Goal: Task Accomplishment & Management: Manage account settings

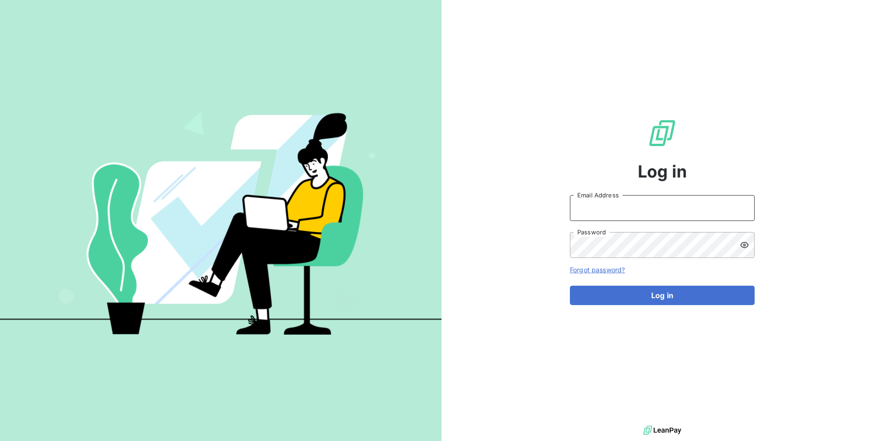
type input "[PERSON_NAME][EMAIL_ADDRESS][DOMAIN_NAME]"
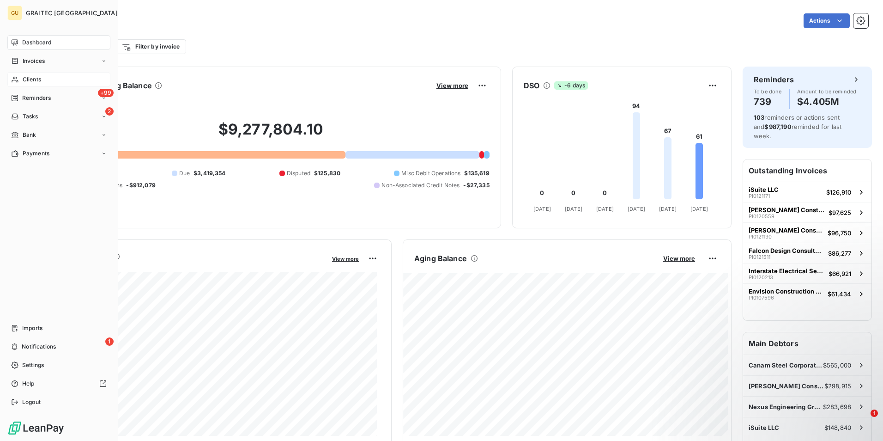
click at [30, 76] on span "Clients" at bounding box center [32, 79] width 18 height 8
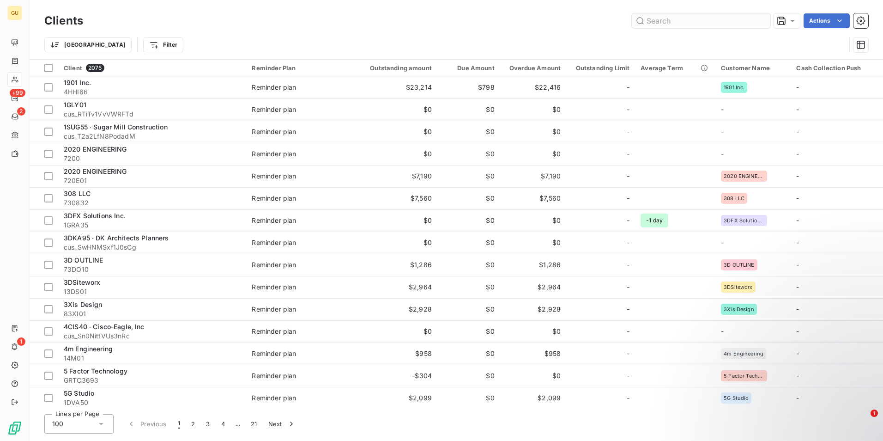
click at [668, 20] on input "text" at bounding box center [701, 20] width 139 height 15
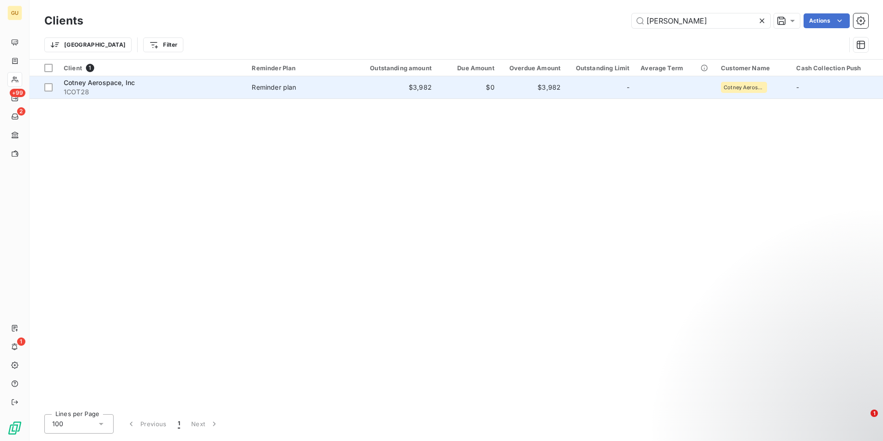
type input "[PERSON_NAME]"
click at [104, 82] on span "Cotney Aerospace, Inc" at bounding box center [99, 83] width 71 height 8
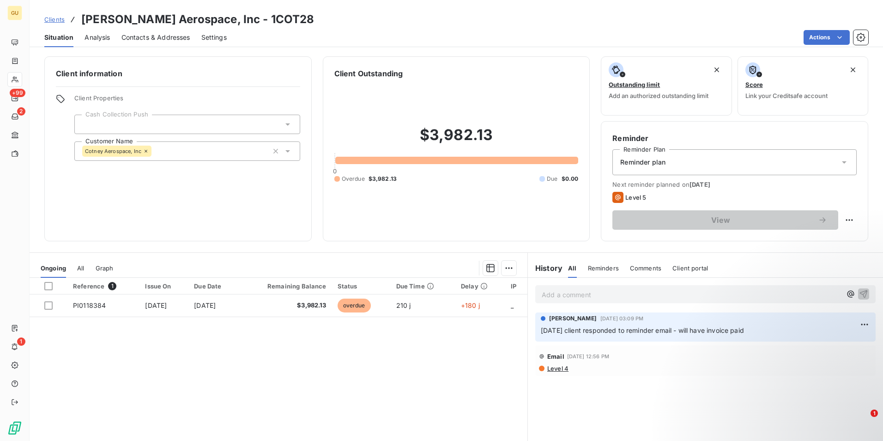
click at [570, 296] on p "Add a comment ﻿" at bounding box center [692, 295] width 300 height 12
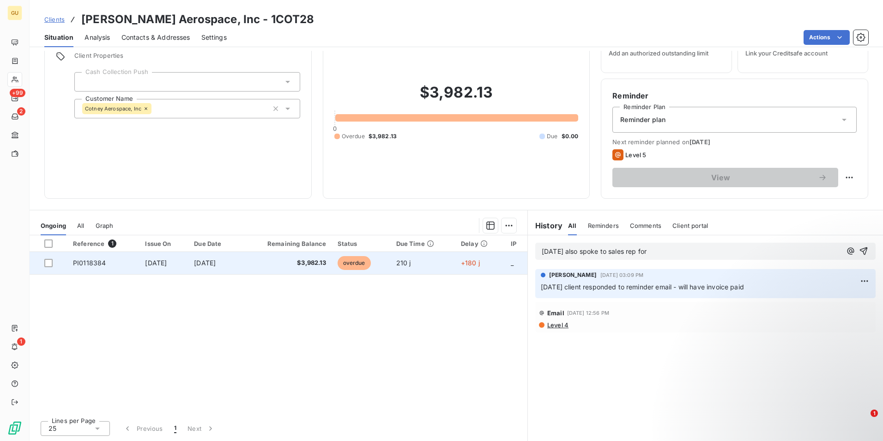
drag, startPoint x: 659, startPoint y: 248, endPoint x: 468, endPoint y: 254, distance: 191.7
click at [468, 254] on div "Ongoing All Graph Reference 1 Issue On Due Date Remaining Balance Status Due Ti…" at bounding box center [456, 325] width 853 height 231
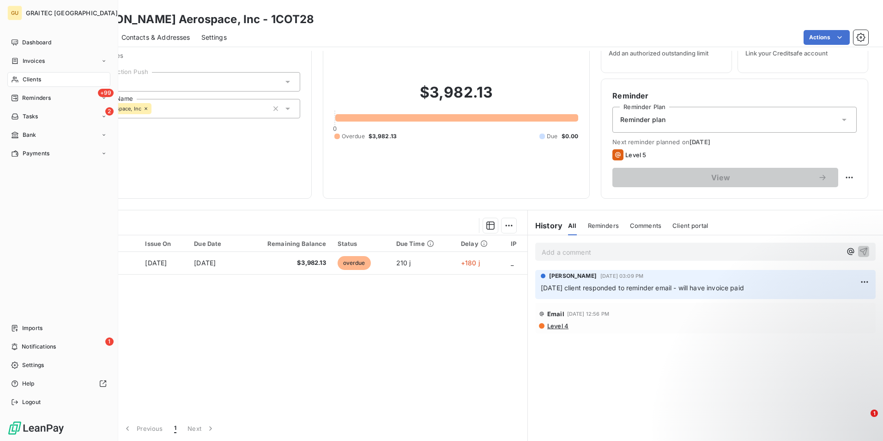
click at [32, 79] on span "Clients" at bounding box center [32, 79] width 18 height 8
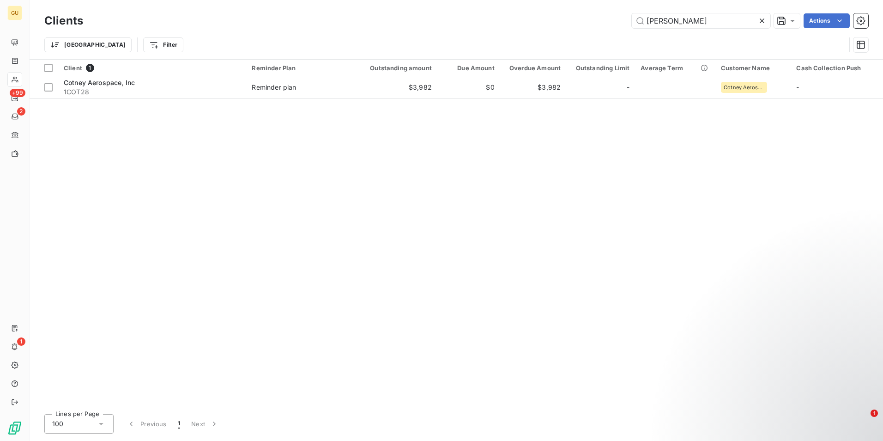
drag, startPoint x: 13, startPoint y: 0, endPoint x: 184, endPoint y: 14, distance: 171.0
click at [184, 14] on div "[PERSON_NAME] Actions" at bounding box center [481, 20] width 774 height 15
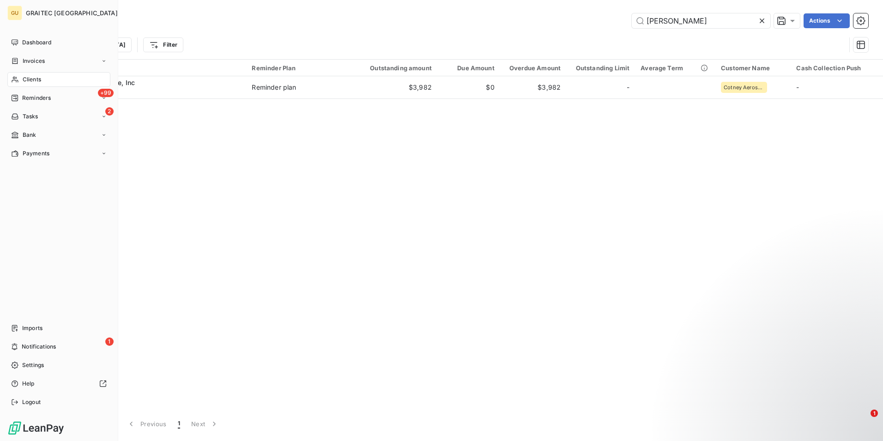
click at [36, 80] on span "Clients" at bounding box center [32, 79] width 18 height 8
click at [31, 79] on span "Clients" at bounding box center [32, 79] width 18 height 8
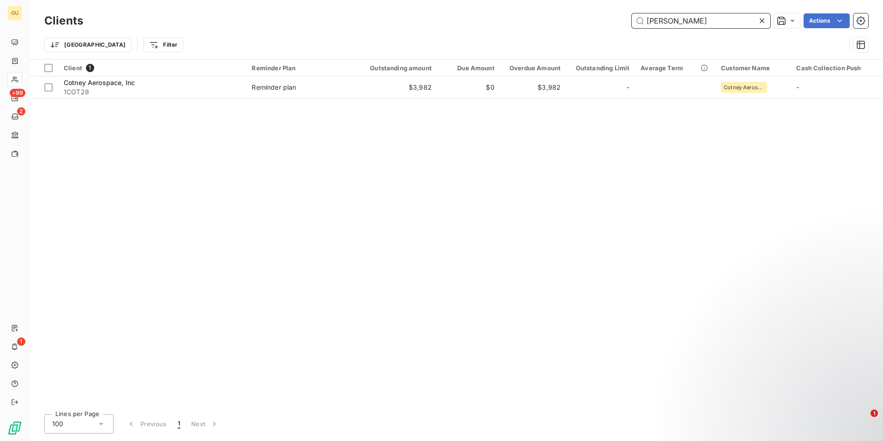
drag, startPoint x: 676, startPoint y: 22, endPoint x: 595, endPoint y: 20, distance: 80.8
click at [595, 20] on div "[PERSON_NAME] Actions" at bounding box center [481, 20] width 774 height 15
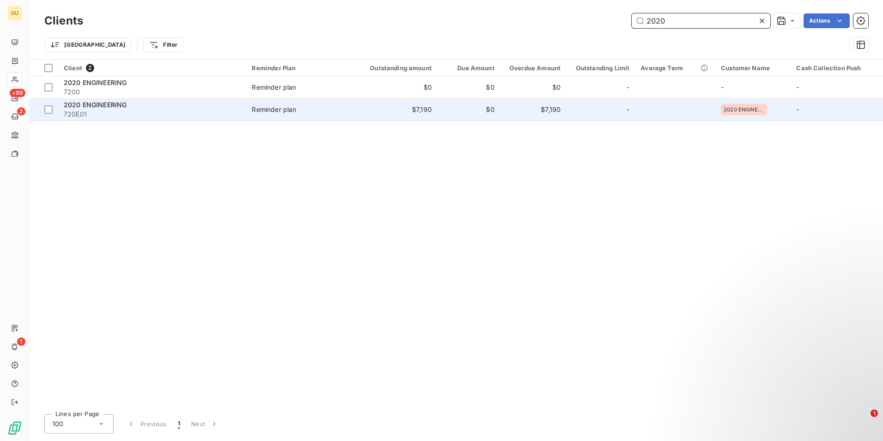
type input "2020"
click at [101, 104] on span "2020 ENGINEERING" at bounding box center [95, 105] width 63 height 8
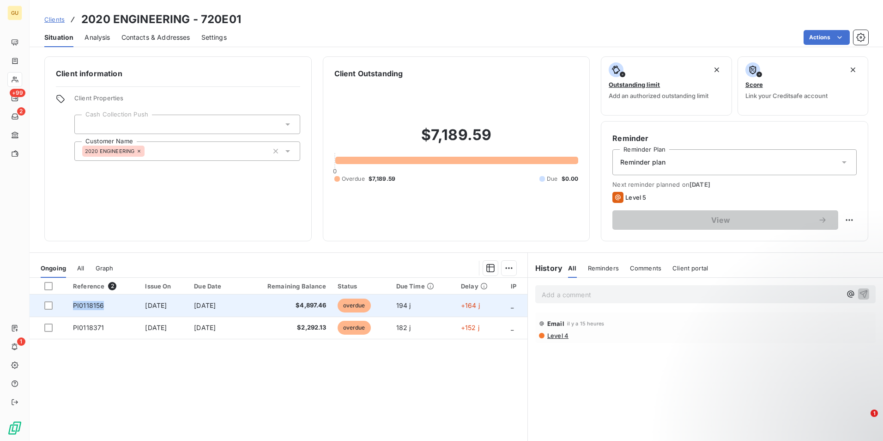
drag, startPoint x: 102, startPoint y: 309, endPoint x: 71, endPoint y: 308, distance: 31.0
click at [71, 308] on td "PI0118156" at bounding box center [103, 305] width 72 height 22
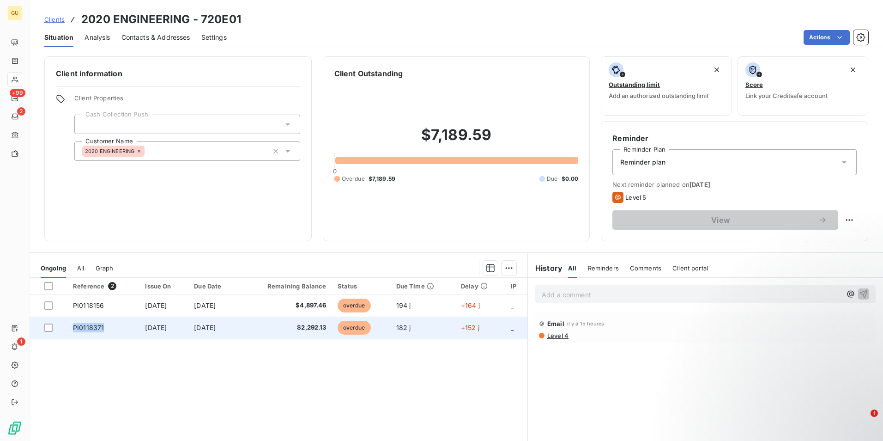
drag, startPoint x: 103, startPoint y: 330, endPoint x: 71, endPoint y: 328, distance: 31.9
click at [71, 328] on td "PI0118371" at bounding box center [103, 327] width 72 height 22
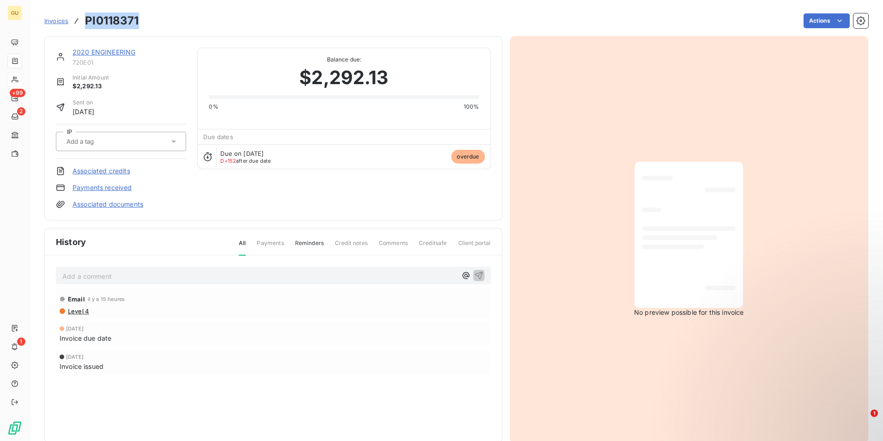
drag, startPoint x: 144, startPoint y: 20, endPoint x: 86, endPoint y: 24, distance: 57.4
click at [86, 24] on div "Invoices PI0118371 Actions" at bounding box center [456, 20] width 824 height 19
copy h3 "PI0118371"
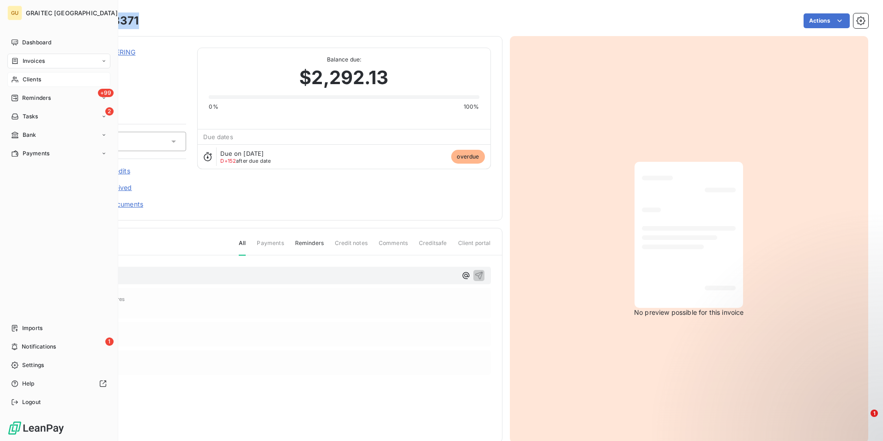
click at [35, 79] on span "Clients" at bounding box center [32, 79] width 18 height 8
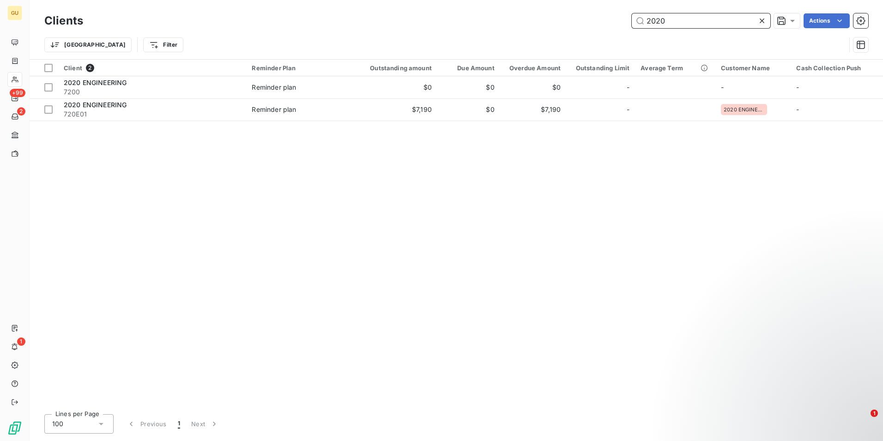
drag, startPoint x: 673, startPoint y: 20, endPoint x: 603, endPoint y: 16, distance: 70.3
click at [603, 16] on div "2020 Actions" at bounding box center [481, 20] width 774 height 15
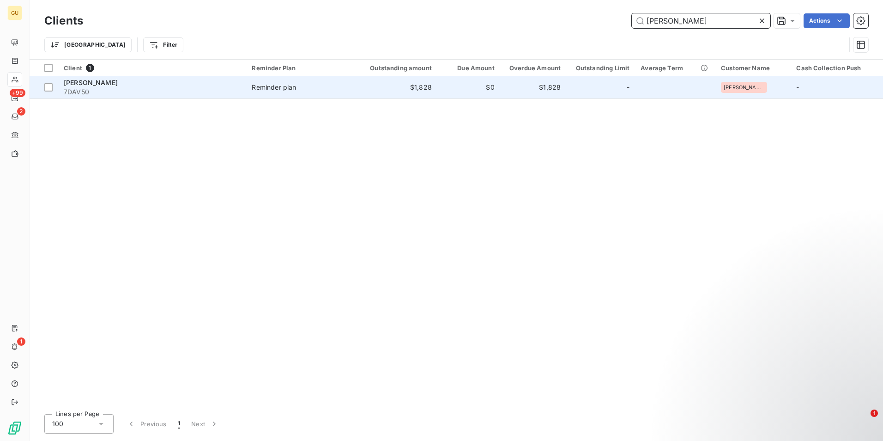
type input "[PERSON_NAME]"
click at [103, 81] on span "[PERSON_NAME]" at bounding box center [91, 83] width 54 height 8
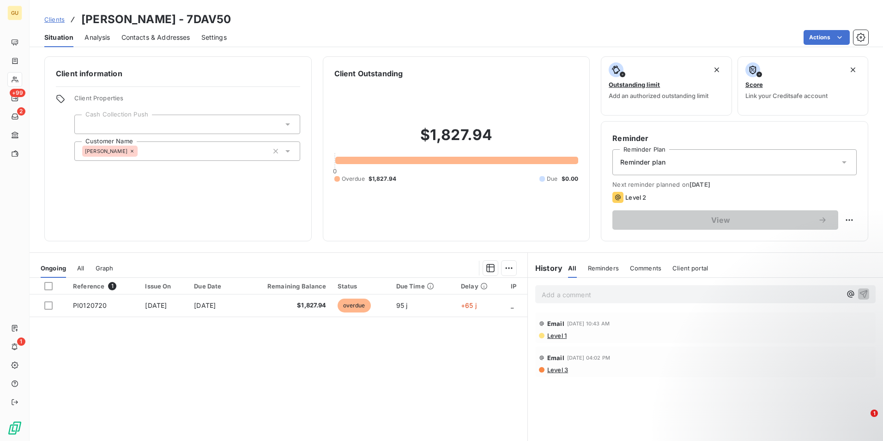
click at [641, 270] on span "Comments" at bounding box center [645, 267] width 31 height 7
click at [592, 296] on p "Add a comment ﻿" at bounding box center [692, 295] width 300 height 12
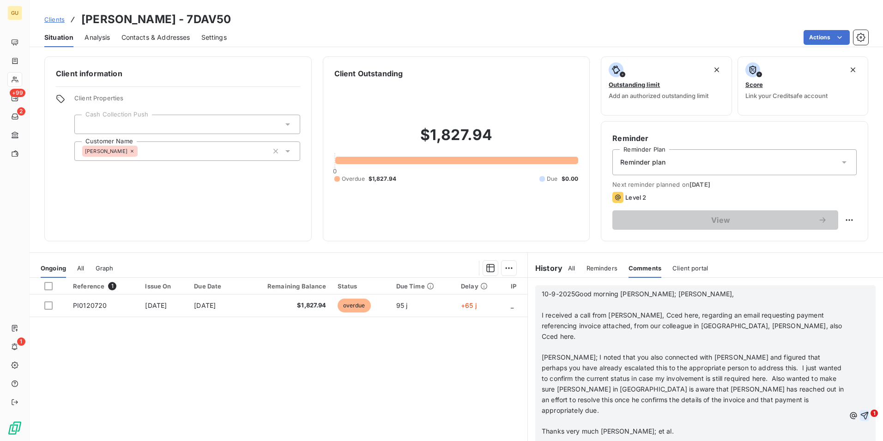
click at [861, 411] on icon "button" at bounding box center [865, 415] width 8 height 8
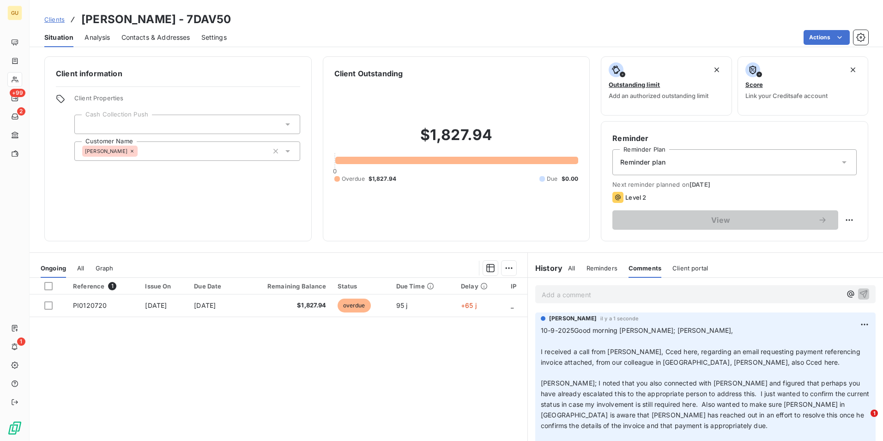
click at [568, 297] on p "Add a comment ﻿" at bounding box center [692, 295] width 300 height 12
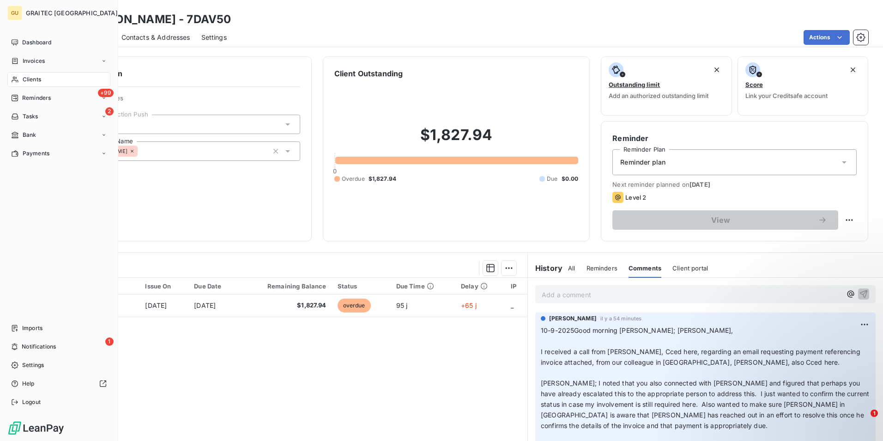
click at [36, 78] on span "Clients" at bounding box center [32, 79] width 18 height 8
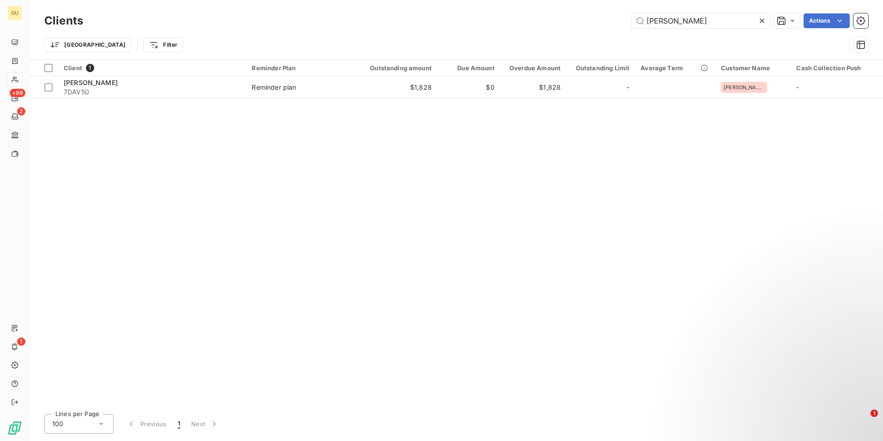
drag, startPoint x: 704, startPoint y: 22, endPoint x: 610, endPoint y: 6, distance: 95.2
click at [610, 6] on div "Clients [PERSON_NAME] Actions Trier Filter" at bounding box center [456, 29] width 853 height 59
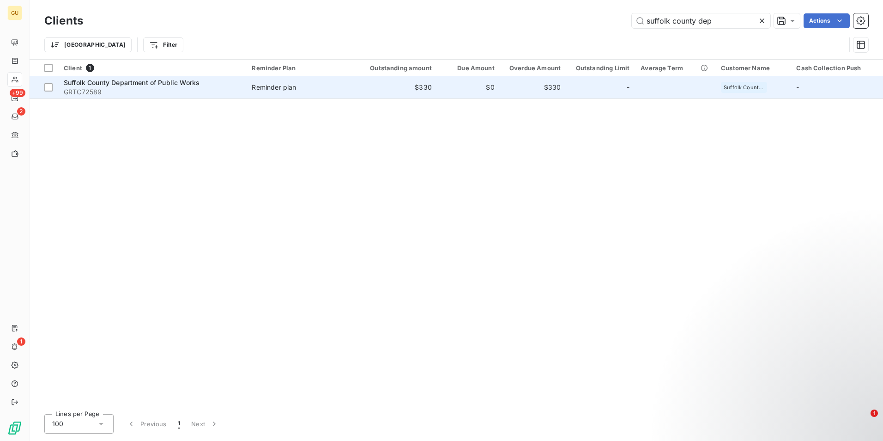
type input "suffolk county dep"
click at [161, 85] on span "Suffolk County Department of Public Works" at bounding box center [132, 83] width 136 height 8
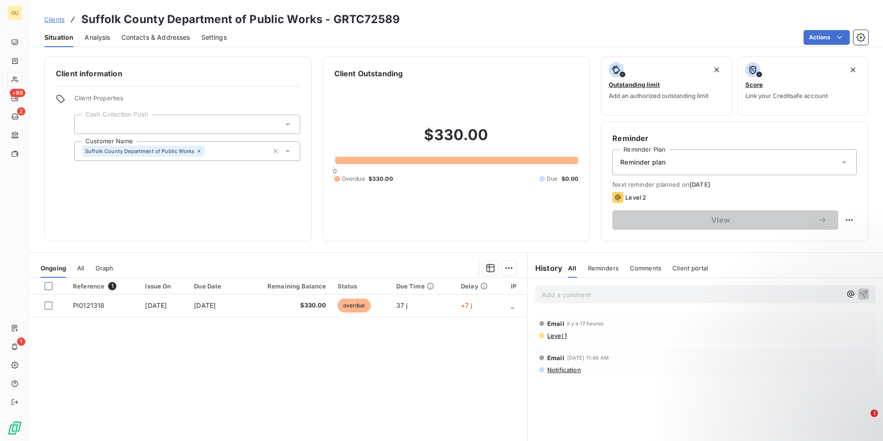
click at [593, 296] on p "Add a comment ﻿" at bounding box center [692, 295] width 300 height 12
click at [859, 294] on icon "button" at bounding box center [863, 293] width 9 height 9
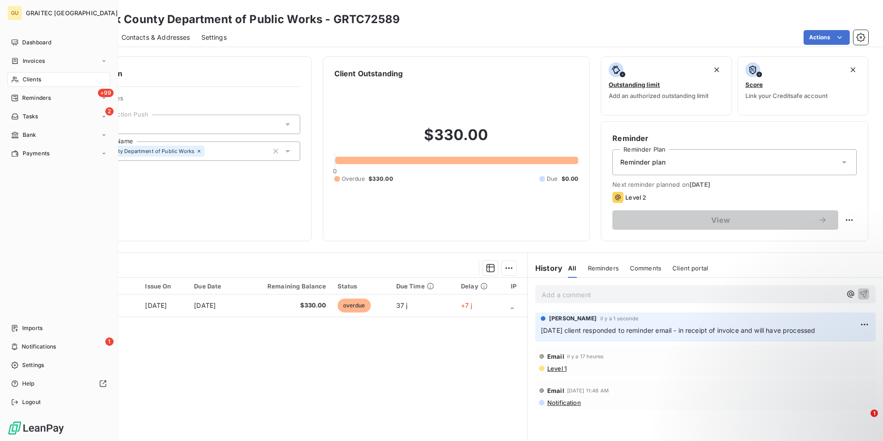
click at [28, 79] on span "Clients" at bounding box center [32, 79] width 18 height 8
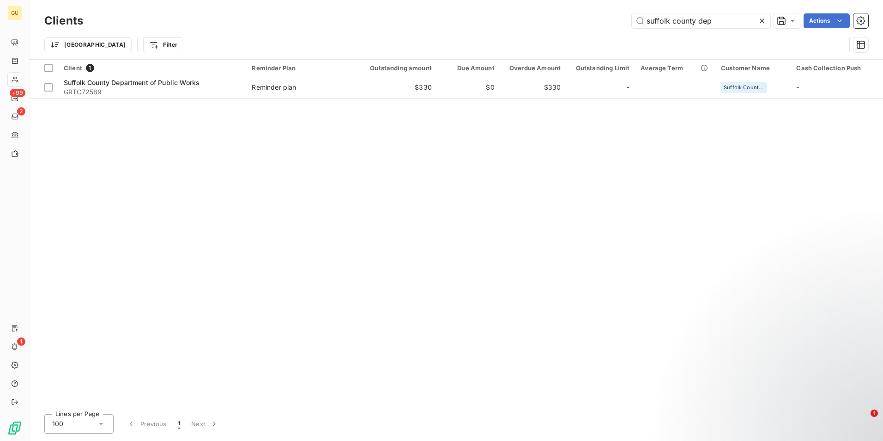
drag, startPoint x: 718, startPoint y: 20, endPoint x: 603, endPoint y: 18, distance: 115.0
click at [603, 18] on div "suffolk county dep Actions" at bounding box center [481, 20] width 774 height 15
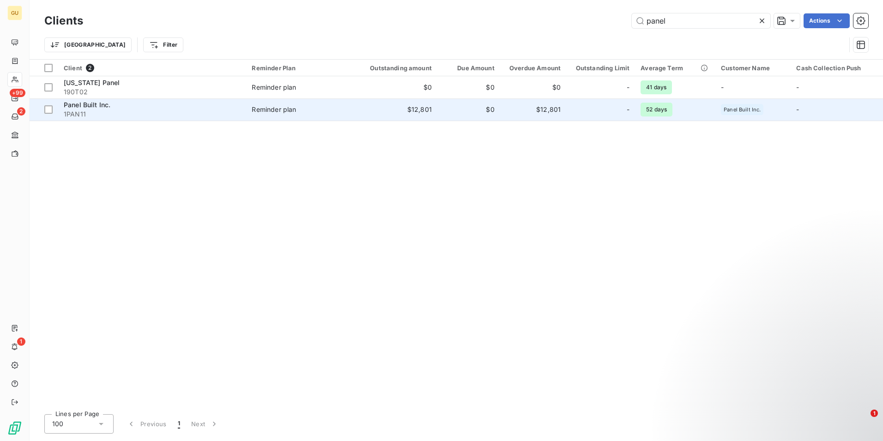
type input "panel"
click at [89, 106] on span "Panel Built Inc." at bounding box center [87, 105] width 47 height 8
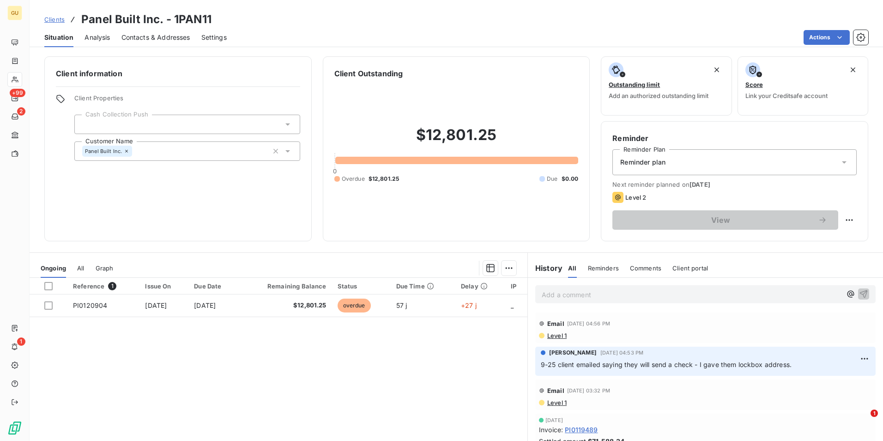
click at [576, 296] on p "Add a comment ﻿" at bounding box center [692, 295] width 300 height 12
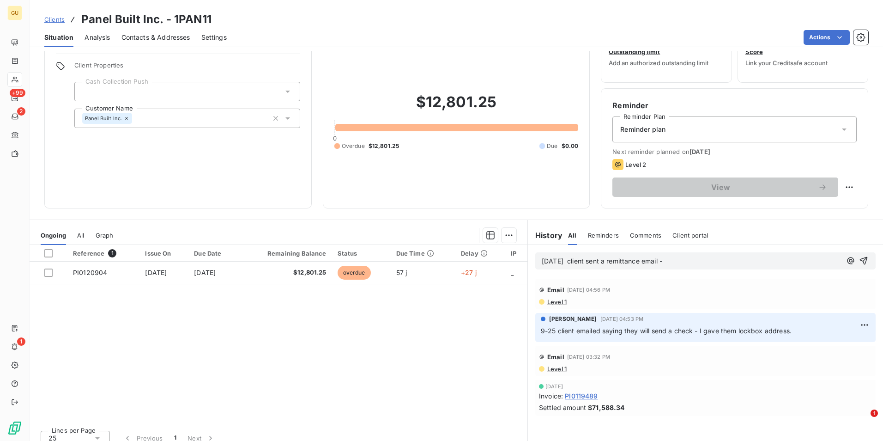
scroll to position [42, 0]
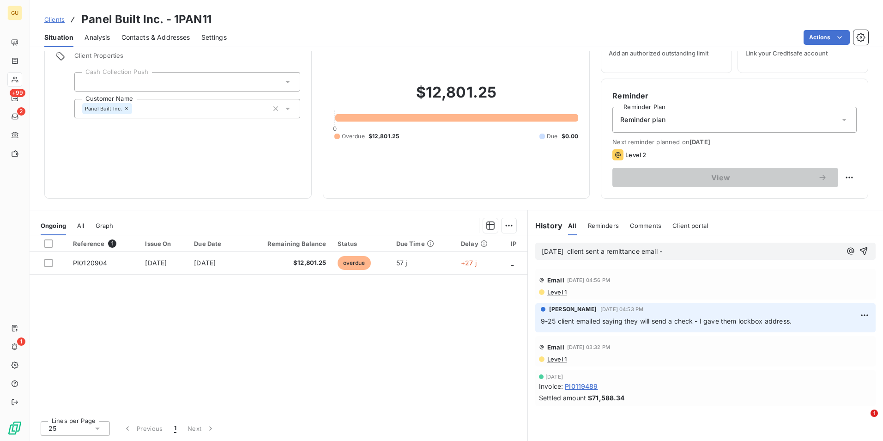
click at [684, 253] on p "[DATE] client sent a remittance email -" at bounding box center [692, 251] width 300 height 11
click at [860, 249] on icon "button" at bounding box center [864, 251] width 8 height 8
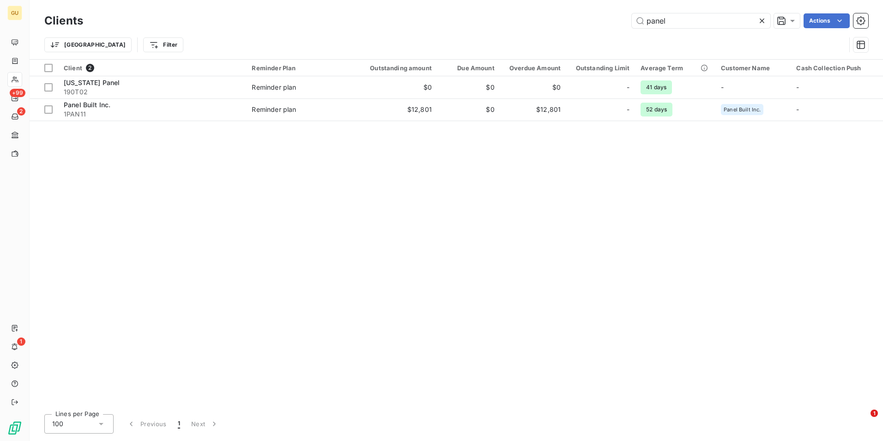
drag, startPoint x: 679, startPoint y: 21, endPoint x: 608, endPoint y: 17, distance: 70.8
click at [608, 17] on div "panel Actions" at bounding box center [481, 20] width 774 height 15
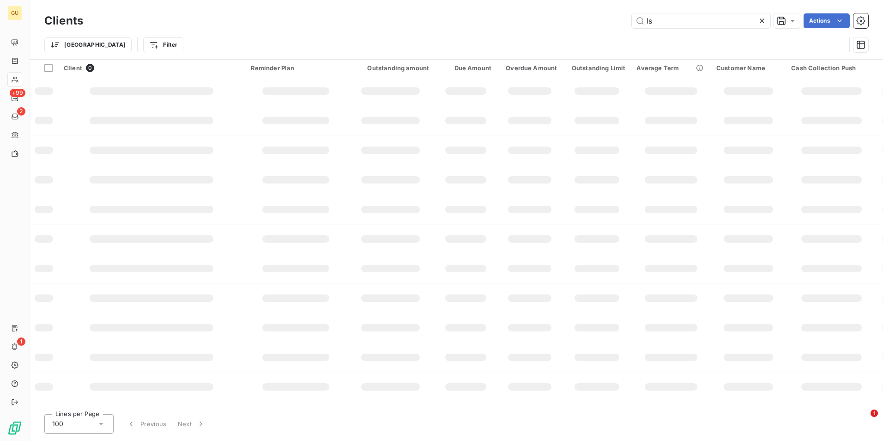
type input "l"
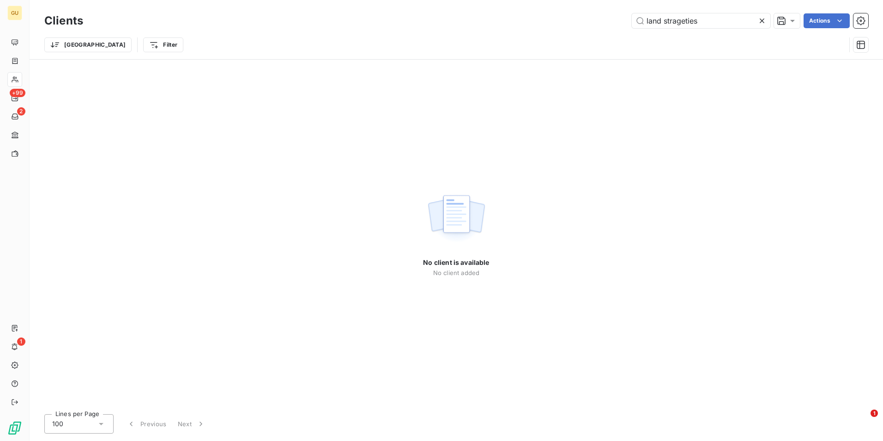
drag, startPoint x: 716, startPoint y: 18, endPoint x: 557, endPoint y: 24, distance: 159.4
click at [557, 24] on div "land strageties Actions" at bounding box center [481, 20] width 774 height 15
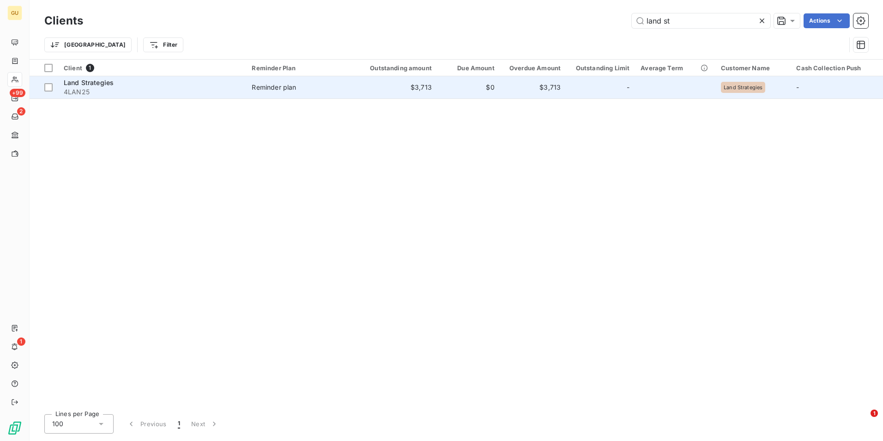
type input "land st"
click at [95, 85] on span "Land Strategies" at bounding box center [89, 83] width 50 height 8
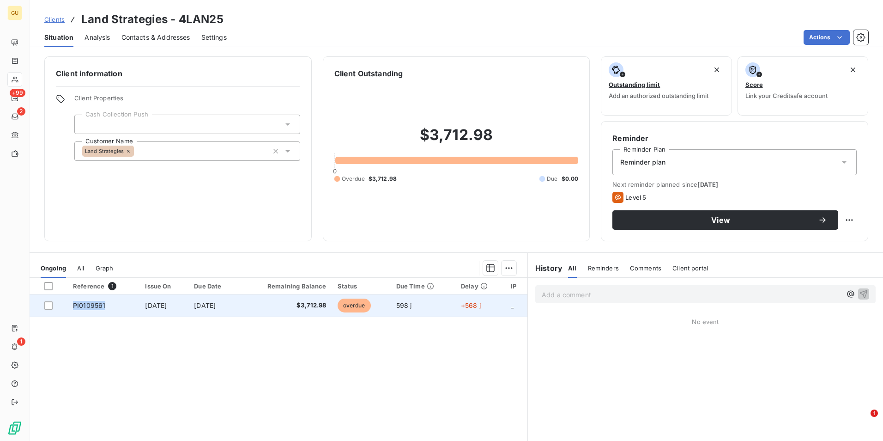
drag, startPoint x: 103, startPoint y: 304, endPoint x: 71, endPoint y: 307, distance: 32.4
click at [71, 307] on td "PI0109561" at bounding box center [103, 305] width 72 height 22
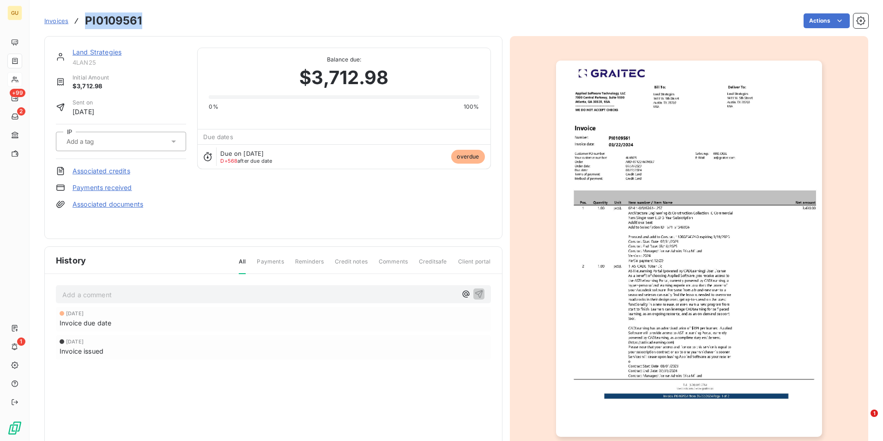
drag, startPoint x: 146, startPoint y: 23, endPoint x: 87, endPoint y: 19, distance: 59.7
click at [87, 19] on div "Invoices PI0109561 Actions" at bounding box center [456, 20] width 824 height 19
copy h3 "PI0109561"
click at [843, 164] on html "GU +99 2 3 Invoices PI0109561 Actions Land Strategies 4LAN25 Initial Amount $3,…" at bounding box center [441, 220] width 883 height 441
drag, startPoint x: 389, startPoint y: 83, endPoint x: 302, endPoint y: 80, distance: 87.3
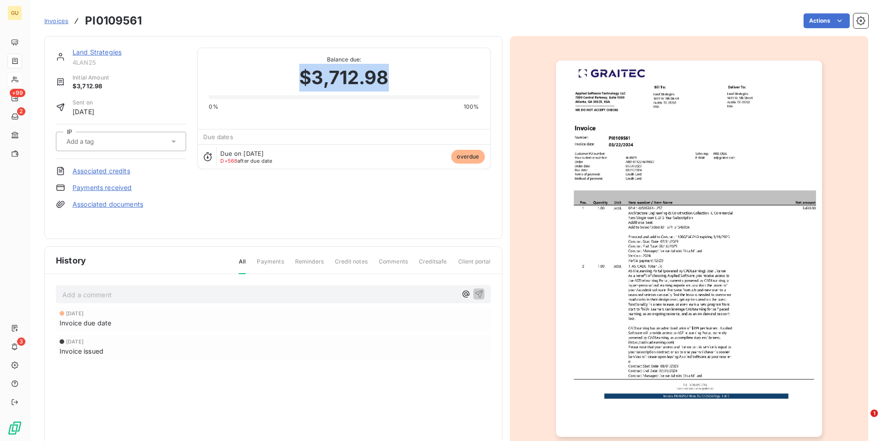
click at [302, 80] on div "$3,712.98" at bounding box center [344, 78] width 270 height 28
copy span "$3,712.98"
drag, startPoint x: 150, startPoint y: 23, endPoint x: 86, endPoint y: 16, distance: 64.1
click at [86, 16] on div "Invoices PI0109561 Actions" at bounding box center [456, 20] width 824 height 19
copy section "PI0109561 Actions"
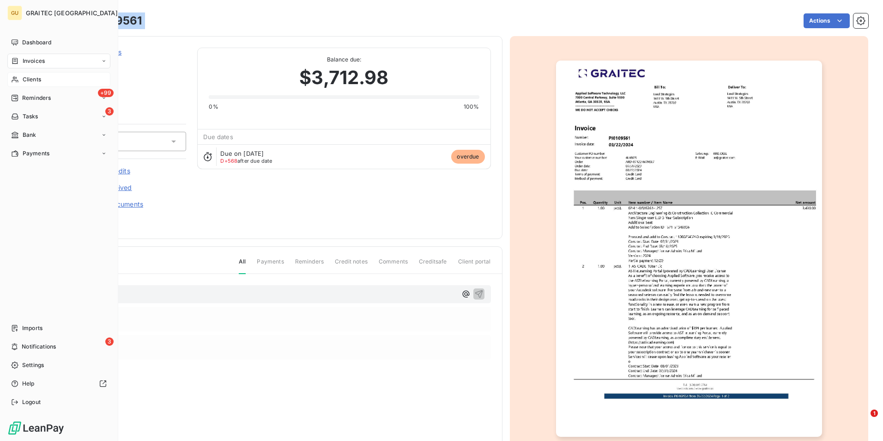
click at [35, 83] on span "Clients" at bounding box center [32, 79] width 18 height 8
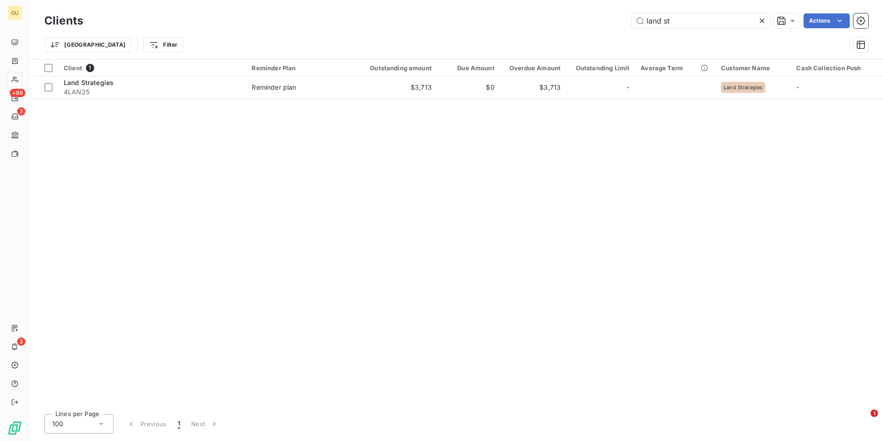
drag, startPoint x: 679, startPoint y: 19, endPoint x: 612, endPoint y: 19, distance: 67.0
click at [612, 19] on div "land st Actions" at bounding box center [481, 20] width 774 height 15
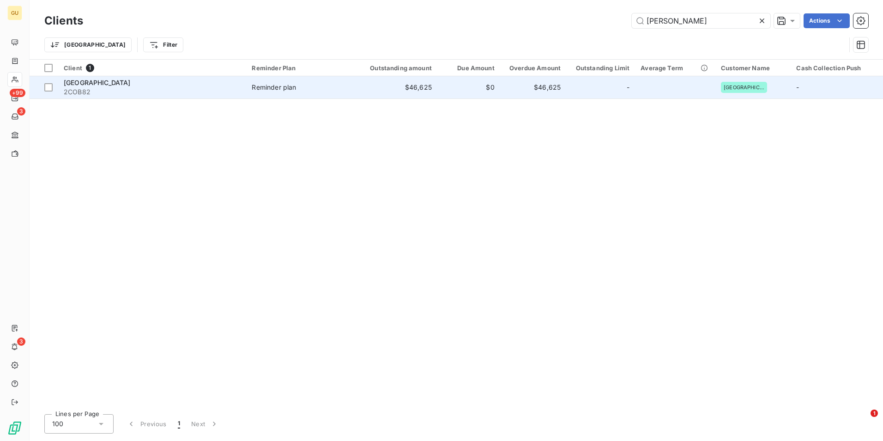
type input "[PERSON_NAME]"
drag, startPoint x: 156, startPoint y: 86, endPoint x: 66, endPoint y: 83, distance: 90.6
click at [66, 83] on div "[GEOGRAPHIC_DATA]" at bounding box center [152, 82] width 177 height 9
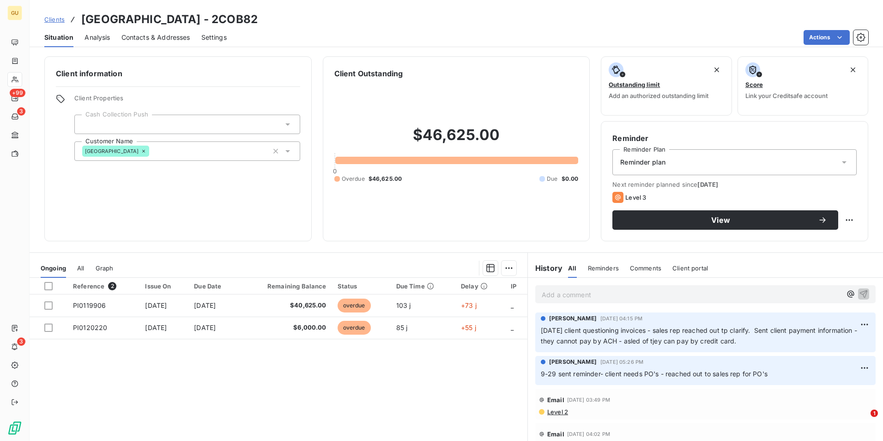
drag, startPoint x: 298, startPoint y: 18, endPoint x: 85, endPoint y: 18, distance: 213.3
click at [85, 18] on div "Clients [GEOGRAPHIC_DATA] - 2COB82" at bounding box center [456, 19] width 853 height 17
copy h3 "[GEOGRAPHIC_DATA] - 2COB82"
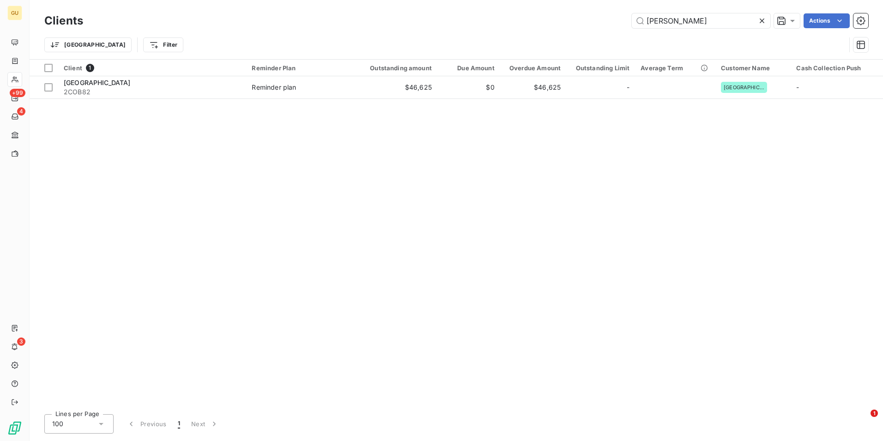
drag, startPoint x: 667, startPoint y: 20, endPoint x: 597, endPoint y: 21, distance: 70.2
click at [597, 21] on div "[PERSON_NAME] Actions" at bounding box center [481, 20] width 774 height 15
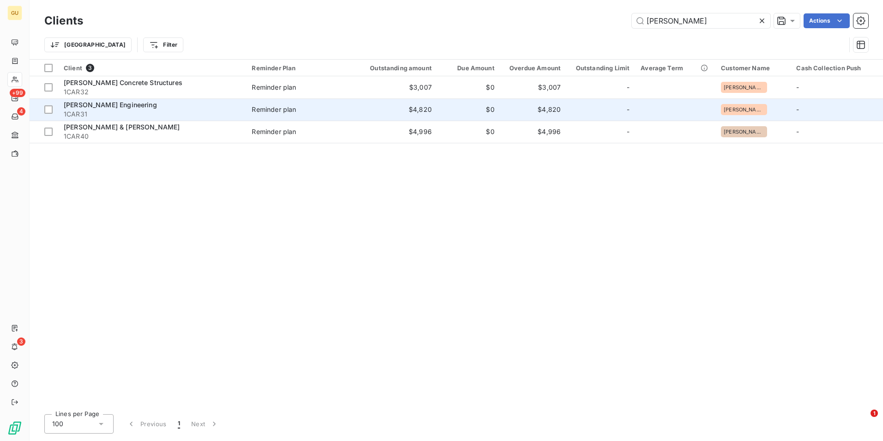
type input "[PERSON_NAME]"
click at [95, 108] on span "[PERSON_NAME] Engineering" at bounding box center [110, 105] width 93 height 8
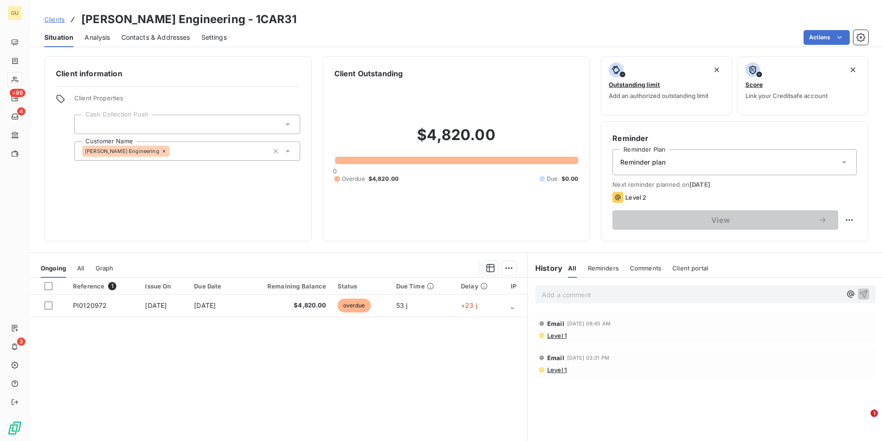
scroll to position [42, 0]
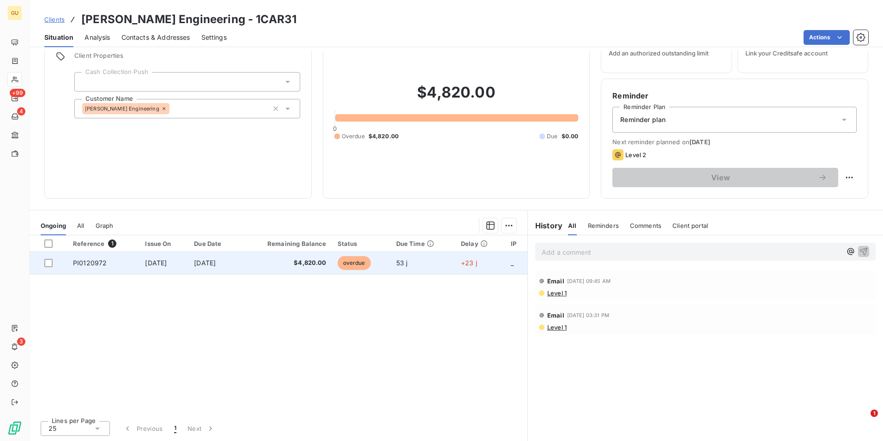
click at [90, 262] on span "PI0120972" at bounding box center [90, 263] width 34 height 8
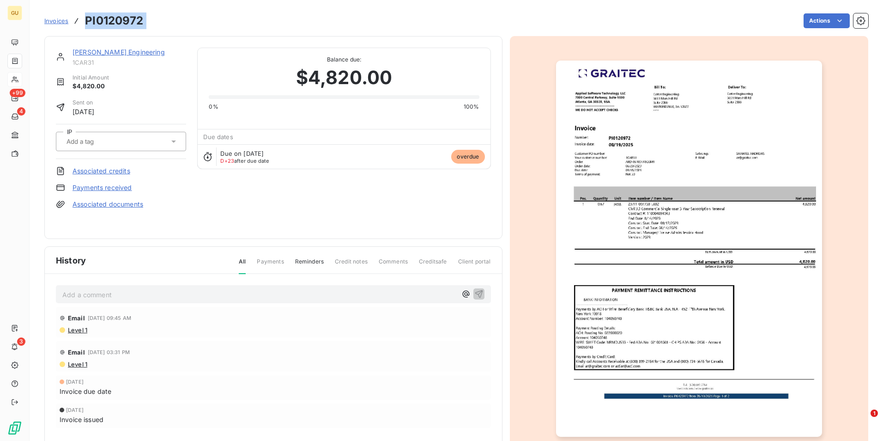
drag, startPoint x: 149, startPoint y: 23, endPoint x: 87, endPoint y: 15, distance: 61.9
click at [87, 15] on div "Invoices PI0120972 Actions" at bounding box center [456, 20] width 824 height 19
copy section "PI0120972 Actions"
click at [173, 22] on div "Actions" at bounding box center [511, 20] width 713 height 15
drag, startPoint x: 137, startPoint y: 56, endPoint x: 74, endPoint y: 52, distance: 63.4
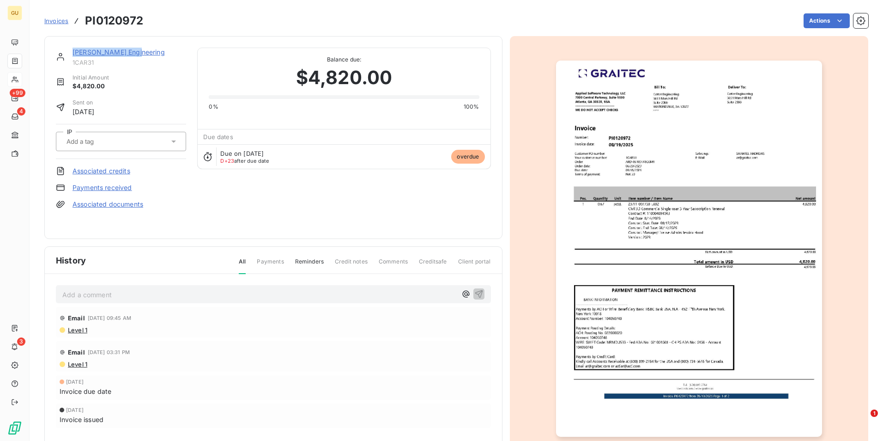
click at [74, 52] on div "[PERSON_NAME] Engineering" at bounding box center [129, 52] width 114 height 9
copy link "[PERSON_NAME] Engineering"
drag, startPoint x: 153, startPoint y: 21, endPoint x: 86, endPoint y: 18, distance: 67.5
click at [86, 18] on div "Invoices PI0120972 Actions" at bounding box center [456, 20] width 824 height 19
copy section "PI0120972 Actions"
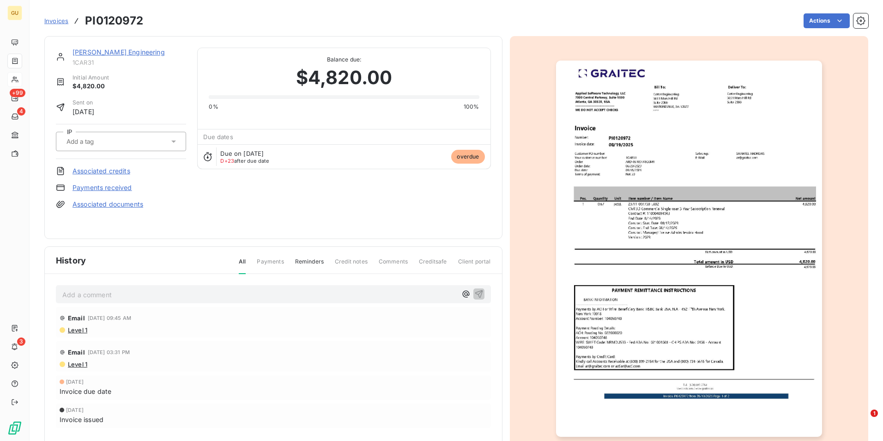
drag, startPoint x: 114, startPoint y: 53, endPoint x: 179, endPoint y: 16, distance: 74.6
click at [179, 16] on div "Actions" at bounding box center [511, 20] width 713 height 15
drag, startPoint x: 136, startPoint y: 54, endPoint x: 74, endPoint y: 52, distance: 61.9
click at [74, 52] on div "[PERSON_NAME] Engineering" at bounding box center [129, 52] width 114 height 9
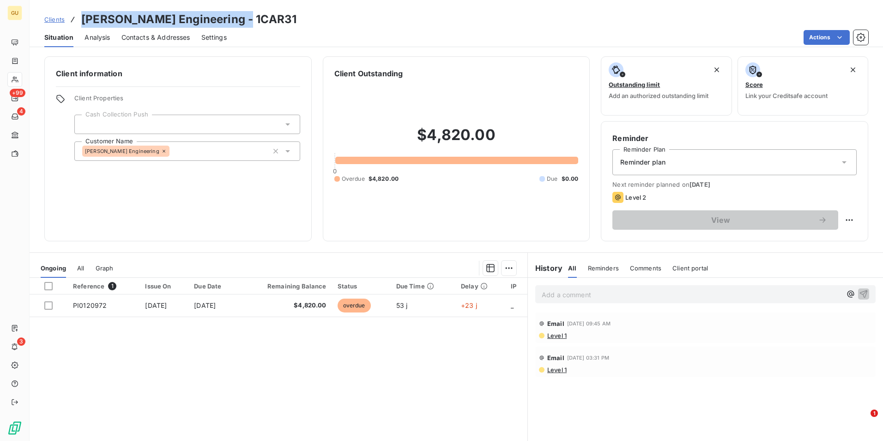
drag, startPoint x: 241, startPoint y: 18, endPoint x: 84, endPoint y: 11, distance: 157.1
click at [84, 11] on div "Clients [PERSON_NAME] Engineering - 1CAR31" at bounding box center [456, 19] width 853 height 17
copy h3 "[PERSON_NAME] Engineering - 1CAR31"
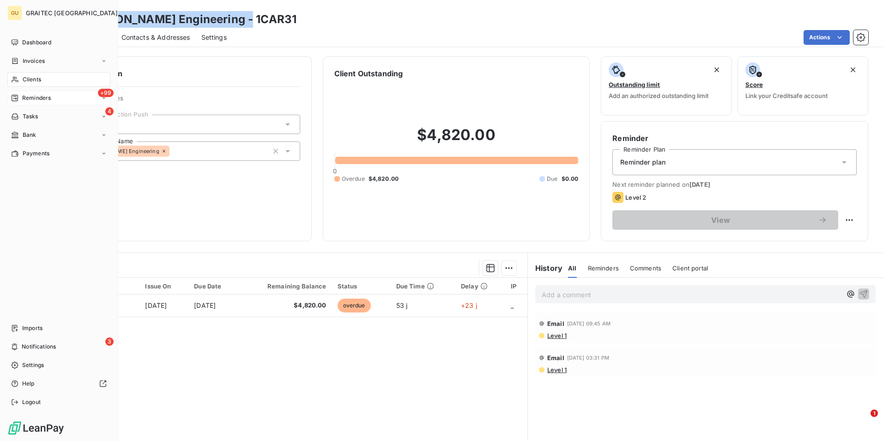
click at [46, 99] on span "Reminders" at bounding box center [36, 98] width 29 height 8
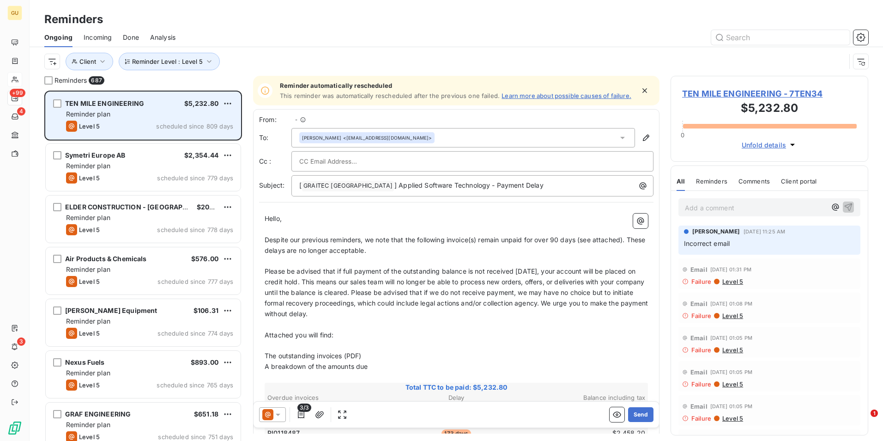
scroll to position [343, 191]
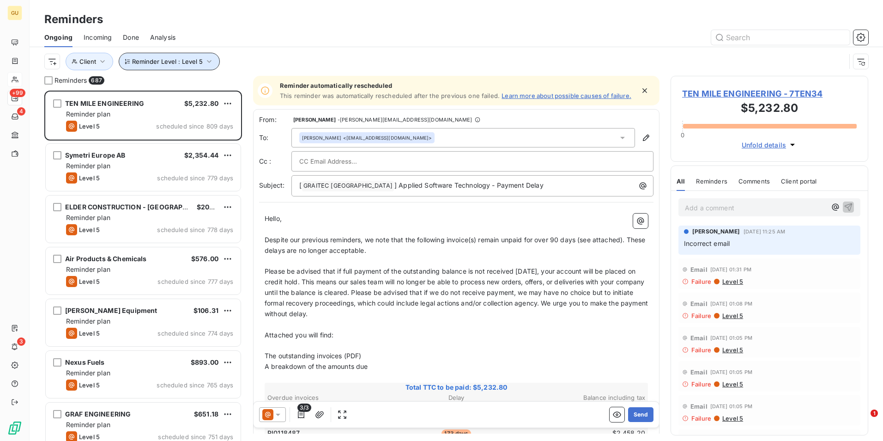
click at [205, 60] on icon "button" at bounding box center [209, 61] width 9 height 9
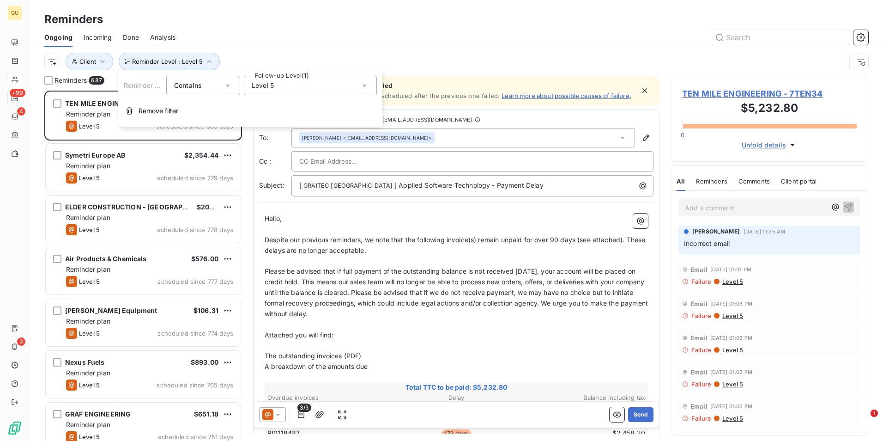
click at [364, 86] on icon at bounding box center [364, 86] width 5 height 2
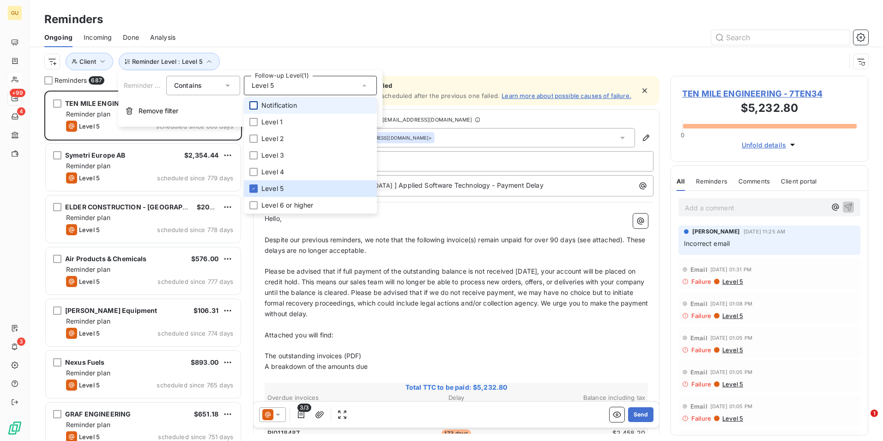
click at [256, 105] on div at bounding box center [253, 105] width 8 height 8
click at [258, 189] on li "Level 5" at bounding box center [310, 188] width 133 height 17
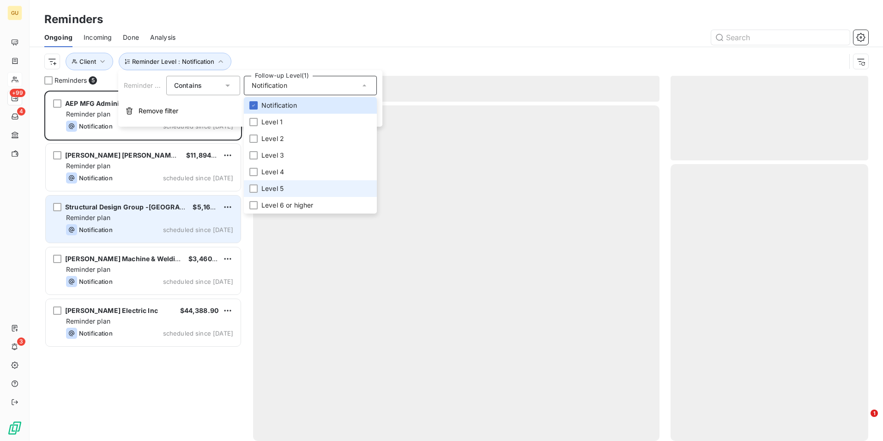
scroll to position [343, 191]
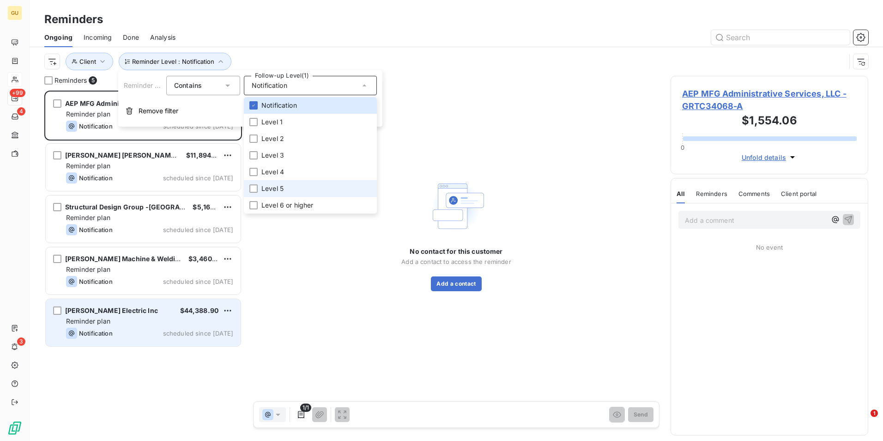
click at [89, 328] on div "Notification" at bounding box center [89, 332] width 47 height 11
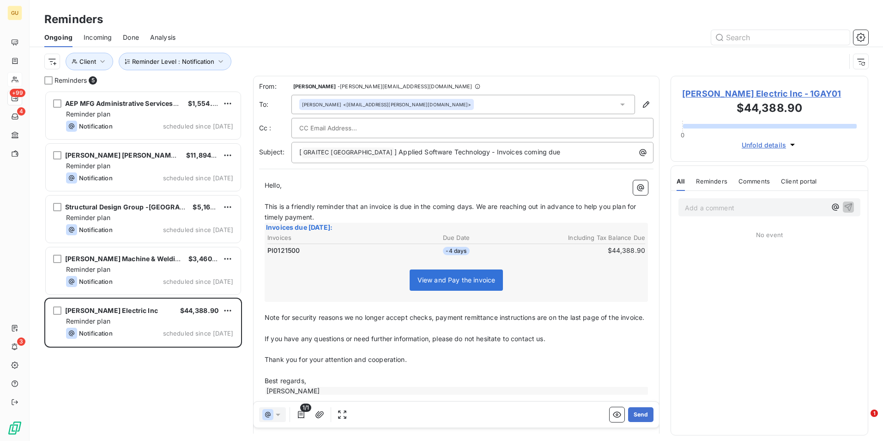
scroll to position [343, 191]
click at [643, 103] on icon "button" at bounding box center [646, 104] width 6 height 6
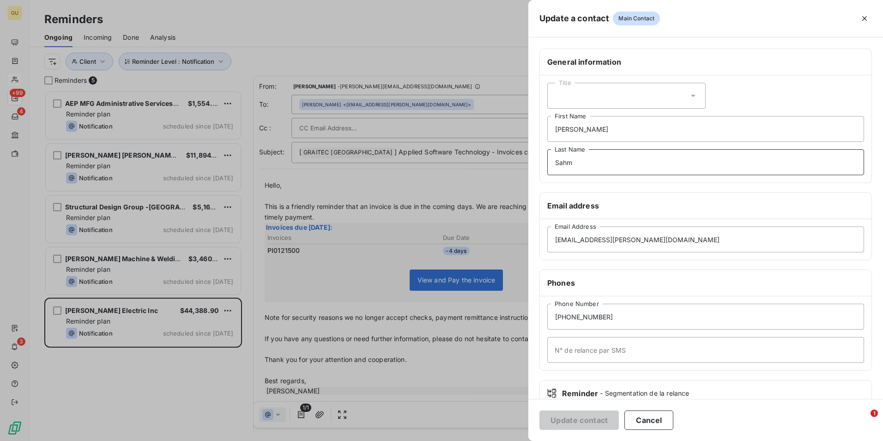
drag, startPoint x: 581, startPoint y: 164, endPoint x: 523, endPoint y: 163, distance: 58.7
click at [523, 440] on div "Update a contact Main Contact General information Title [PERSON_NAME] First Nam…" at bounding box center [441, 441] width 883 height 0
drag, startPoint x: 574, startPoint y: 130, endPoint x: 546, endPoint y: 129, distance: 28.2
click at [546, 129] on div "Title [PERSON_NAME] First Name Last Name" at bounding box center [706, 128] width 332 height 107
click at [605, 420] on button "Update contact" at bounding box center [578, 419] width 79 height 19
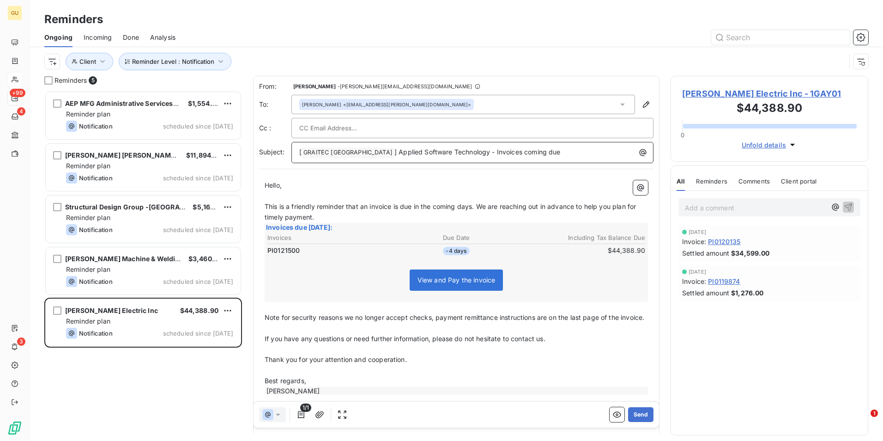
click at [529, 151] on p "[ GRAITEC [GEOGRAPHIC_DATA] ﻿ ] Applied Software Technology - Invoices coming d…" at bounding box center [474, 152] width 351 height 11
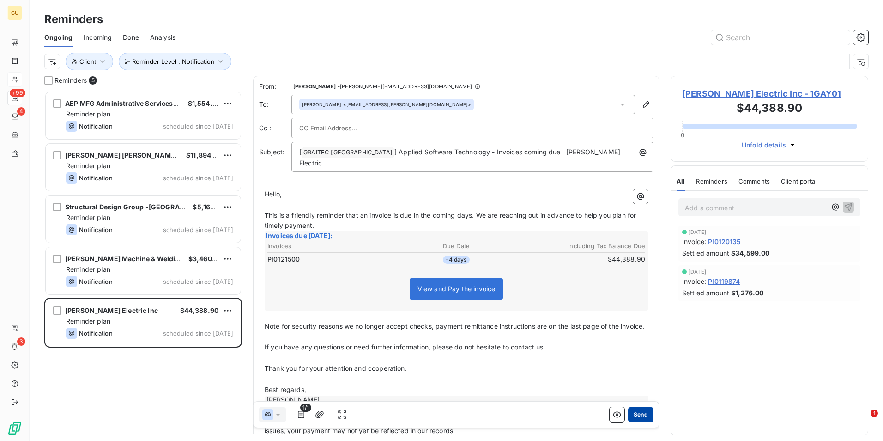
click at [636, 414] on button "Send" at bounding box center [640, 414] width 25 height 15
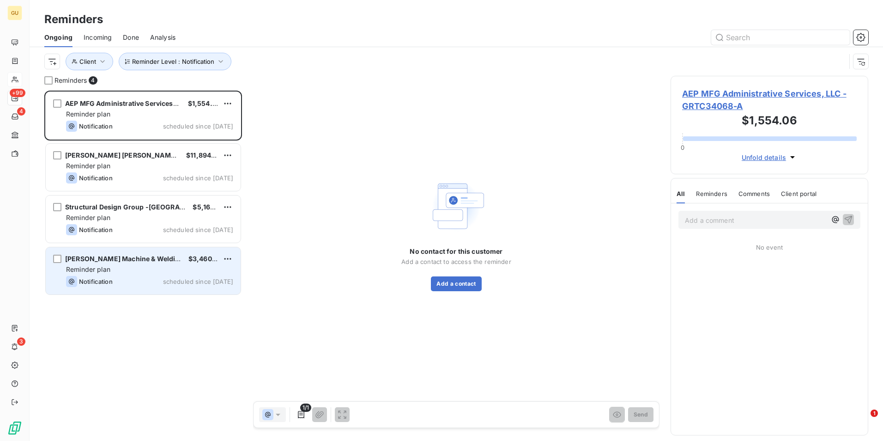
click at [147, 278] on div "Notification scheduled since [DATE]" at bounding box center [149, 281] width 167 height 11
click at [110, 266] on span "Reminder plan" at bounding box center [88, 269] width 44 height 8
click at [104, 277] on div "Notification" at bounding box center [89, 281] width 47 height 11
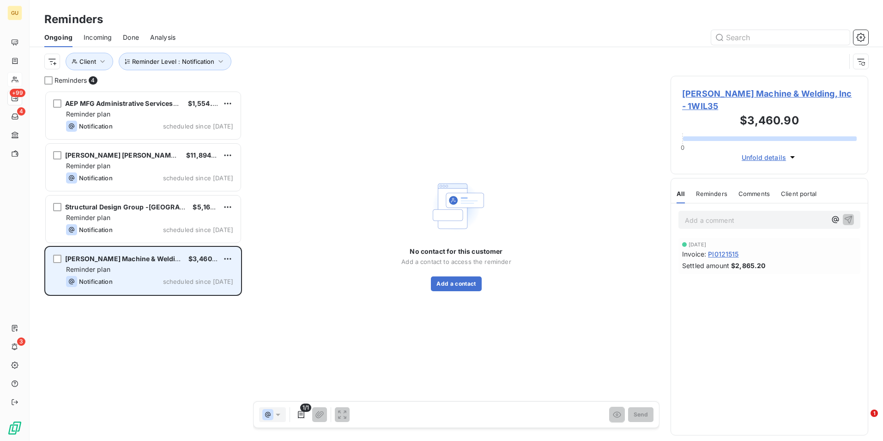
click at [166, 259] on div "[PERSON_NAME] Machine & Welding, Inc $3,460.90" at bounding box center [149, 258] width 167 height 8
click at [196, 266] on div "Reminder plan" at bounding box center [149, 269] width 167 height 9
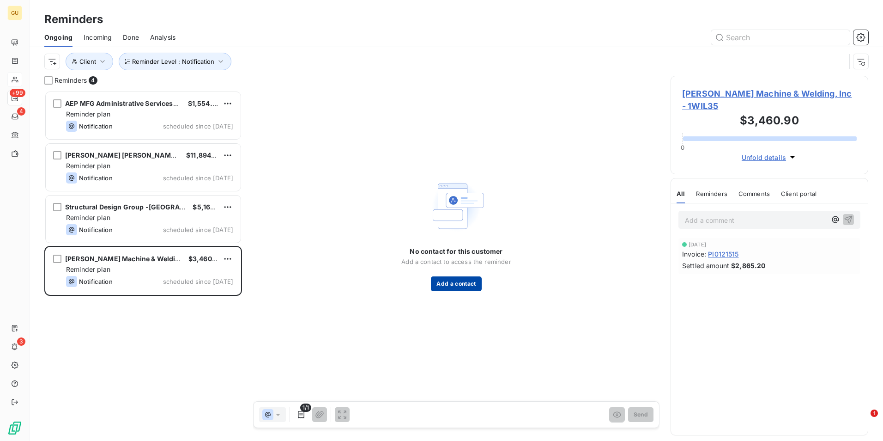
click at [450, 284] on button "Add a contact" at bounding box center [456, 283] width 50 height 15
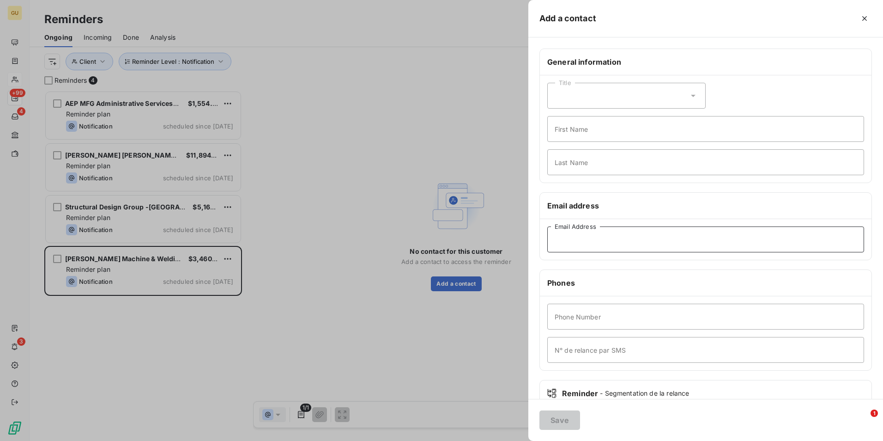
paste input "[EMAIL_ADDRESS][DOMAIN_NAME]"
type input "[EMAIL_ADDRESS][DOMAIN_NAME]"
click at [562, 419] on button "Save" at bounding box center [559, 419] width 41 height 19
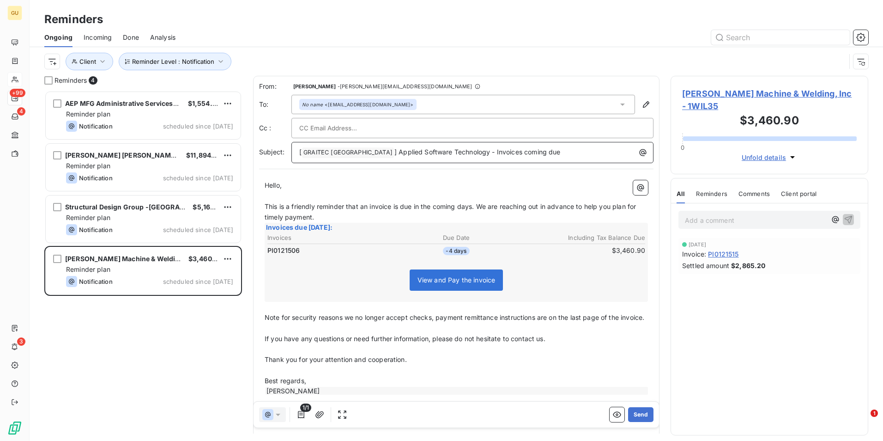
click at [541, 150] on p "[ GRAITEC [GEOGRAPHIC_DATA] ﻿ ] Applied Software Technology - Invoices coming d…" at bounding box center [474, 152] width 351 height 11
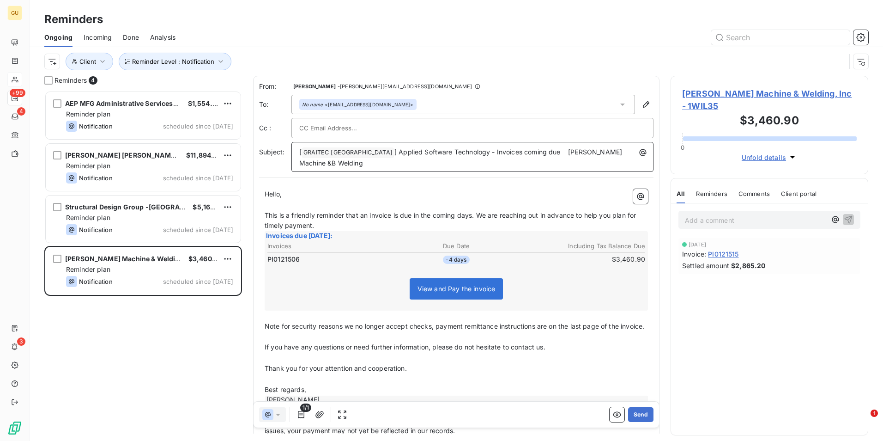
click at [579, 151] on span "] Applied Software Technology - Invoices coming due [PERSON_NAME] Machine &B We…" at bounding box center [461, 157] width 325 height 19
click at [635, 413] on button "Send" at bounding box center [640, 414] width 25 height 15
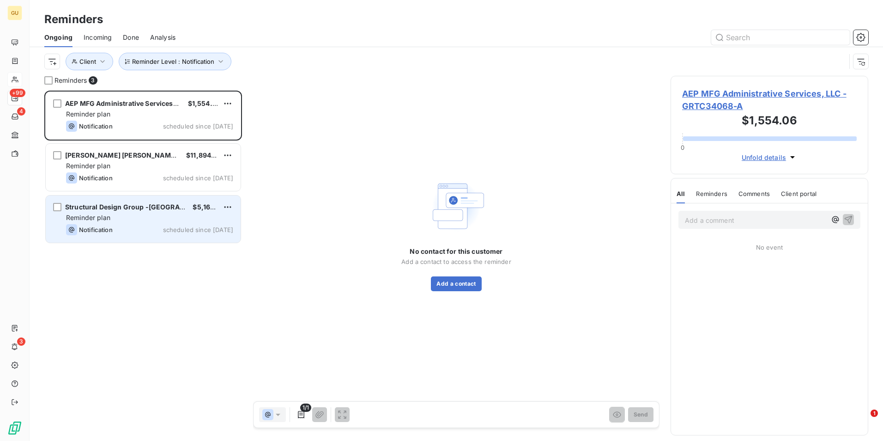
click at [118, 220] on div "Reminder plan" at bounding box center [149, 217] width 167 height 9
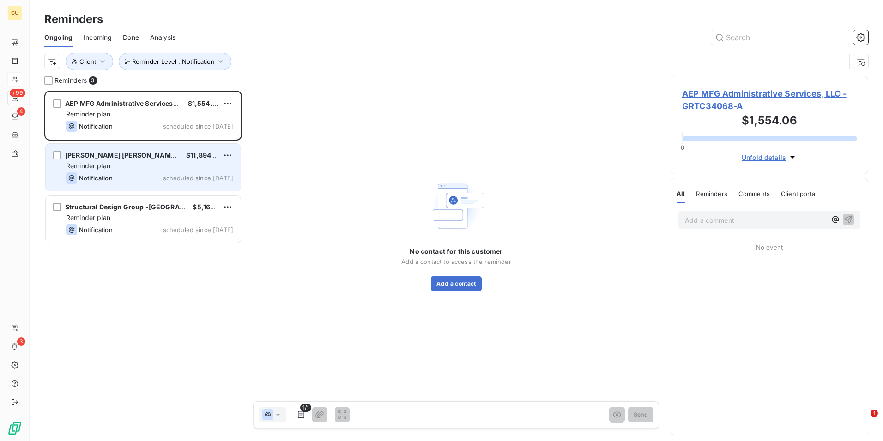
click at [142, 170] on div "Reminder plan" at bounding box center [149, 165] width 167 height 9
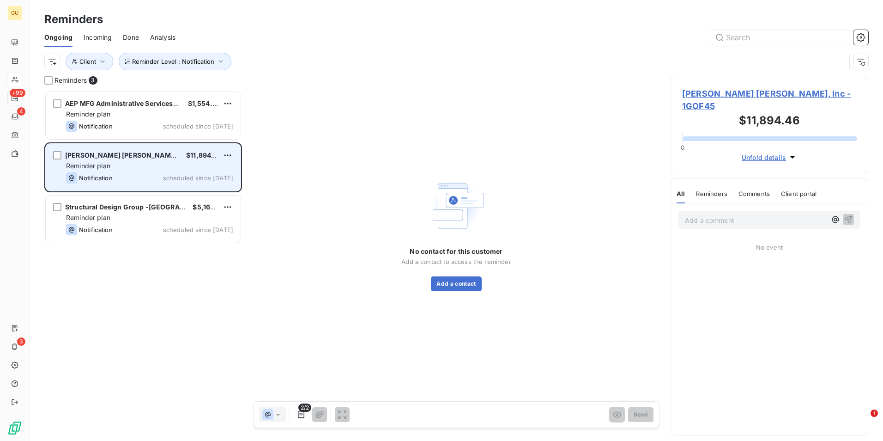
click at [174, 168] on div "Reminder plan" at bounding box center [149, 165] width 167 height 9
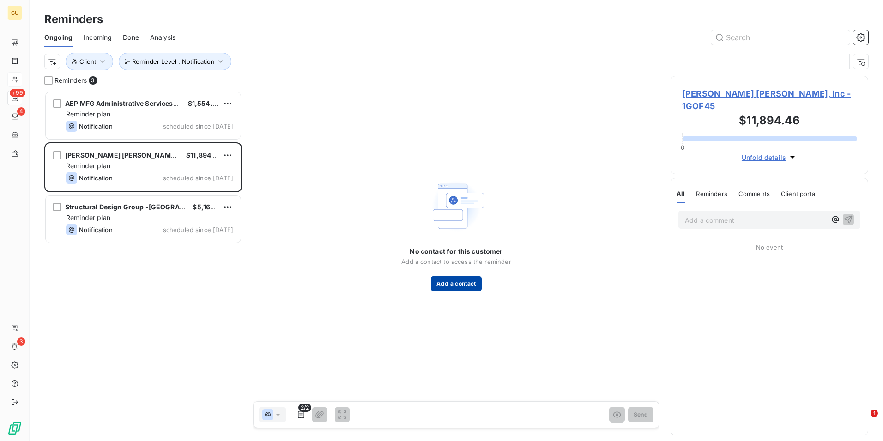
click at [463, 282] on button "Add a contact" at bounding box center [456, 283] width 50 height 15
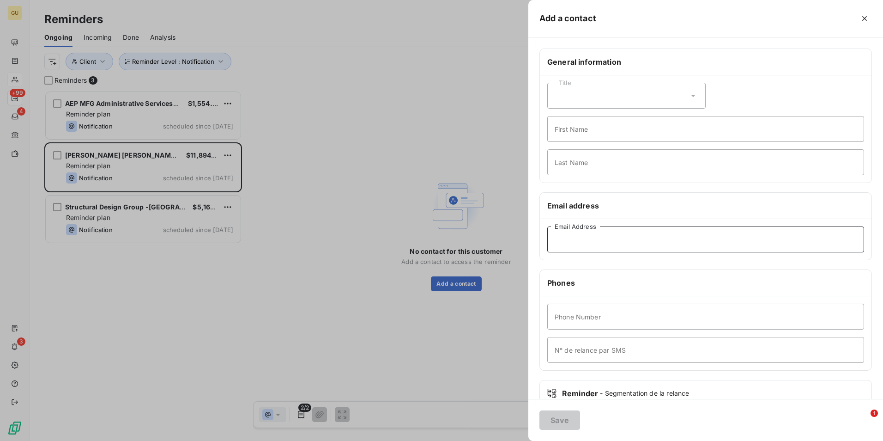
paste input "[EMAIL_ADDRESS][DOMAIN_NAME]"
type input "[EMAIL_ADDRESS][DOMAIN_NAME]"
click at [564, 419] on button "Save" at bounding box center [559, 419] width 41 height 19
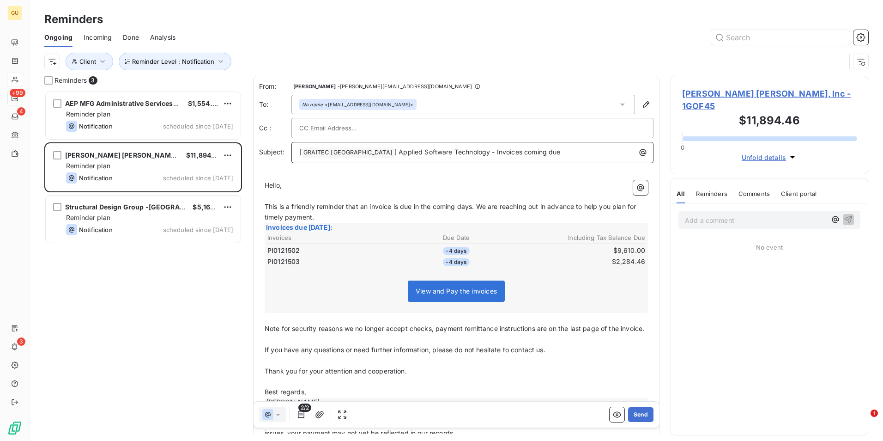
click at [533, 153] on p "[ GRAITEC [GEOGRAPHIC_DATA] ﻿ ] Applied Software Technology - Invoices coming d…" at bounding box center [474, 152] width 351 height 11
click at [528, 156] on p "[ GRAITEC [GEOGRAPHIC_DATA] ﻿ ] Applied Software Technology - Invoices coming d…" at bounding box center [474, 152] width 351 height 11
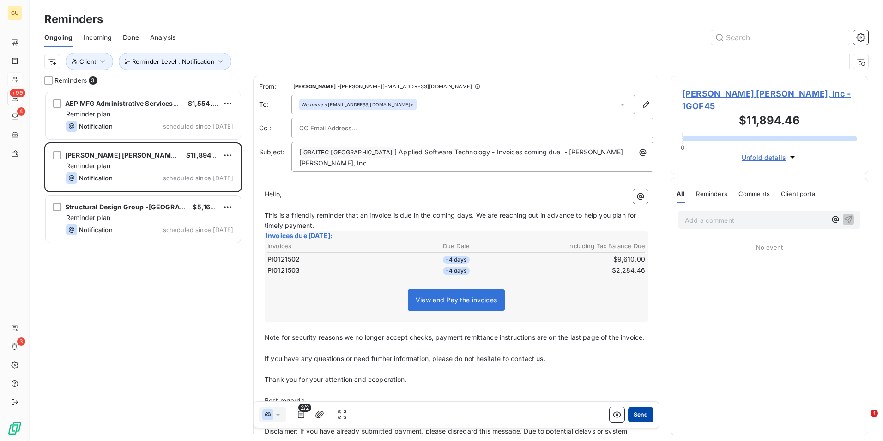
click at [639, 413] on button "Send" at bounding box center [640, 414] width 25 height 15
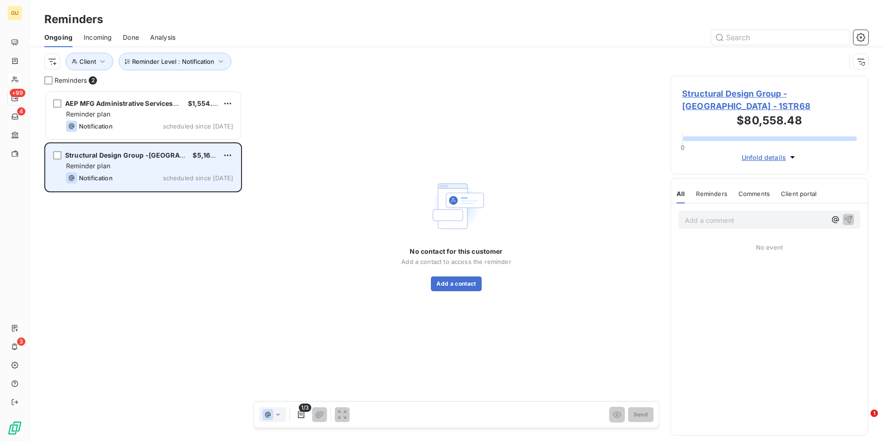
click at [221, 176] on span "scheduled since [DATE]" at bounding box center [198, 177] width 70 height 7
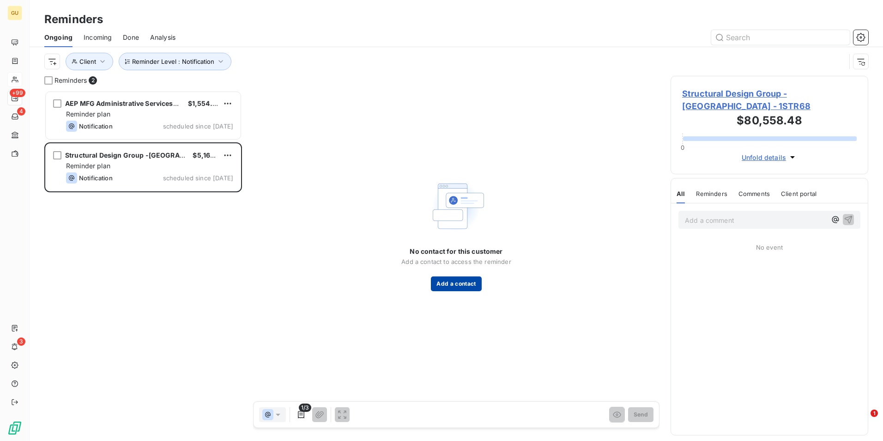
click at [467, 282] on button "Add a contact" at bounding box center [456, 283] width 50 height 15
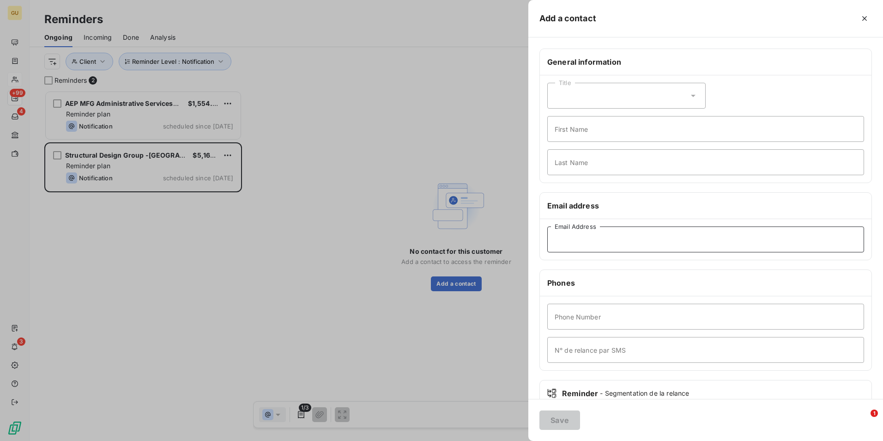
paste input "1STR68"
type input "1STR68"
drag, startPoint x: 590, startPoint y: 241, endPoint x: 492, endPoint y: 233, distance: 98.2
click at [492, 440] on div "Add a contact General information Title First Name Last Name Email address 1STR…" at bounding box center [441, 441] width 883 height 0
paste input "[EMAIL_ADDRESS][DOMAIN_NAME]"
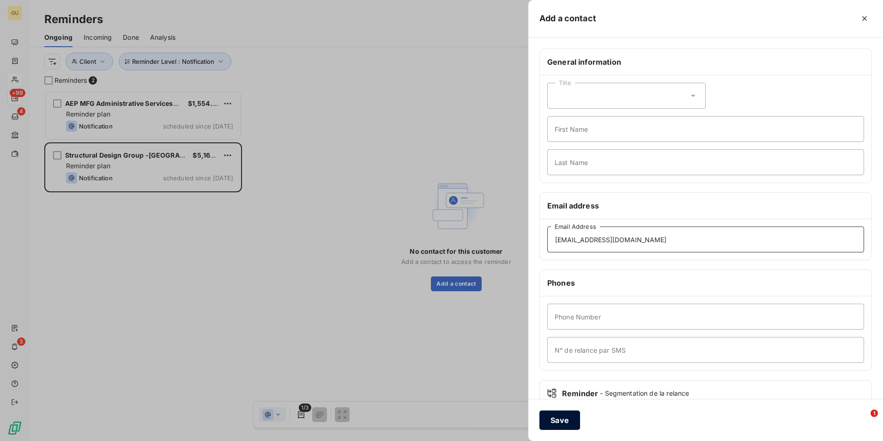
type input "[EMAIL_ADDRESS][DOMAIN_NAME]"
click at [562, 416] on button "Save" at bounding box center [559, 419] width 41 height 19
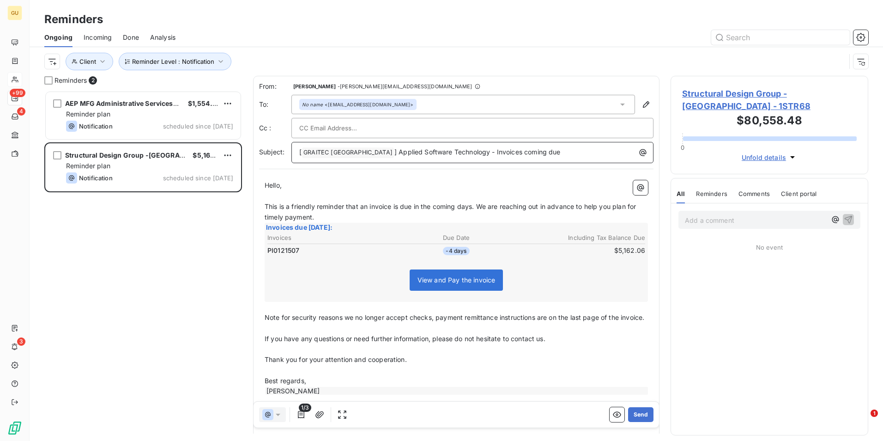
click at [540, 156] on p "[ GRAITEC [GEOGRAPHIC_DATA] ﻿ ] Applied Software Technology - Invoices coming d…" at bounding box center [474, 152] width 351 height 11
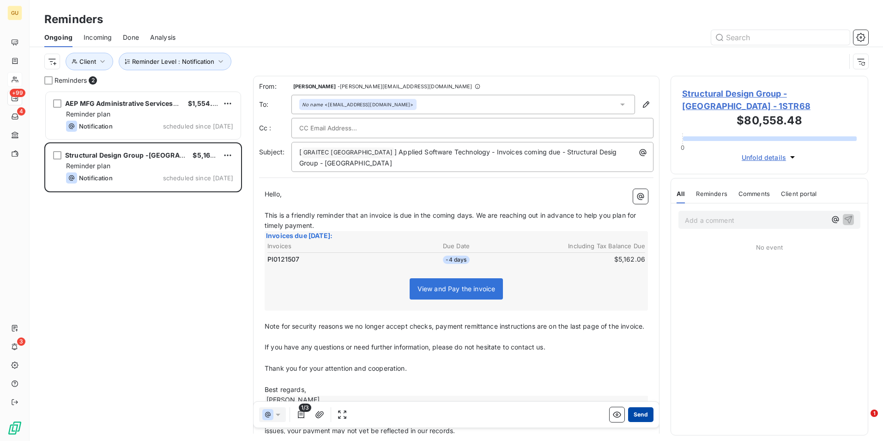
click at [640, 412] on button "Send" at bounding box center [640, 414] width 25 height 15
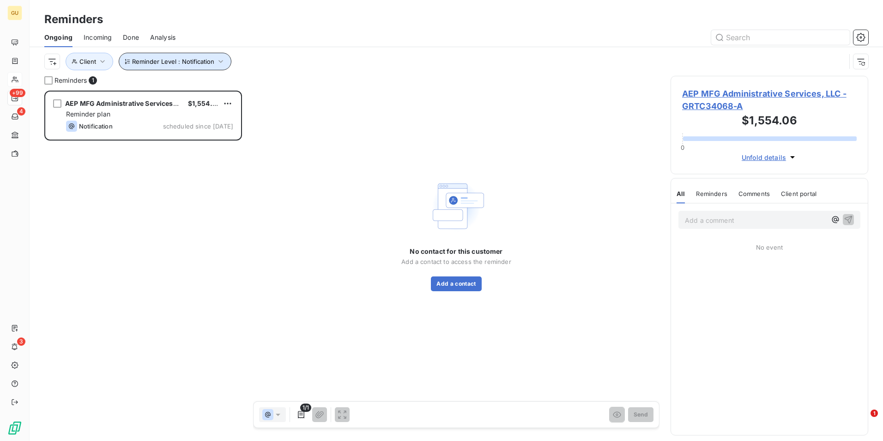
click at [219, 61] on icon "button" at bounding box center [220, 61] width 5 height 3
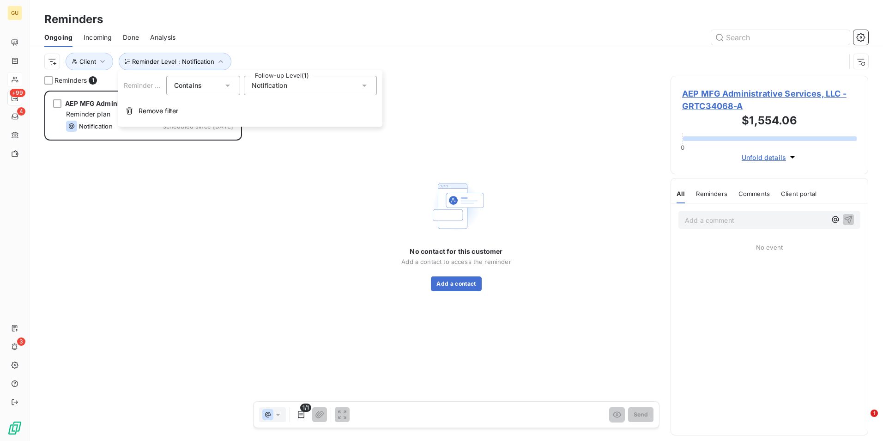
click at [363, 87] on icon at bounding box center [364, 85] width 9 height 9
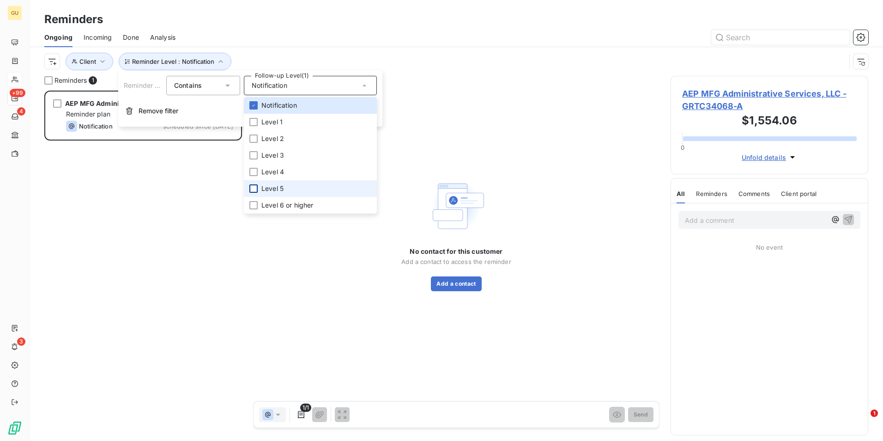
click at [254, 190] on div at bounding box center [253, 188] width 8 height 8
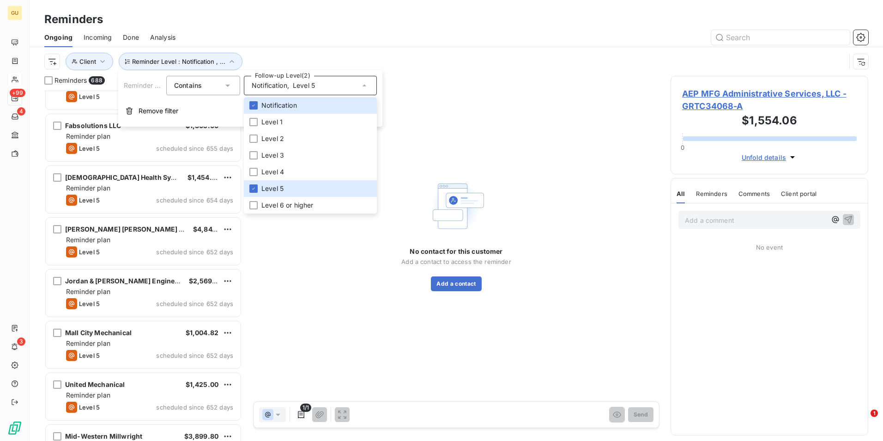
scroll to position [1755, 0]
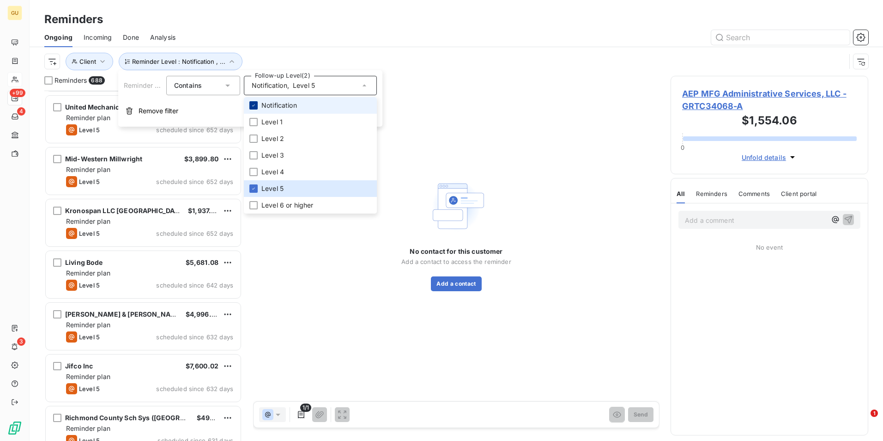
click at [256, 105] on icon at bounding box center [254, 106] width 6 height 6
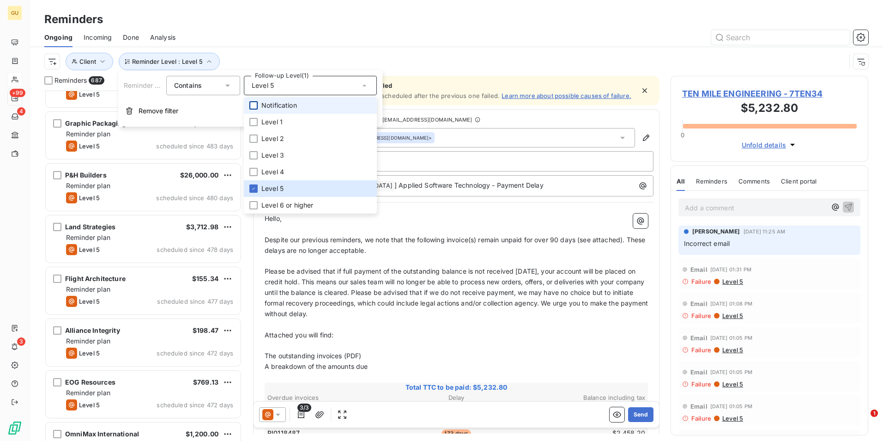
scroll to position [5542, 0]
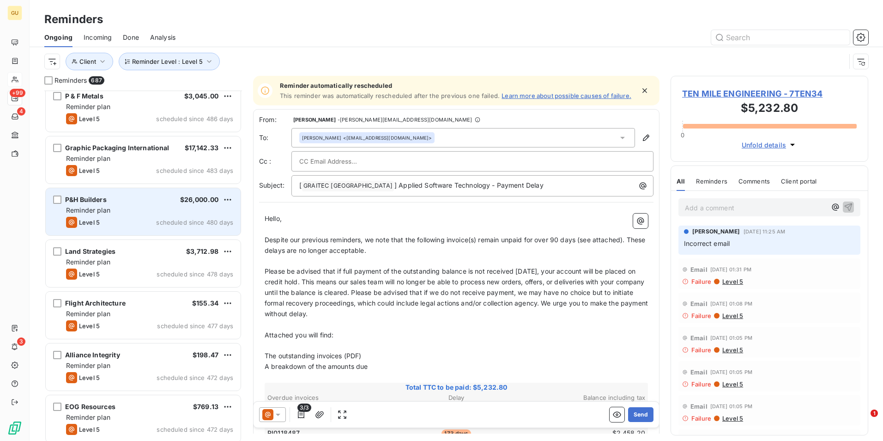
click at [138, 220] on div "Level 5 scheduled since 480 days" at bounding box center [149, 222] width 167 height 11
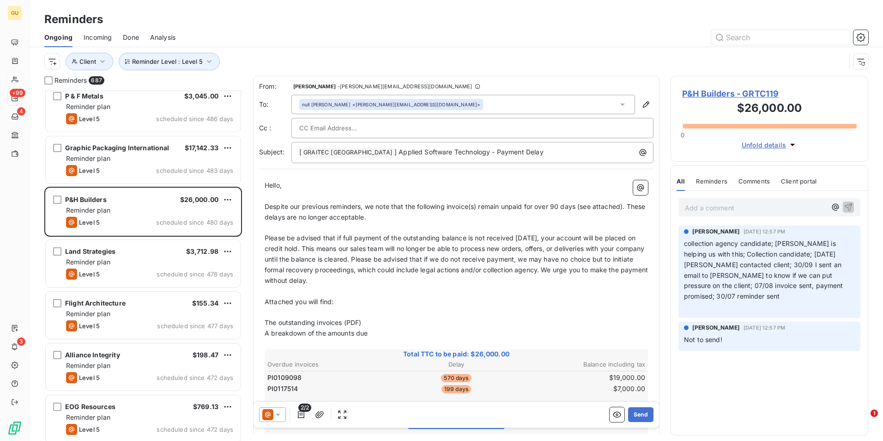
click at [763, 93] on span "P&H Builders - GRTC119" at bounding box center [769, 93] width 175 height 12
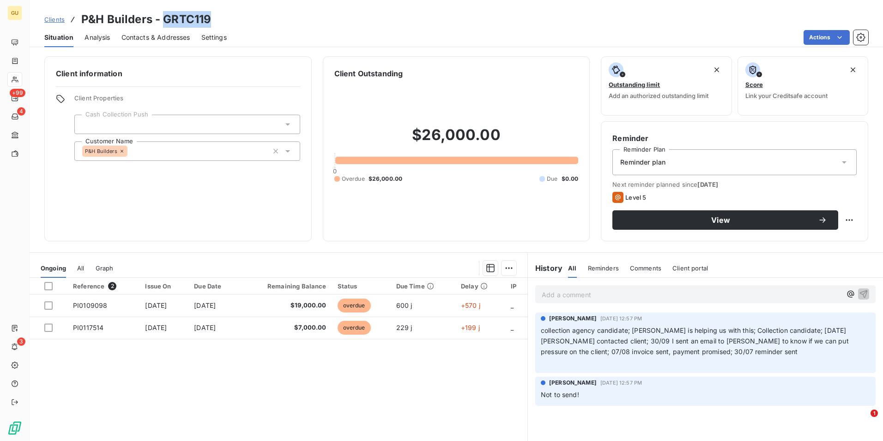
drag, startPoint x: 216, startPoint y: 17, endPoint x: 163, endPoint y: 15, distance: 52.7
click at [163, 15] on div "Clients P&H Builders - GRTC119" at bounding box center [456, 19] width 853 height 17
copy h3 "GRTC119"
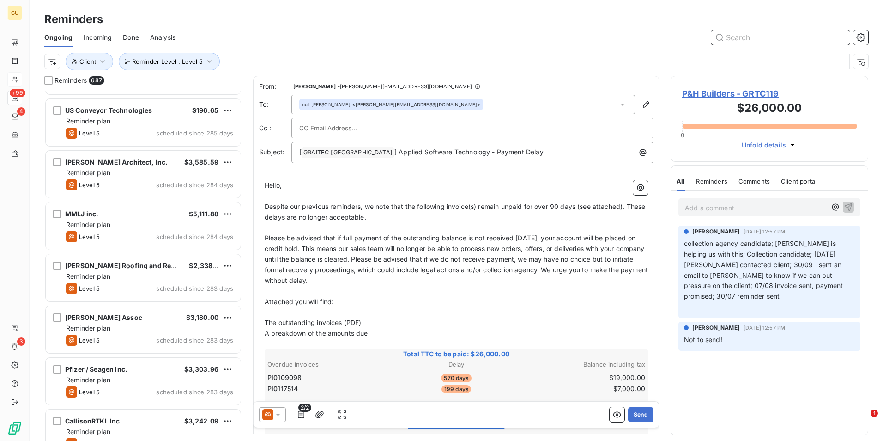
scroll to position [12099, 0]
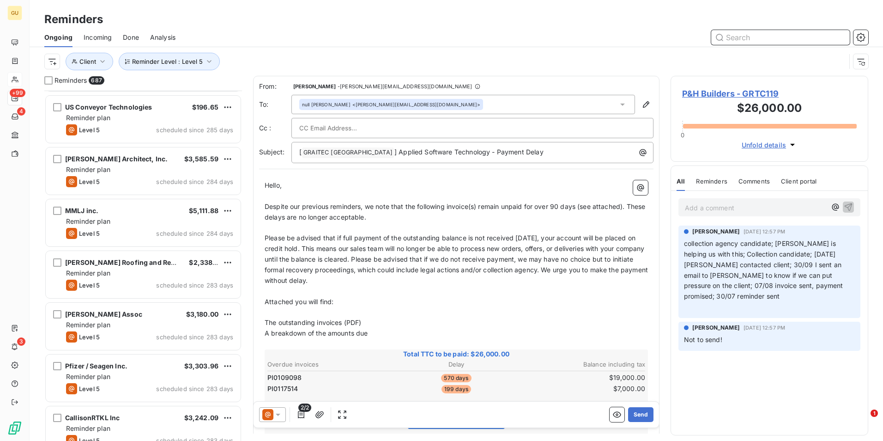
click at [747, 41] on input "text" at bounding box center [780, 37] width 139 height 15
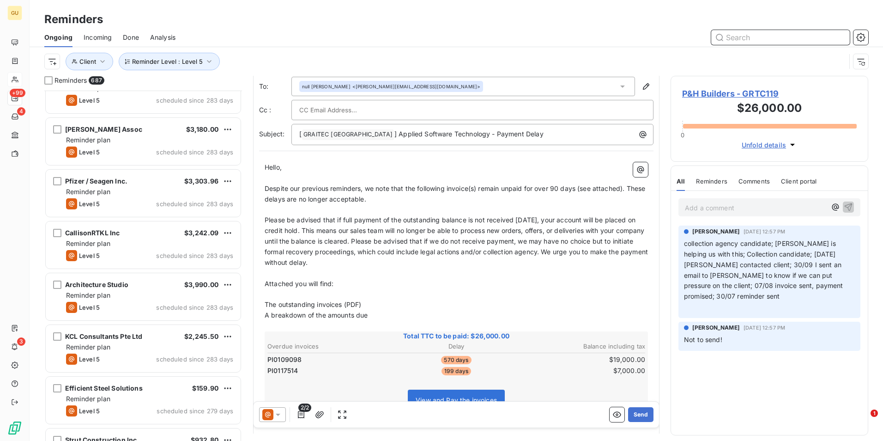
scroll to position [0, 0]
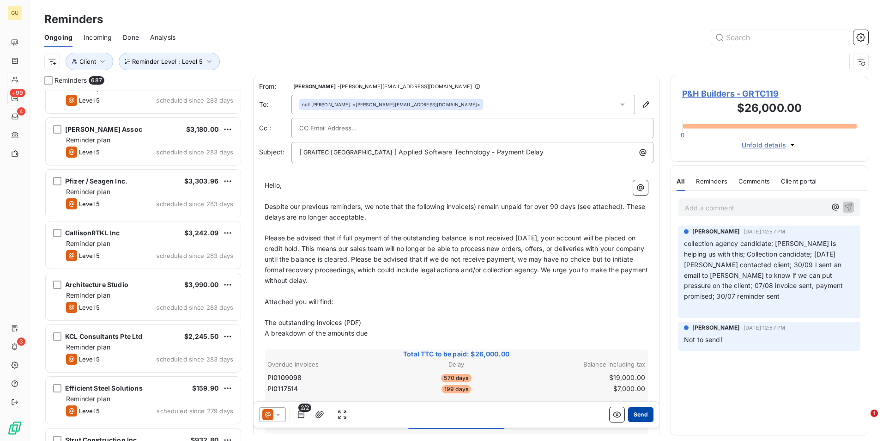
click at [636, 409] on button "Send" at bounding box center [640, 414] width 25 height 15
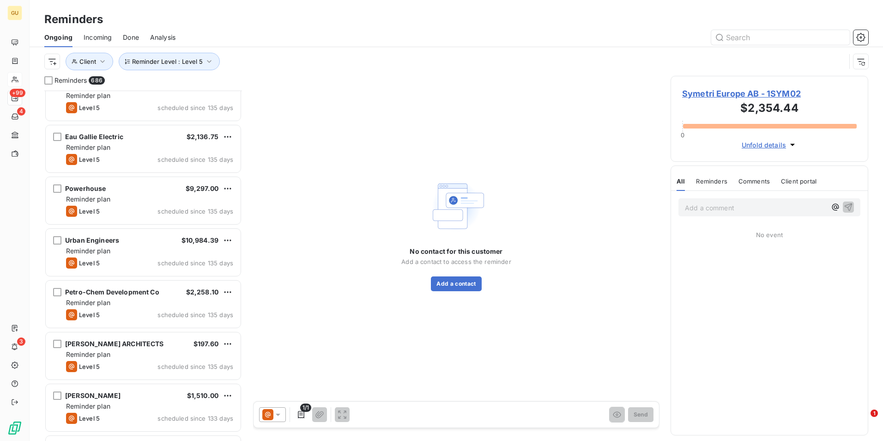
scroll to position [20780, 0]
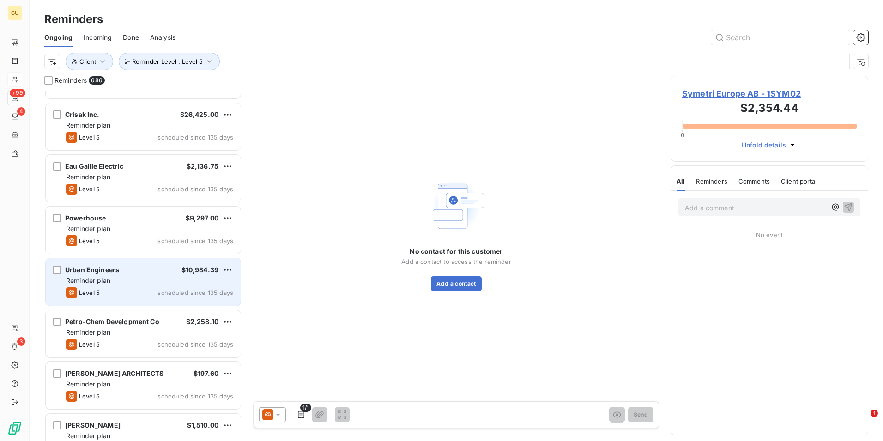
click at [141, 286] on div "Urban Engineers $10,984.39 Reminder plan Level 5 scheduled since 135 days" at bounding box center [143, 281] width 195 height 47
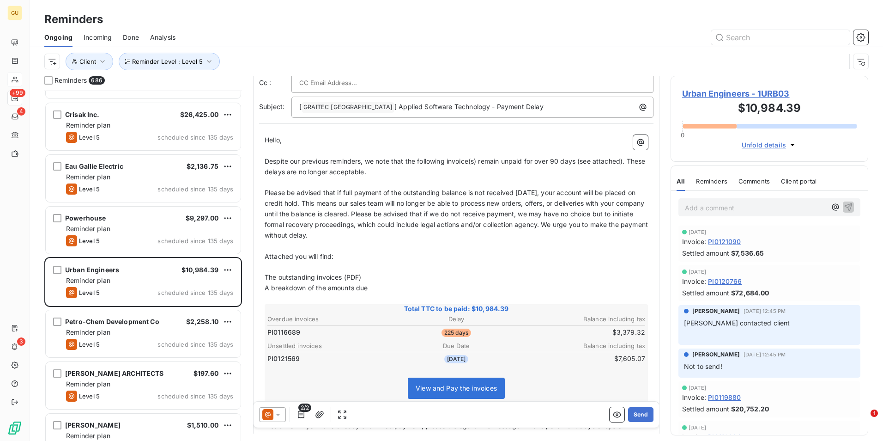
scroll to position [47, 0]
click at [278, 413] on icon at bounding box center [277, 414] width 9 height 9
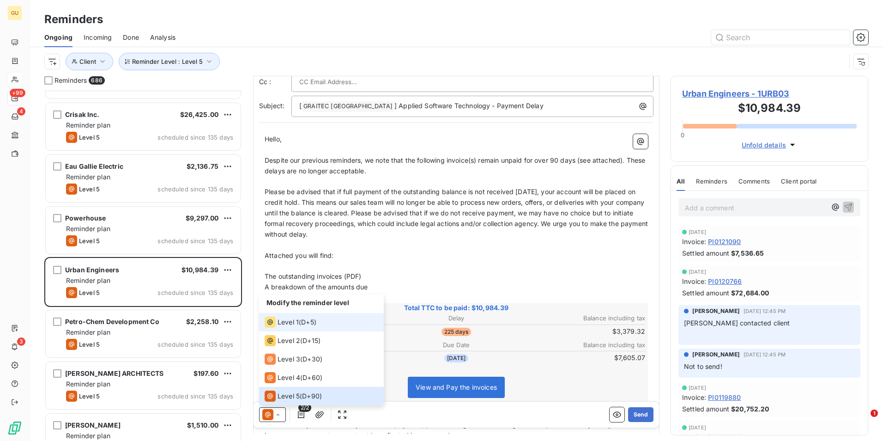
click at [288, 322] on span "Level 1" at bounding box center [288, 321] width 21 height 9
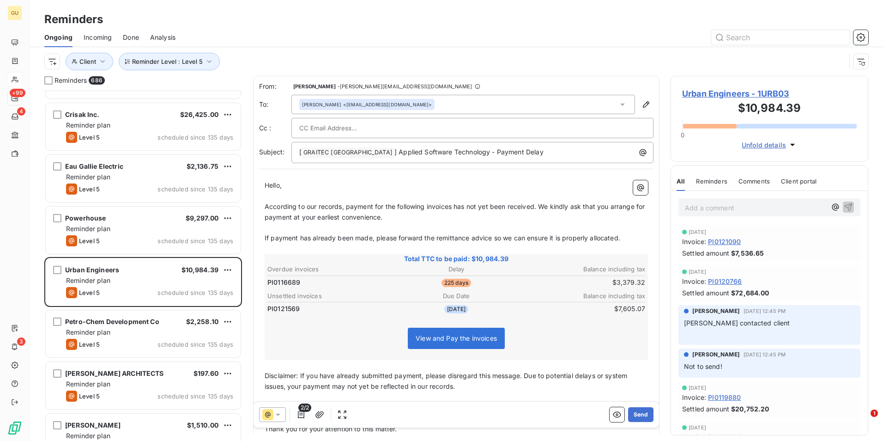
click at [454, 206] on span "According to our records, payment for the following invoices has not yet been r…" at bounding box center [456, 211] width 382 height 18
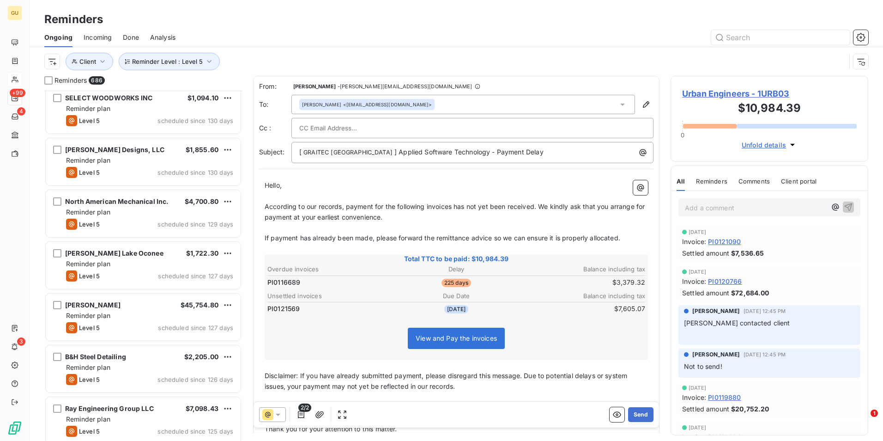
scroll to position [21380, 0]
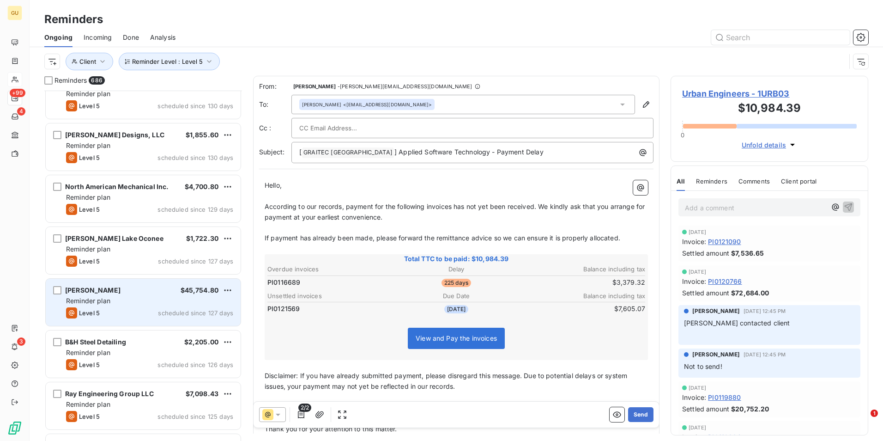
click at [141, 306] on div "[PERSON_NAME] $45,754.80 Reminder plan Level 5 scheduled since 127 days" at bounding box center [143, 301] width 195 height 47
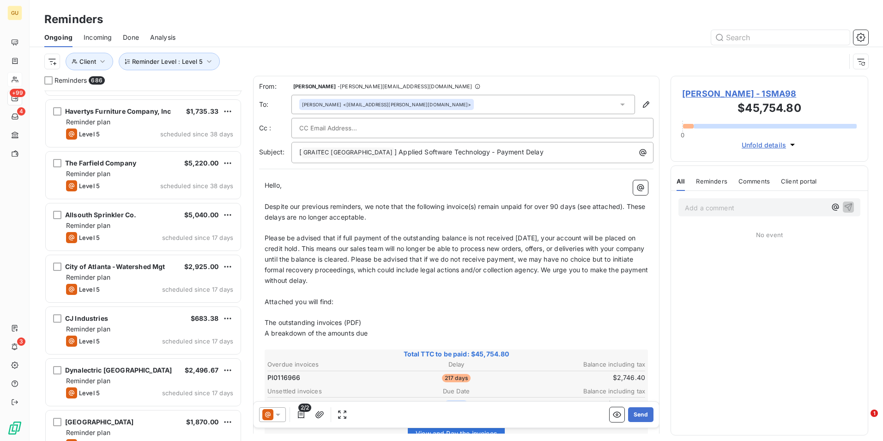
scroll to position [27153, 0]
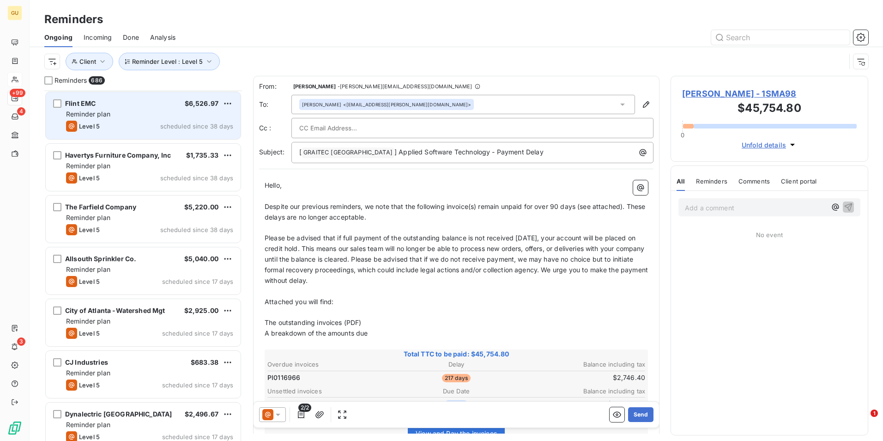
click at [137, 117] on div "Reminder plan" at bounding box center [149, 113] width 167 height 9
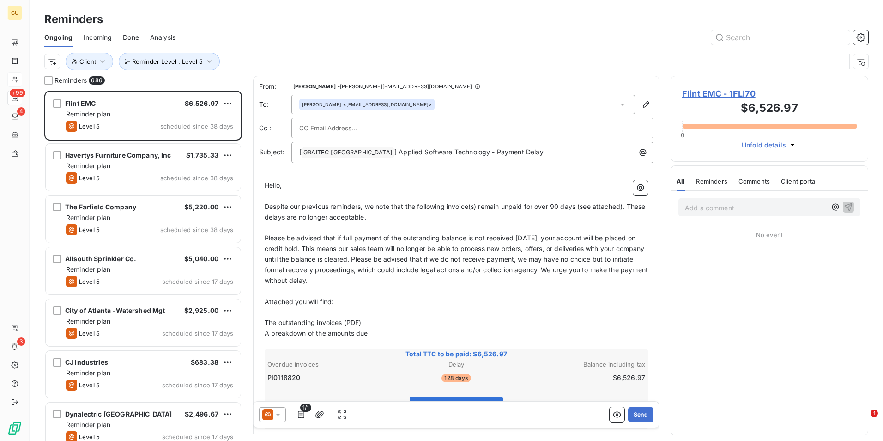
click at [278, 415] on icon at bounding box center [278, 414] width 5 height 2
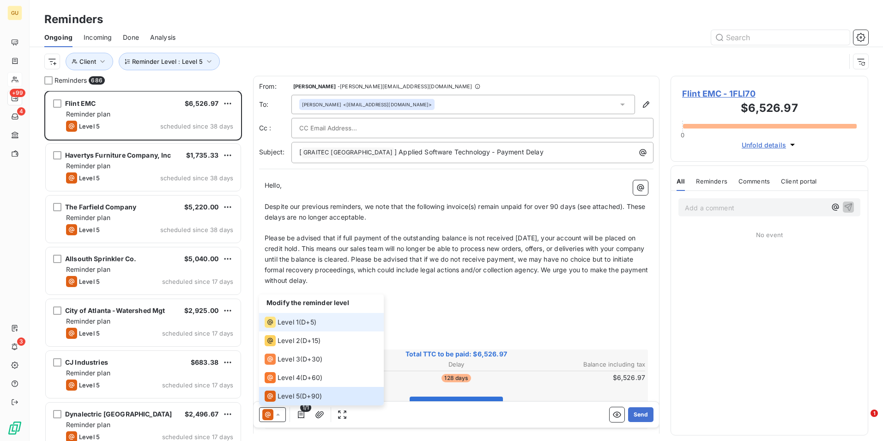
click at [281, 322] on span "Level 1" at bounding box center [288, 321] width 21 height 9
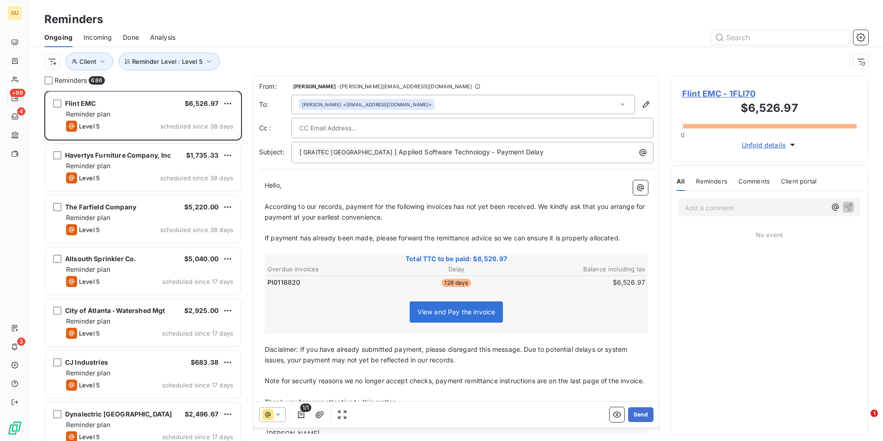
drag, startPoint x: 633, startPoint y: 415, endPoint x: 522, endPoint y: 280, distance: 174.8
click at [607, 370] on div "From: [PERSON_NAME] - [PERSON_NAME][EMAIL_ADDRESS][DOMAIN_NAME] To: [PERSON_NAM…" at bounding box center [456, 254] width 406 height 357
click at [514, 151] on p "[ GRAITEC [GEOGRAPHIC_DATA] ﻿ ] Applied Software Technology - Payment Delay" at bounding box center [474, 152] width 351 height 11
click at [631, 416] on button "Send" at bounding box center [640, 414] width 25 height 15
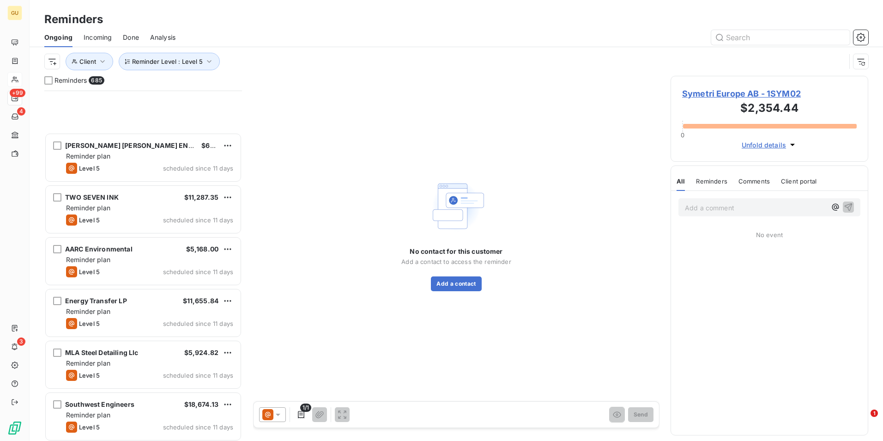
scroll to position [32232, 0]
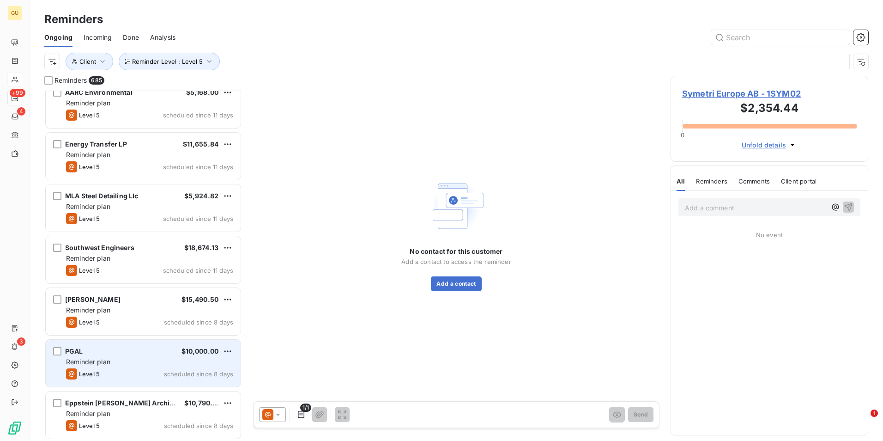
click at [141, 364] on div "Reminder plan" at bounding box center [149, 361] width 167 height 9
click at [118, 357] on div "Reminder plan" at bounding box center [149, 361] width 167 height 9
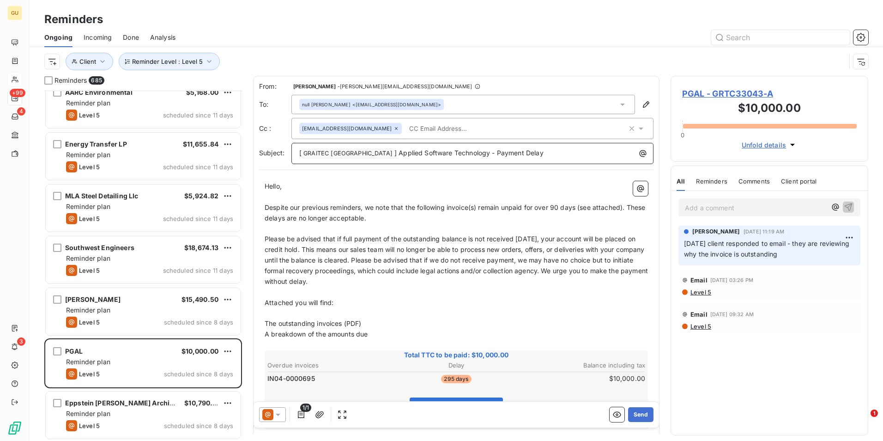
click at [519, 157] on p "[ GRAITEC [GEOGRAPHIC_DATA] ﻿ ] Applied Software Technology - Payment Delay" at bounding box center [474, 153] width 351 height 11
click at [500, 152] on span "] Applied Software Technology - Payment Delay PGAL" at bounding box center [480, 152] width 172 height 8
click at [496, 153] on span "] Applied Software Technology - Payment Delay PGAL" at bounding box center [480, 152] width 172 height 8
click at [631, 414] on button "Send" at bounding box center [640, 414] width 25 height 15
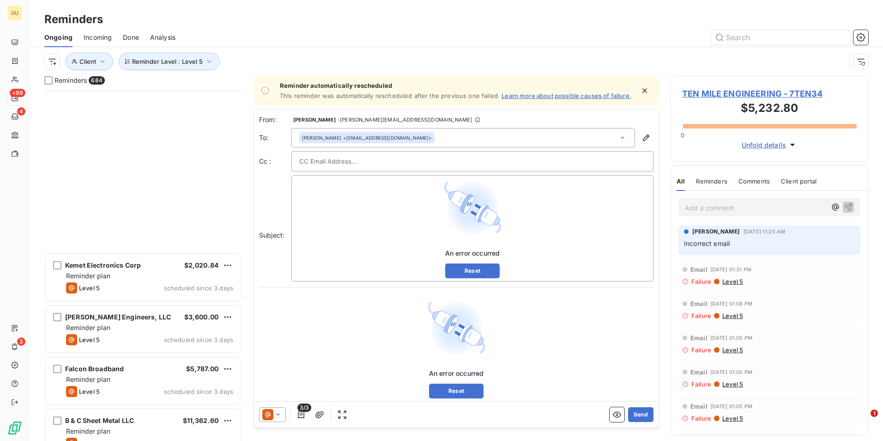
scroll to position [35026, 0]
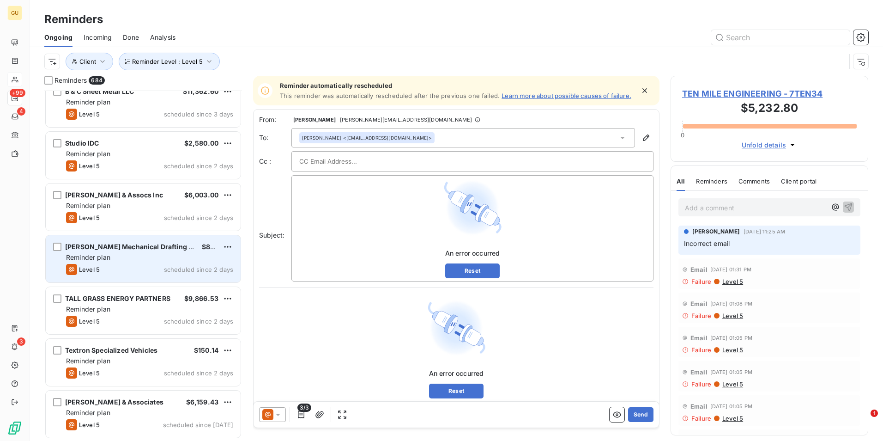
click at [173, 278] on div "Kemet Electronics Corp $2,020.84 Reminder plan Level 5 scheduled since 3 days […" at bounding box center [143, 266] width 198 height 350
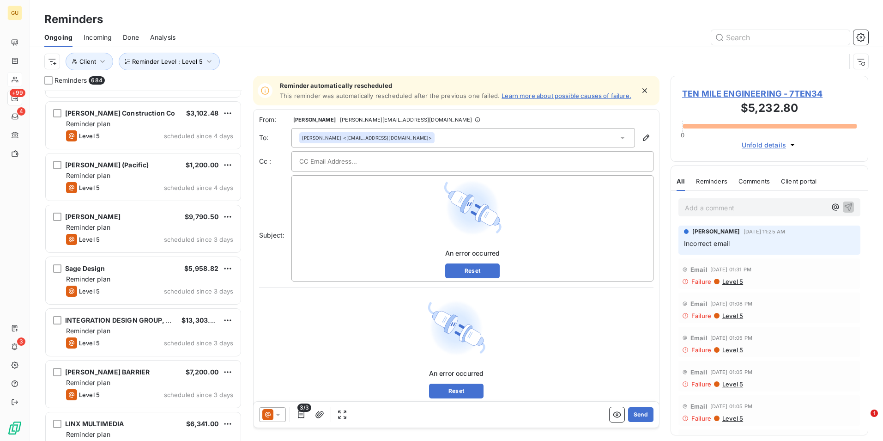
scroll to position [33964, 0]
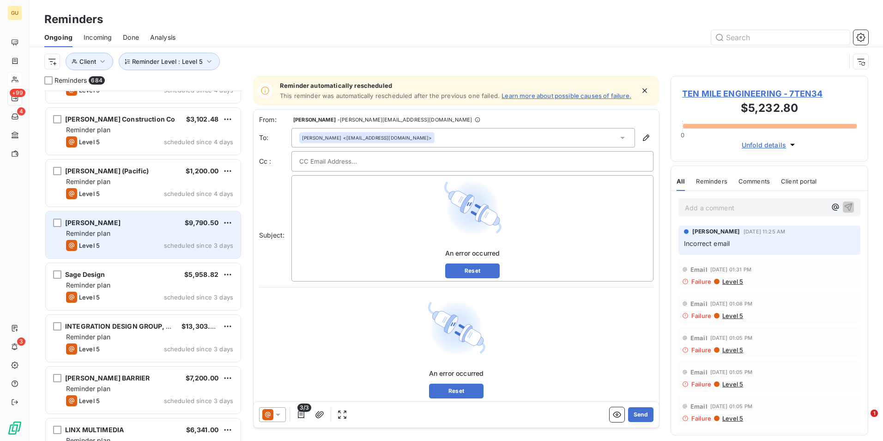
click at [132, 220] on div "[PERSON_NAME] $9,790.50" at bounding box center [149, 222] width 167 height 8
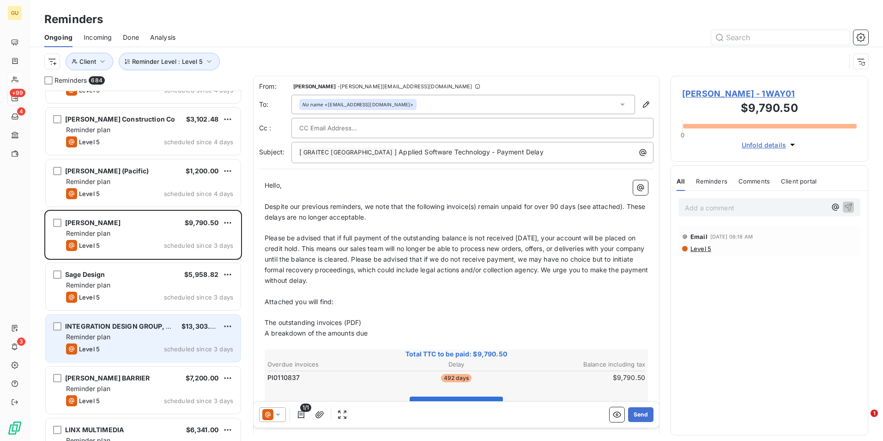
click at [149, 351] on div "Level 5 scheduled since 3 days" at bounding box center [149, 348] width 167 height 11
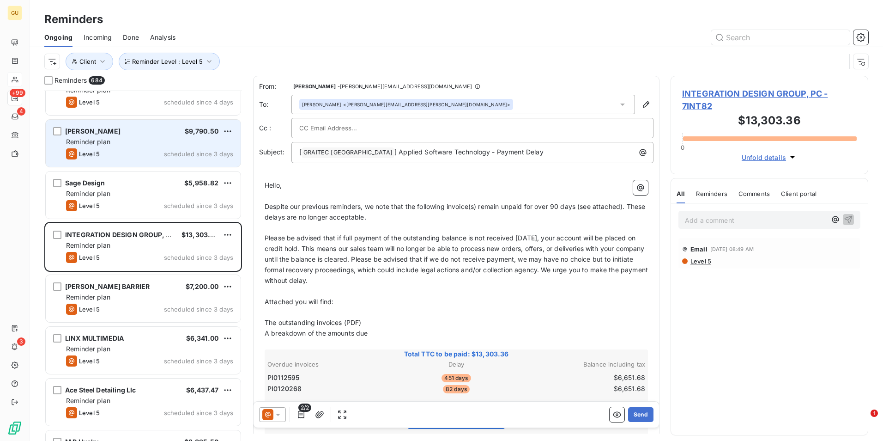
scroll to position [34056, 0]
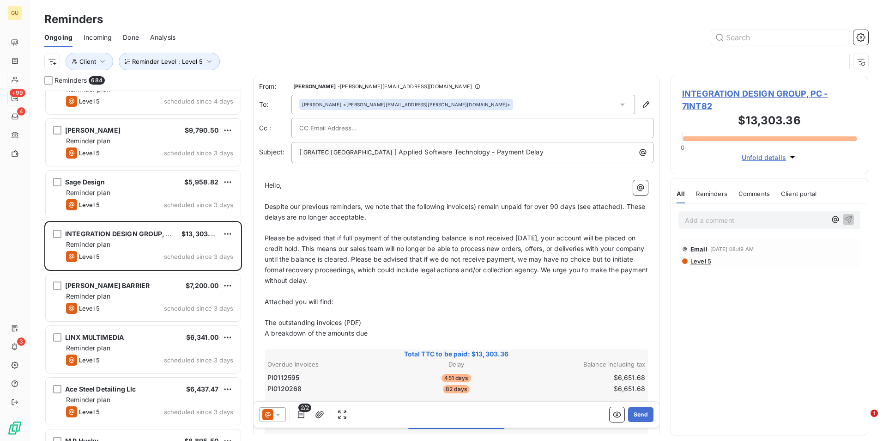
paste input "[PERSON_NAME][EMAIL_ADDRESS][PERSON_NAME][DOMAIN_NAME]"
type input "[PERSON_NAME][EMAIL_ADDRESS][PERSON_NAME][DOMAIN_NAME]"
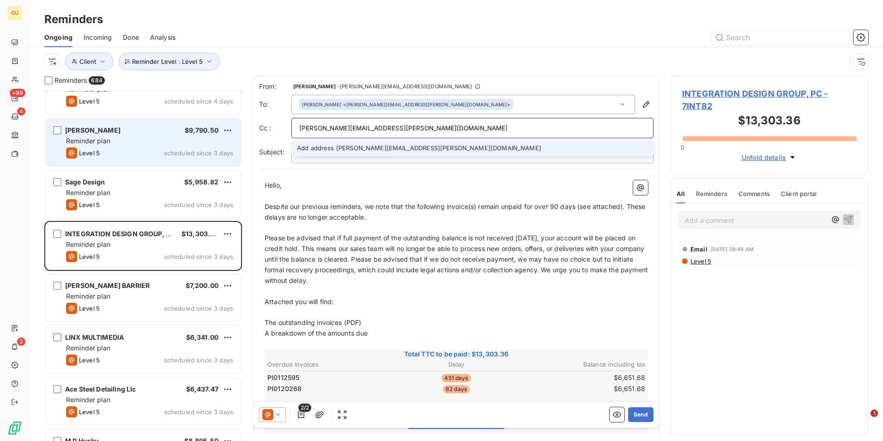
drag, startPoint x: 434, startPoint y: 130, endPoint x: 196, endPoint y: 132, distance: 238.3
click at [196, 132] on div "Reminders 684 [PERSON_NAME] Construction Co $3,102.48 Reminder plan Level 5 sch…" at bounding box center [456, 258] width 853 height 365
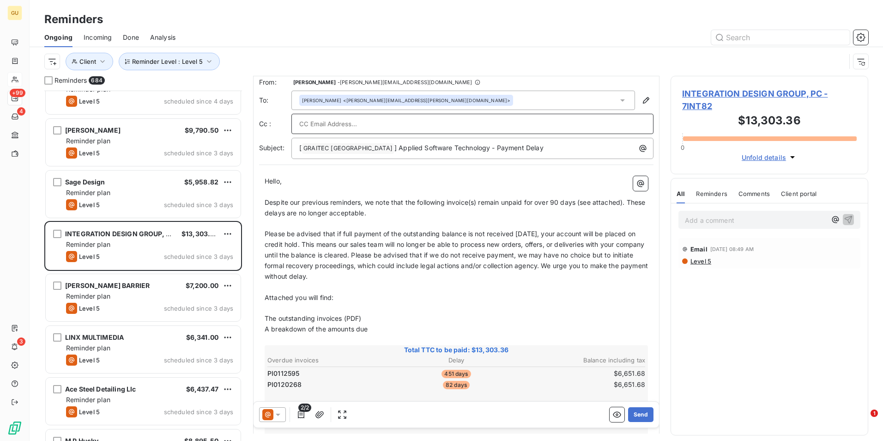
scroll to position [0, 0]
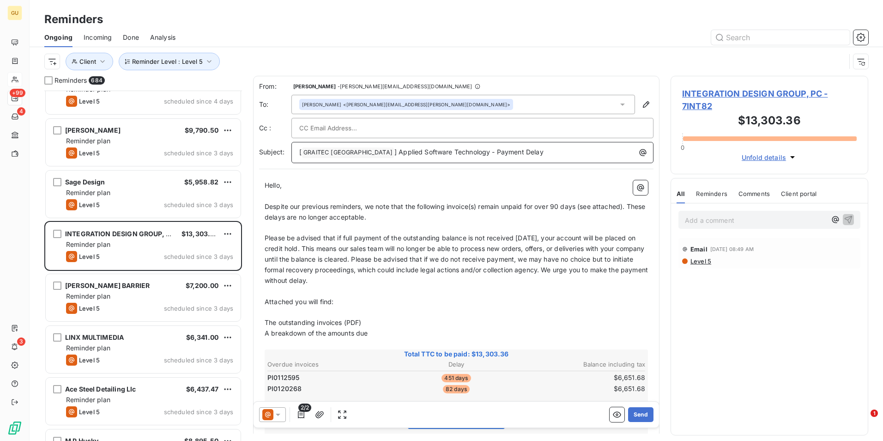
click at [522, 151] on p "[ GRAITEC [GEOGRAPHIC_DATA] ﻿ ] Applied Software Technology - Payment Delay" at bounding box center [474, 152] width 351 height 11
click at [532, 152] on p "[ GRAITEC [GEOGRAPHIC_DATA] ﻿ ] Applied Software Technology - Payment Delay" at bounding box center [474, 152] width 351 height 11
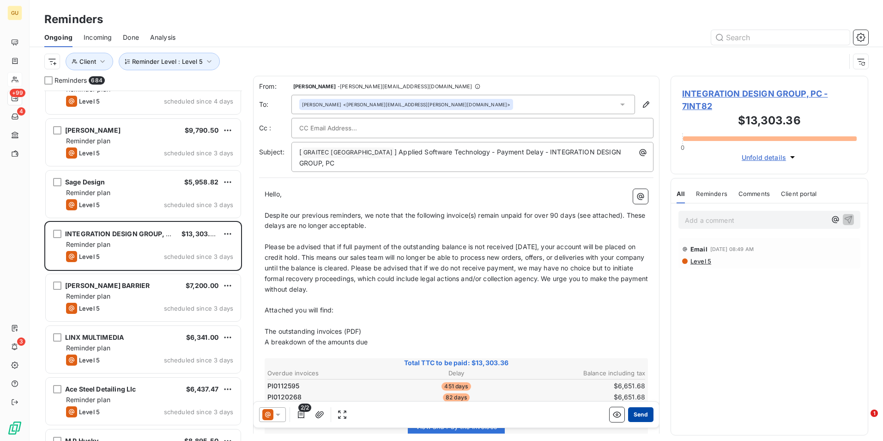
click at [630, 413] on button "Send" at bounding box center [640, 414] width 25 height 15
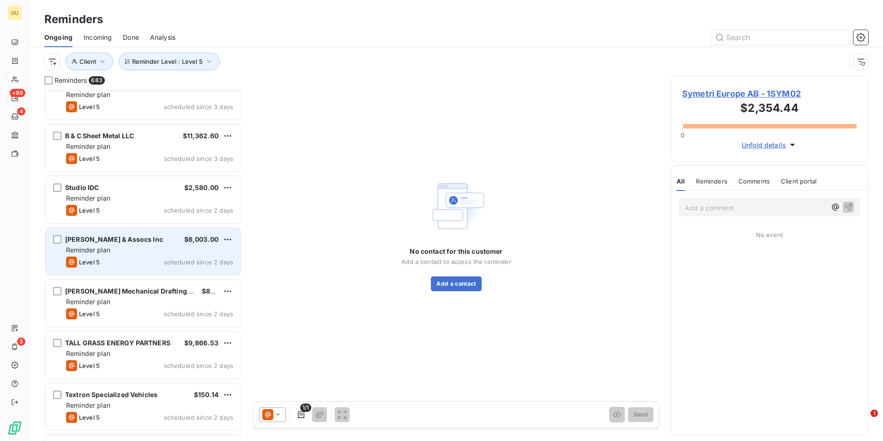
scroll to position [34933, 0]
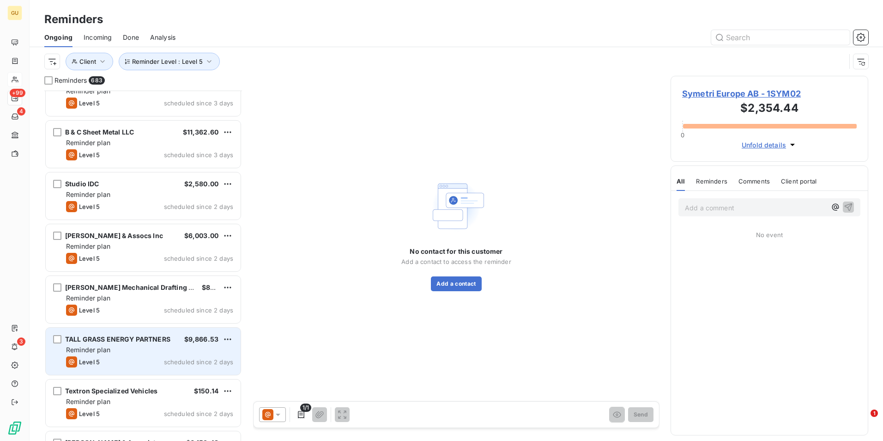
click at [147, 355] on div "TALL GRASS ENERGY PARTNERS $9,866.53 Reminder plan Level 5 scheduled since 2 da…" at bounding box center [143, 350] width 195 height 47
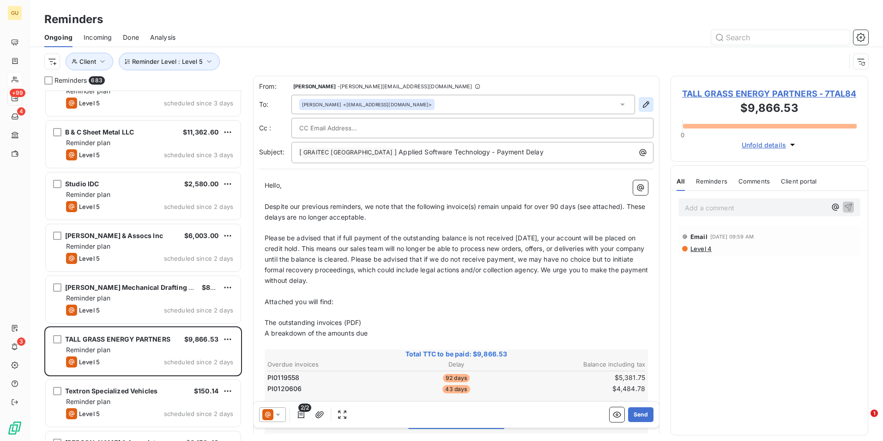
click at [639, 104] on button "button" at bounding box center [646, 104] width 15 height 15
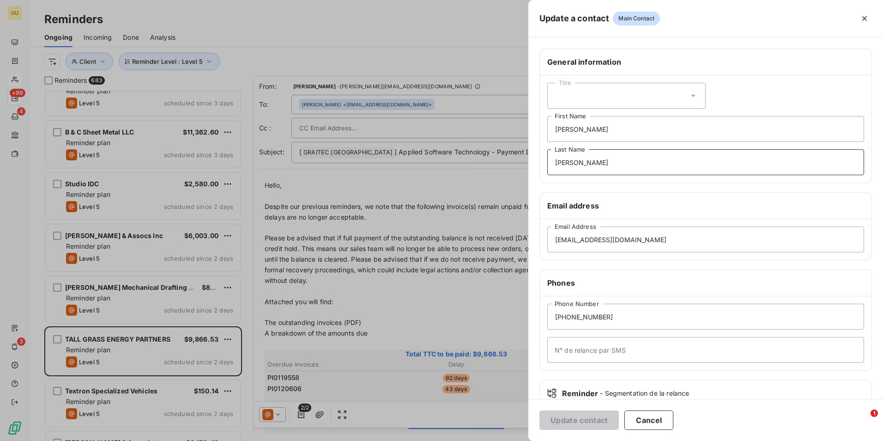
drag, startPoint x: 593, startPoint y: 162, endPoint x: 490, endPoint y: 157, distance: 102.6
click at [490, 440] on div "Update a contact Main Contact General information Title [PERSON_NAME] First Nam…" at bounding box center [441, 441] width 883 height 0
drag, startPoint x: 574, startPoint y: 131, endPoint x: 529, endPoint y: 130, distance: 44.8
click at [529, 130] on div "General information Title [PERSON_NAME] First Name Last Name Email address [EMA…" at bounding box center [705, 253] width 355 height 410
click at [586, 416] on button "Update contact" at bounding box center [578, 419] width 79 height 19
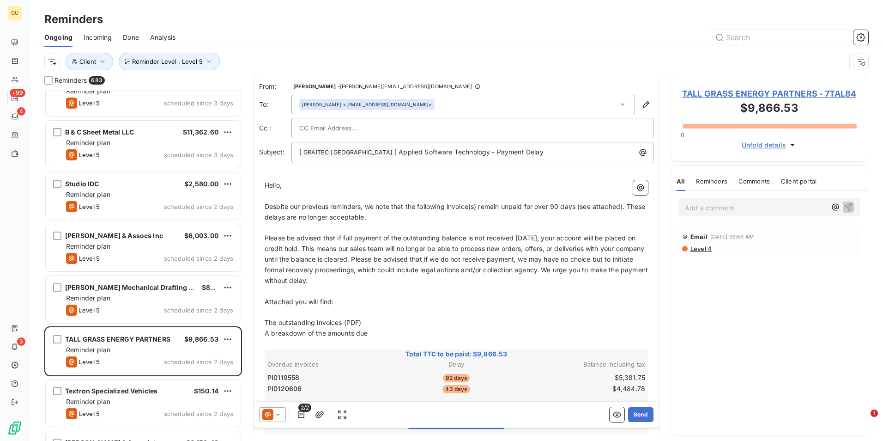
click at [282, 414] on icon at bounding box center [277, 414] width 9 height 9
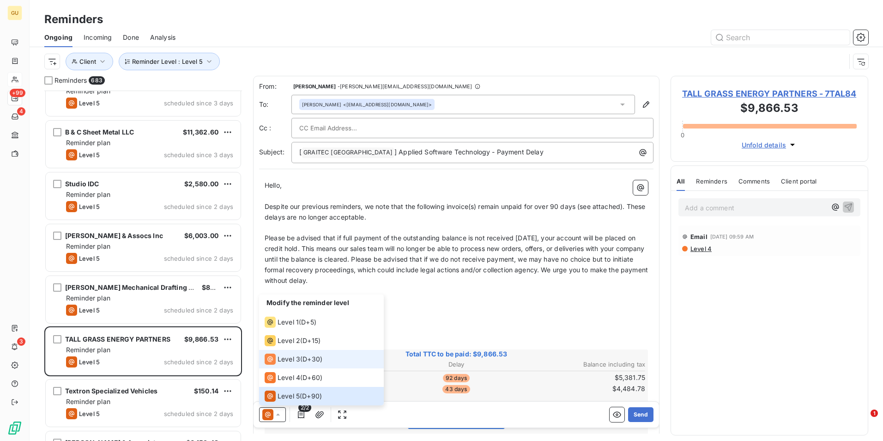
click at [284, 362] on span "Level 3" at bounding box center [289, 358] width 23 height 9
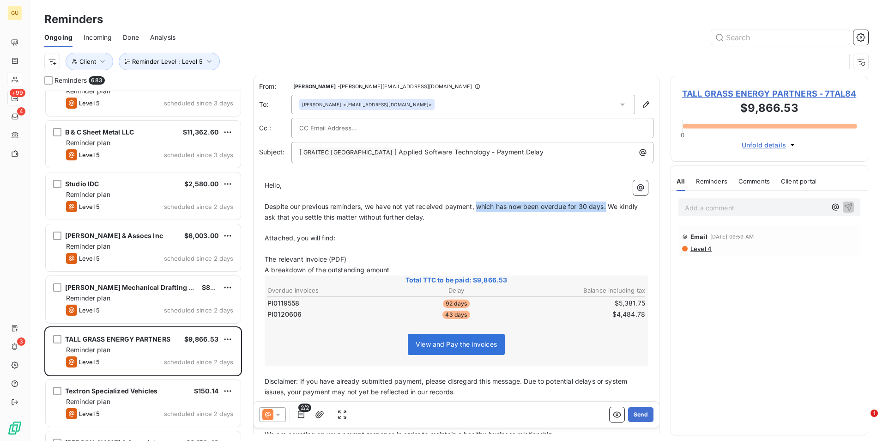
drag, startPoint x: 607, startPoint y: 207, endPoint x: 477, endPoint y: 207, distance: 129.8
click at [477, 207] on span "Despite our previous reminders, we have not yet received payment, which has now…" at bounding box center [452, 211] width 375 height 18
click at [519, 153] on p "[ GRAITEC [GEOGRAPHIC_DATA] ﻿ ] Applied Software Technology - Payment Delay" at bounding box center [474, 152] width 351 height 11
click at [277, 416] on icon at bounding box center [277, 414] width 9 height 9
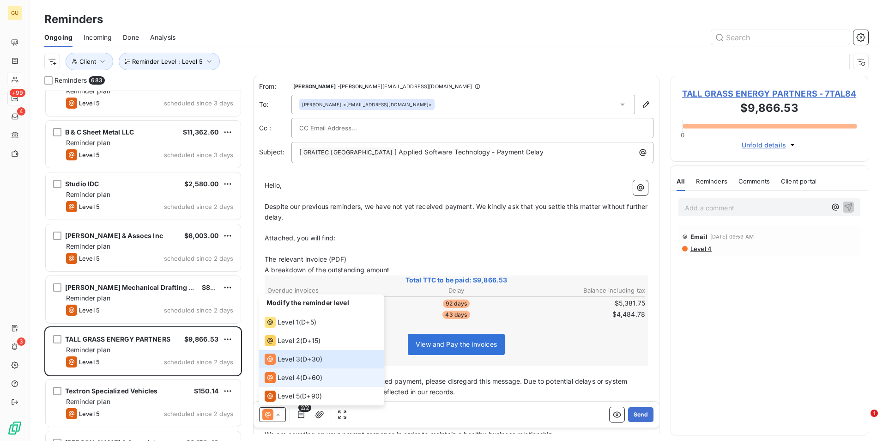
click at [284, 376] on span "Level 4" at bounding box center [289, 377] width 23 height 9
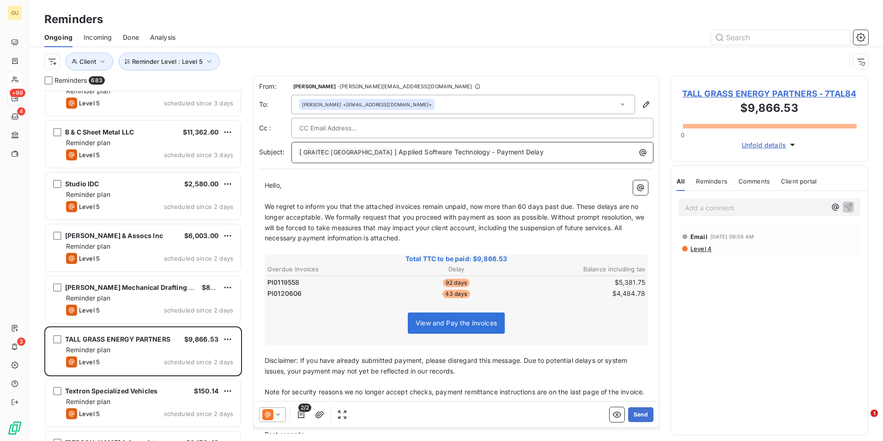
click at [518, 153] on p "[ GRAITEC [GEOGRAPHIC_DATA] ﻿ ] Applied Software Technology - Payment Delay" at bounding box center [474, 152] width 351 height 11
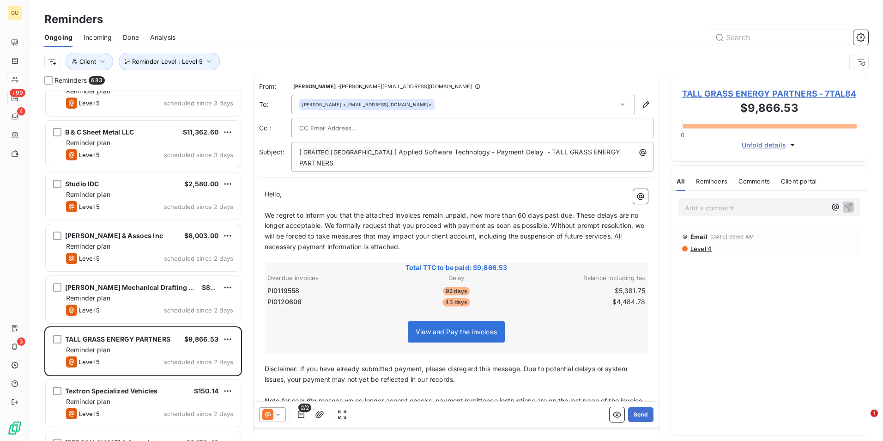
drag, startPoint x: 637, startPoint y: 416, endPoint x: 636, endPoint y: 290, distance: 126.5
click at [636, 290] on div "From: [PERSON_NAME] - [PERSON_NAME][EMAIL_ADDRESS][DOMAIN_NAME] To: [PERSON_NAM…" at bounding box center [456, 254] width 406 height 357
click at [641, 100] on icon "button" at bounding box center [645, 104] width 9 height 9
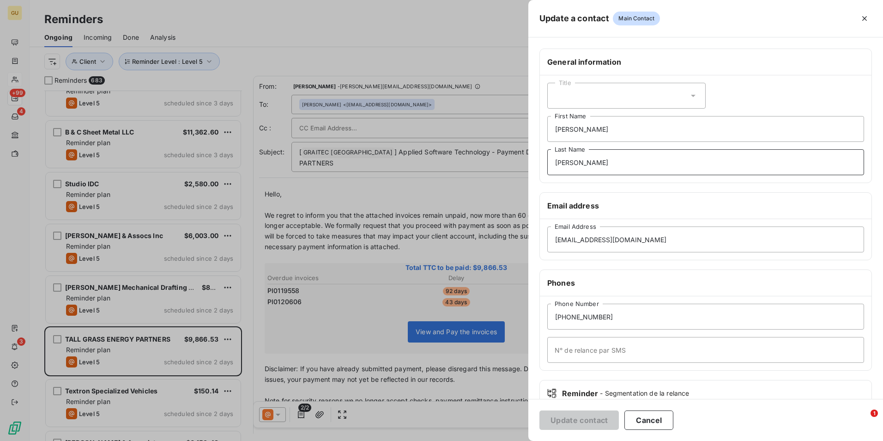
drag, startPoint x: 579, startPoint y: 163, endPoint x: 496, endPoint y: 159, distance: 82.7
click at [496, 440] on div "Update a contact Main Contact General information Title [PERSON_NAME] First Nam…" at bounding box center [441, 441] width 883 height 0
drag, startPoint x: 581, startPoint y: 125, endPoint x: 516, endPoint y: 136, distance: 65.6
click at [516, 440] on div "Update a contact Main Contact General information Title [PERSON_NAME] First Nam…" at bounding box center [441, 441] width 883 height 0
click at [602, 424] on button "Update contact" at bounding box center [578, 419] width 79 height 19
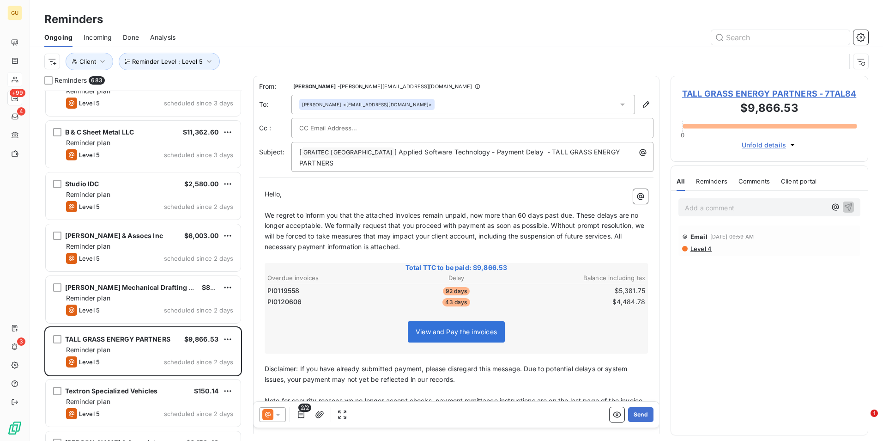
drag, startPoint x: 640, startPoint y: 413, endPoint x: 601, endPoint y: 217, distance: 200.0
click at [607, 262] on div "From: [PERSON_NAME] - [PERSON_NAME][EMAIL_ADDRESS][DOMAIN_NAME] To: [PERSON_NAM…" at bounding box center [456, 254] width 406 height 357
click at [494, 105] on div "[PERSON_NAME] <[EMAIL_ADDRESS][DOMAIN_NAME]>" at bounding box center [463, 104] width 344 height 19
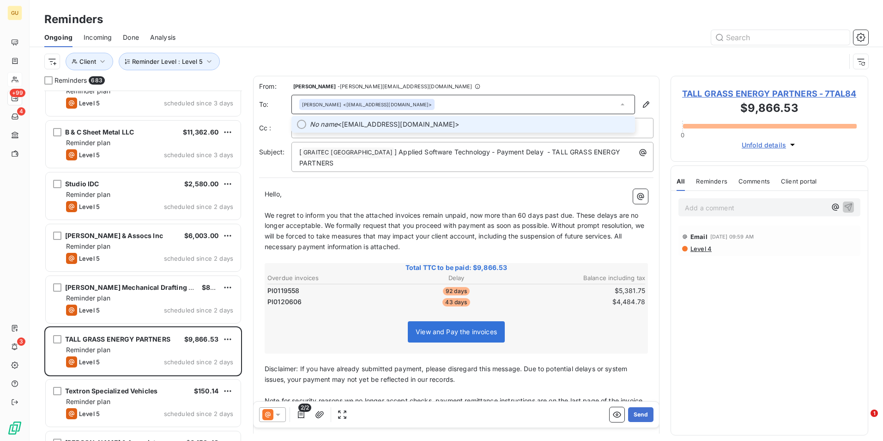
click at [428, 127] on span "No name <[EMAIL_ADDRESS][DOMAIN_NAME]>" at bounding box center [470, 124] width 320 height 9
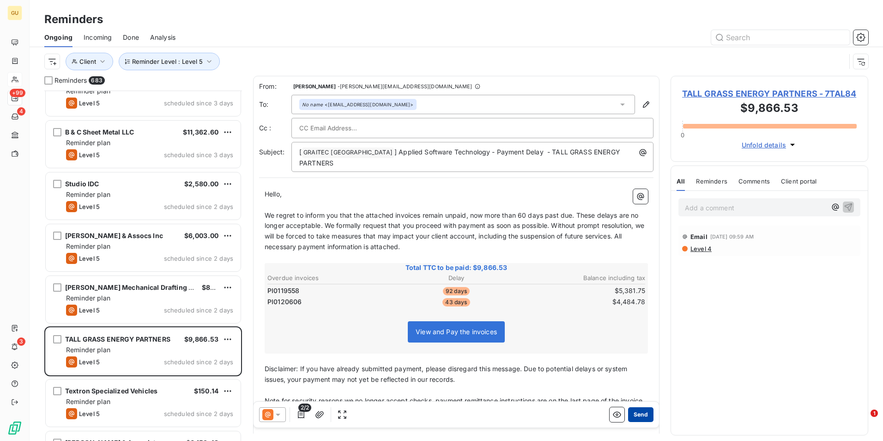
click at [631, 413] on button "Send" at bounding box center [640, 414] width 25 height 15
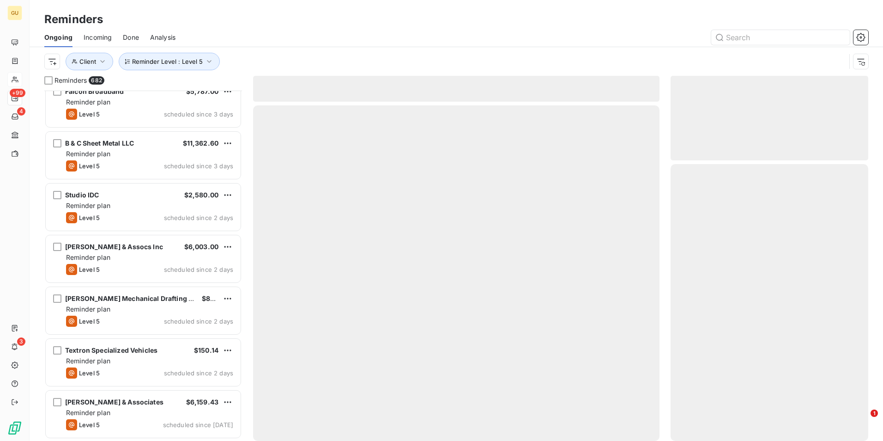
scroll to position [34922, 0]
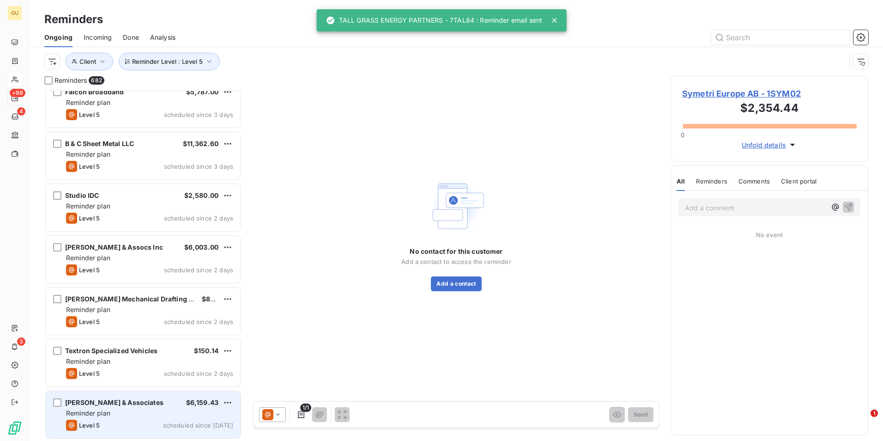
click at [128, 409] on div "Reminder plan" at bounding box center [149, 412] width 167 height 9
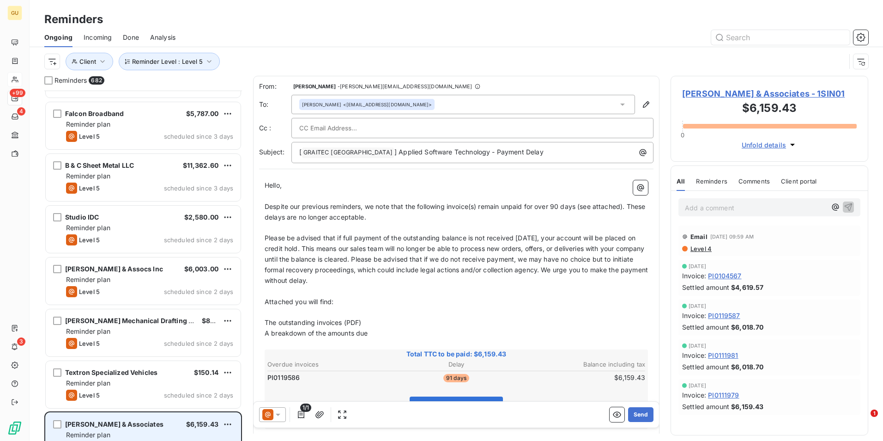
scroll to position [34922, 0]
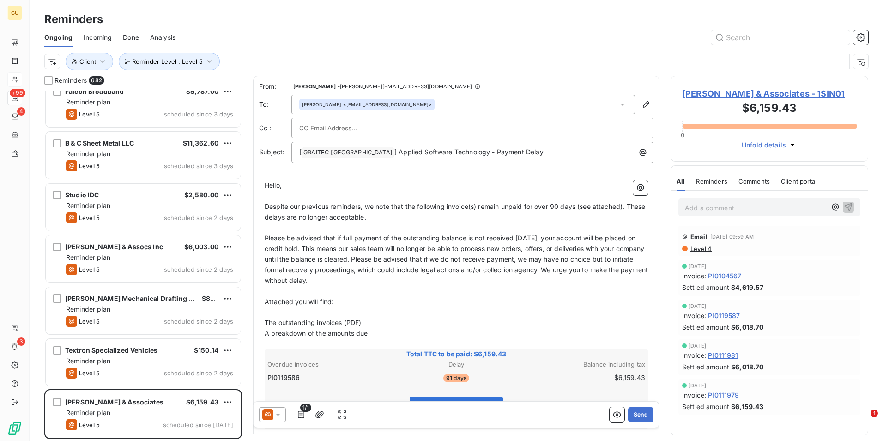
click at [281, 412] on icon at bounding box center [277, 414] width 9 height 9
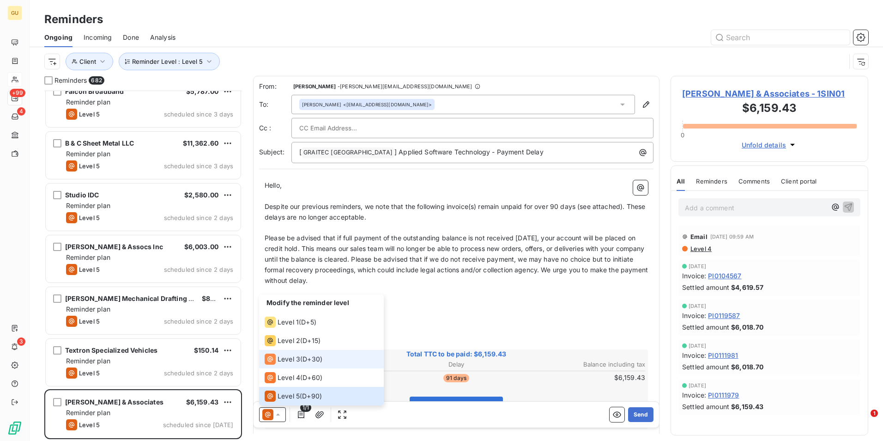
click at [296, 358] on span "Level 3" at bounding box center [289, 358] width 23 height 9
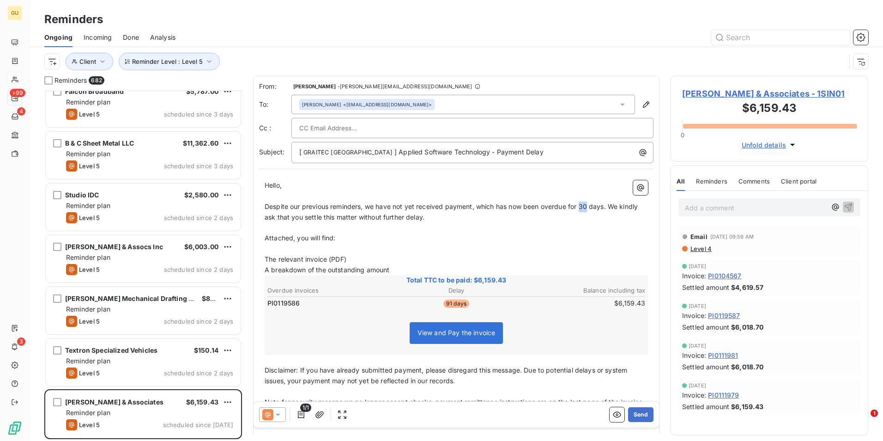
drag, startPoint x: 588, startPoint y: 205, endPoint x: 580, endPoint y: 206, distance: 8.3
click at [580, 206] on span "Despite our previous reminders, we have not yet received payment, which has now…" at bounding box center [452, 211] width 375 height 18
click at [579, 206] on span "Despite our previous reminders, we have not yet received payment, which has now…" at bounding box center [452, 211] width 375 height 18
click at [512, 153] on p "[ GRAITEC [GEOGRAPHIC_DATA] ﻿ ] Applied Software Technology - Payment Delay" at bounding box center [474, 152] width 351 height 11
click at [535, 152] on span "] Applied Software Technology - Payment [PERSON_NAME] &B Associates" at bounding box center [509, 152] width 231 height 8
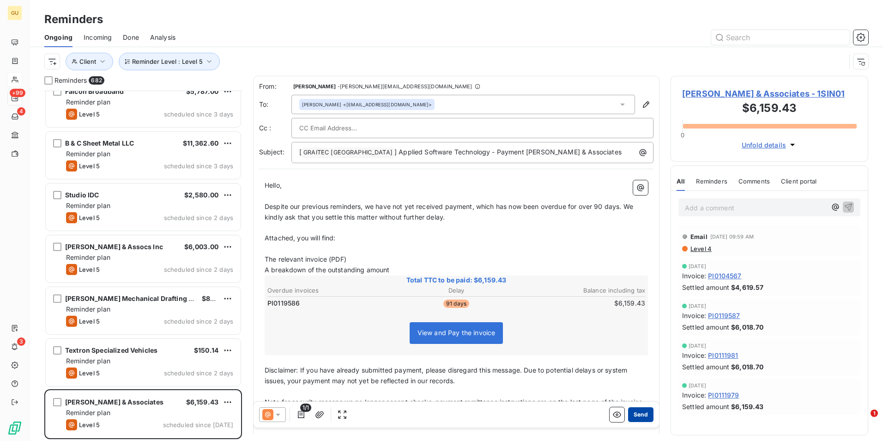
click at [634, 413] on button "Send" at bounding box center [640, 414] width 25 height 15
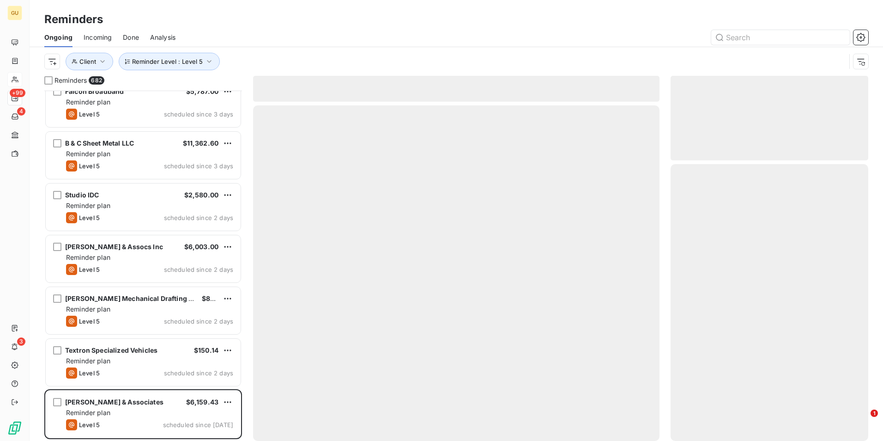
scroll to position [34870, 0]
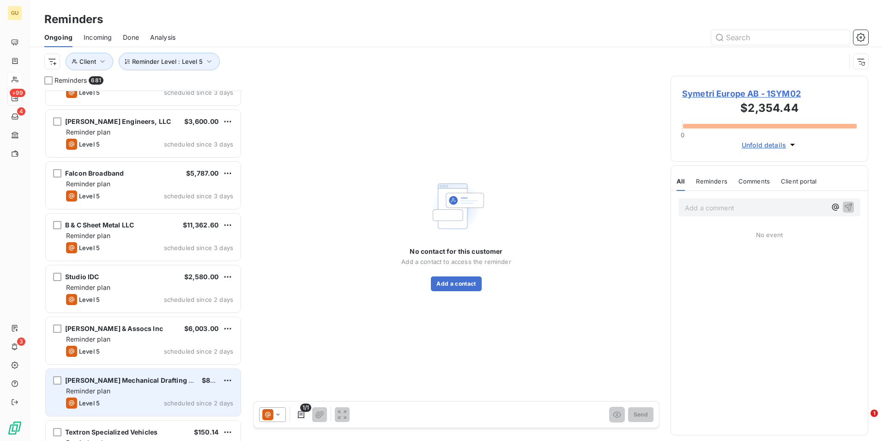
scroll to position [34824, 0]
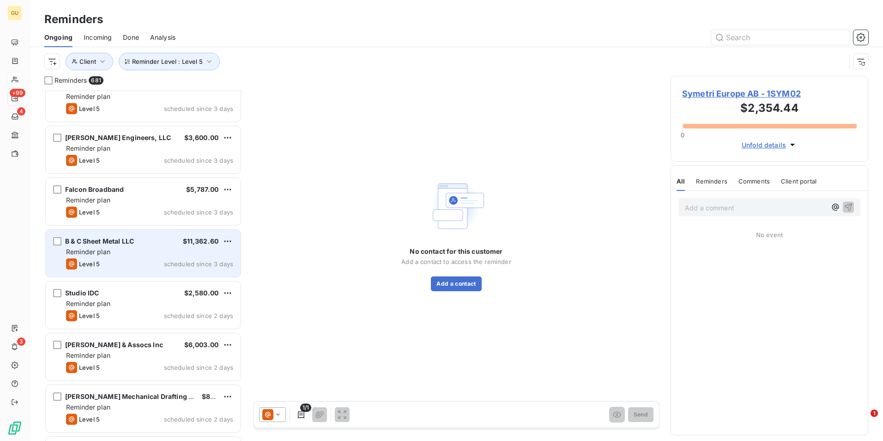
click at [152, 256] on div "B & C Sheet Metal LLC $11,362.60 Reminder plan Level 5 scheduled since 3 days" at bounding box center [143, 252] width 195 height 47
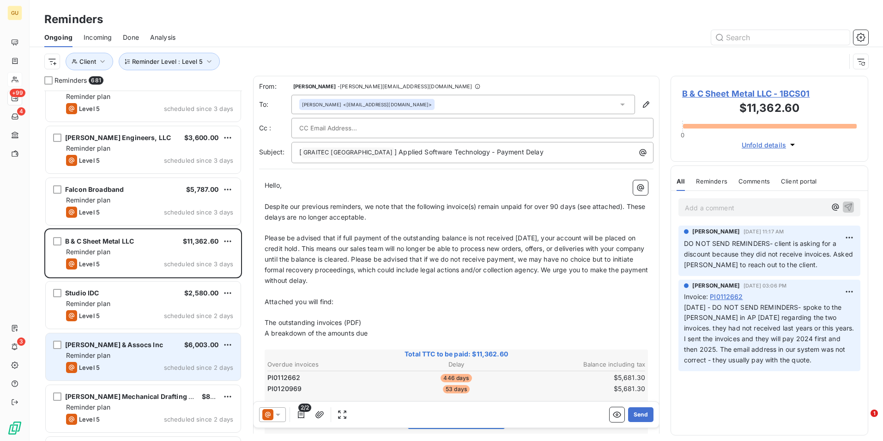
click at [147, 365] on div "Level 5 scheduled since 2 days" at bounding box center [149, 367] width 167 height 11
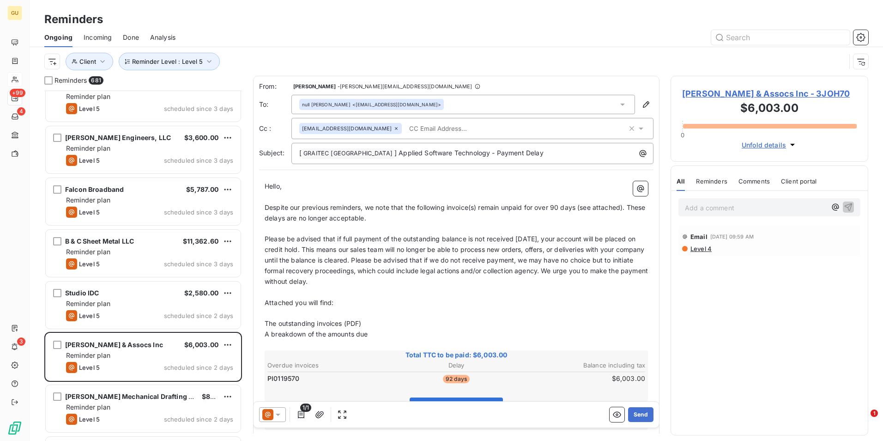
click at [280, 411] on icon at bounding box center [277, 414] width 9 height 9
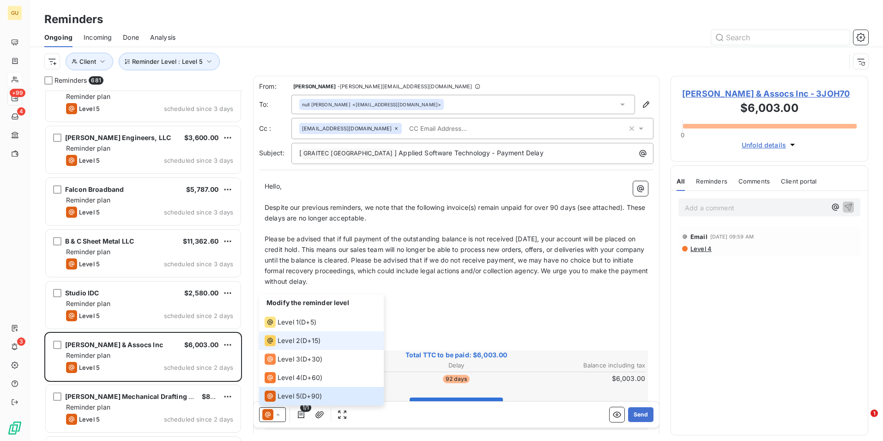
click at [288, 344] on span "Level 2" at bounding box center [289, 340] width 23 height 9
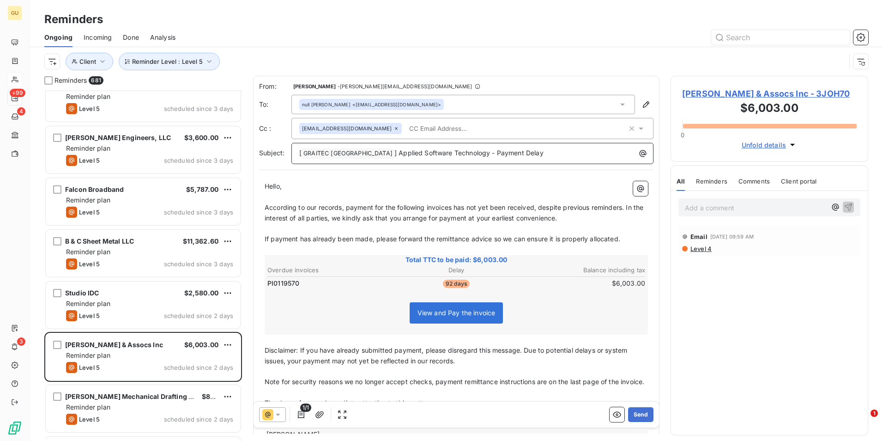
click at [517, 153] on p "[ GRAITEC [GEOGRAPHIC_DATA] ﻿ ] Applied Software Technology - Payment Delay" at bounding box center [474, 153] width 351 height 11
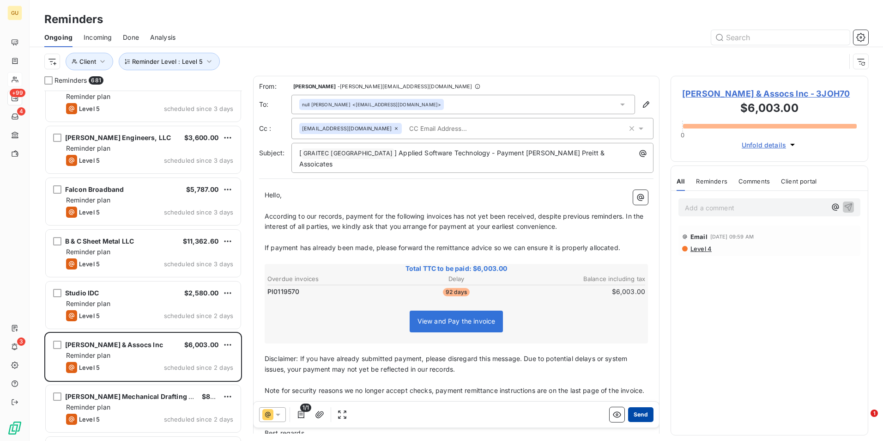
click at [639, 414] on button "Send" at bounding box center [640, 414] width 25 height 15
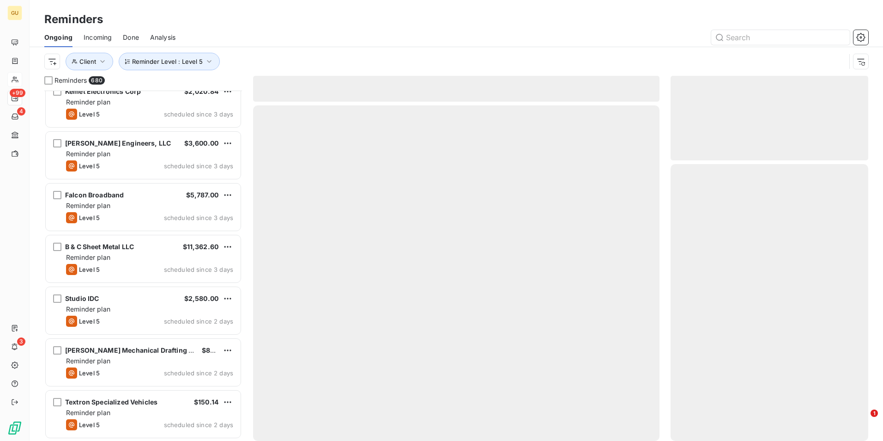
scroll to position [34818, 0]
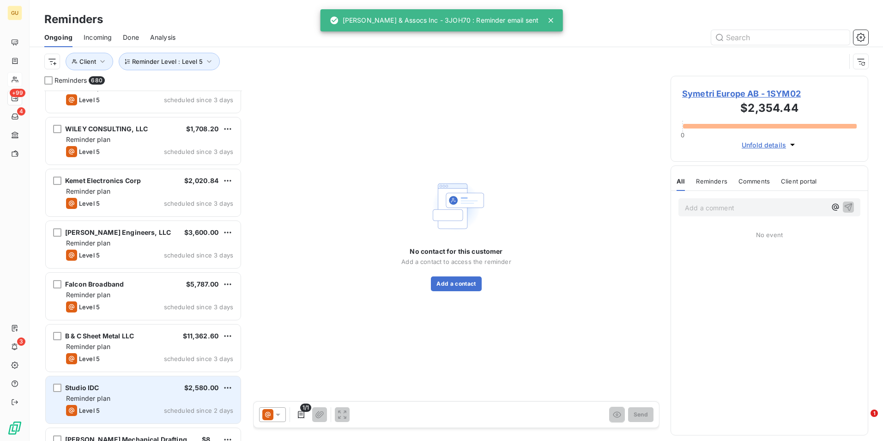
scroll to position [34726, 0]
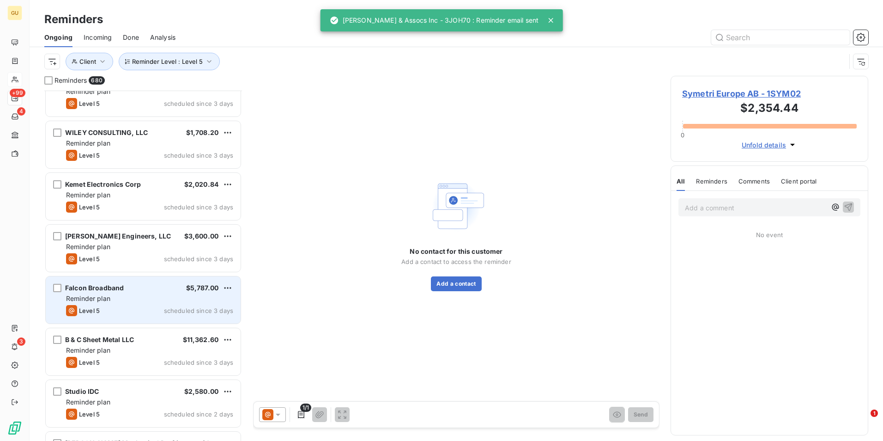
click at [146, 299] on div "Reminder plan" at bounding box center [149, 298] width 167 height 9
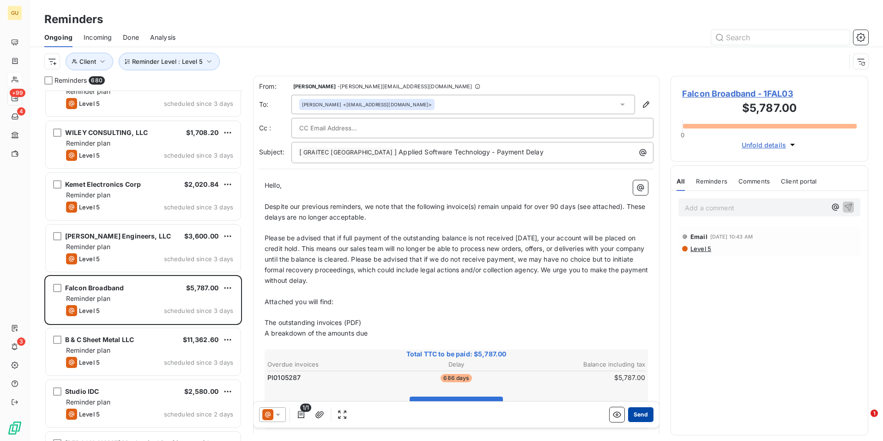
click at [633, 413] on button "Send" at bounding box center [640, 414] width 25 height 15
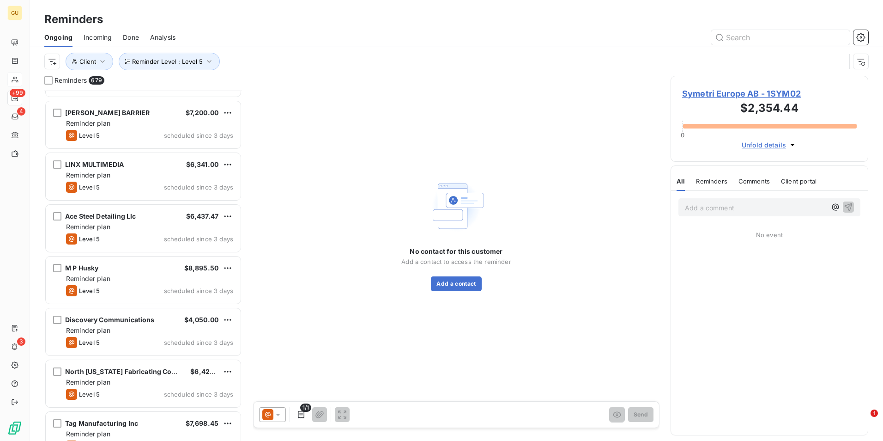
scroll to position [34172, 0]
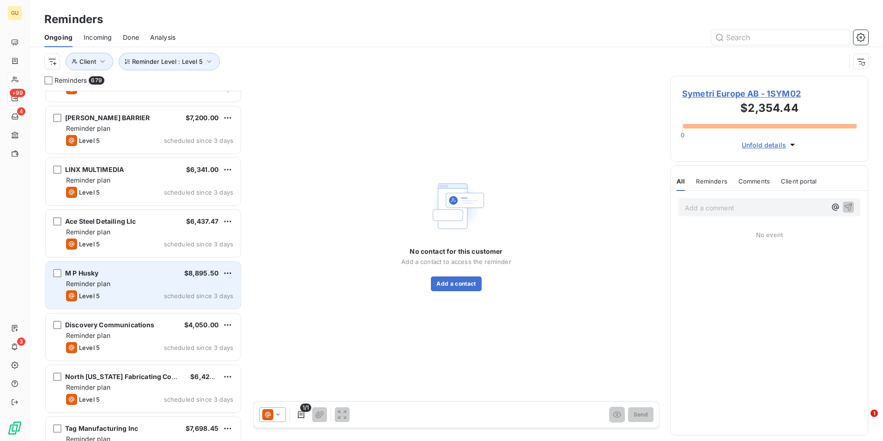
click at [167, 301] on div "M P Husky $8,895.50 Reminder plan Level 5 scheduled since 3 days" at bounding box center [143, 284] width 195 height 47
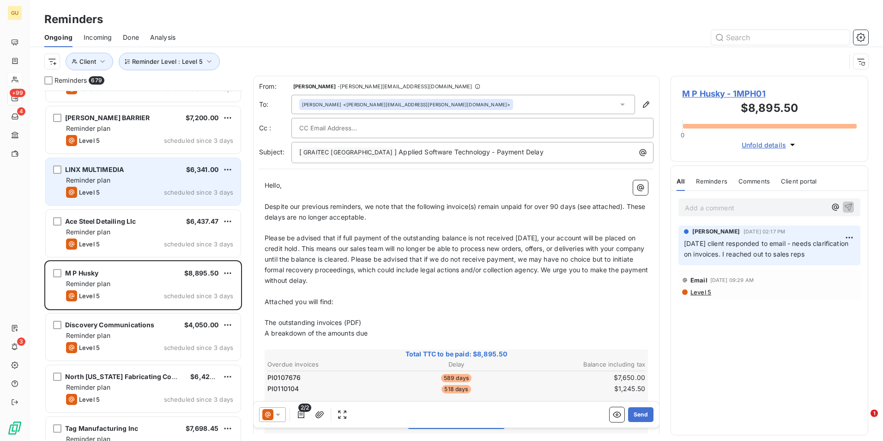
click at [163, 173] on div "LINX MULTIMEDIA $6,341.00" at bounding box center [149, 169] width 167 height 8
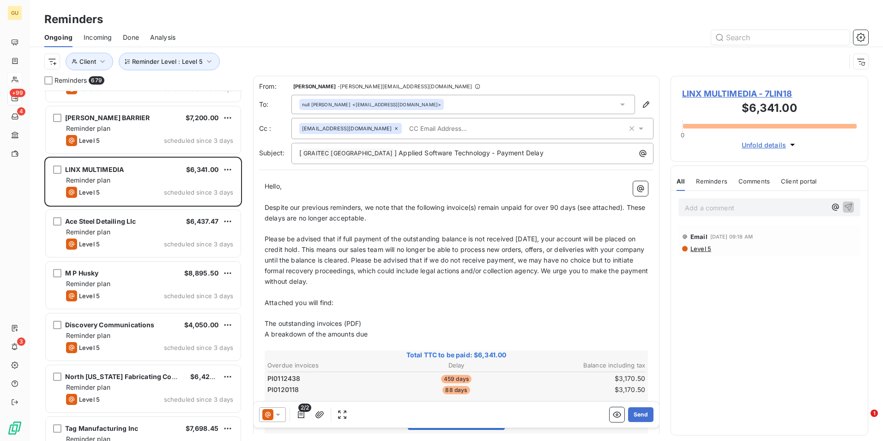
click at [278, 417] on icon at bounding box center [277, 414] width 9 height 9
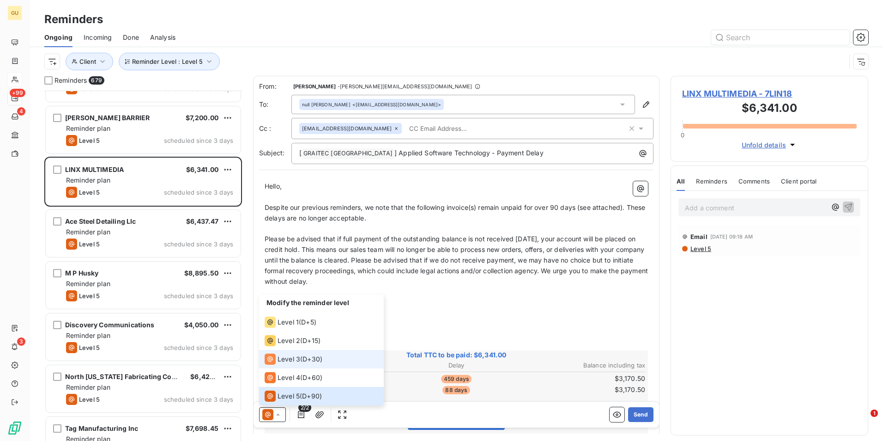
click at [286, 362] on span "Level 3" at bounding box center [289, 358] width 23 height 9
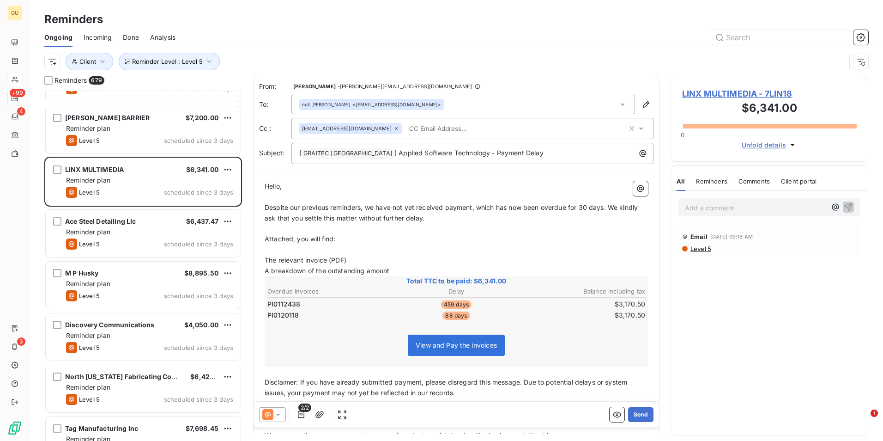
click at [280, 417] on icon at bounding box center [277, 414] width 9 height 9
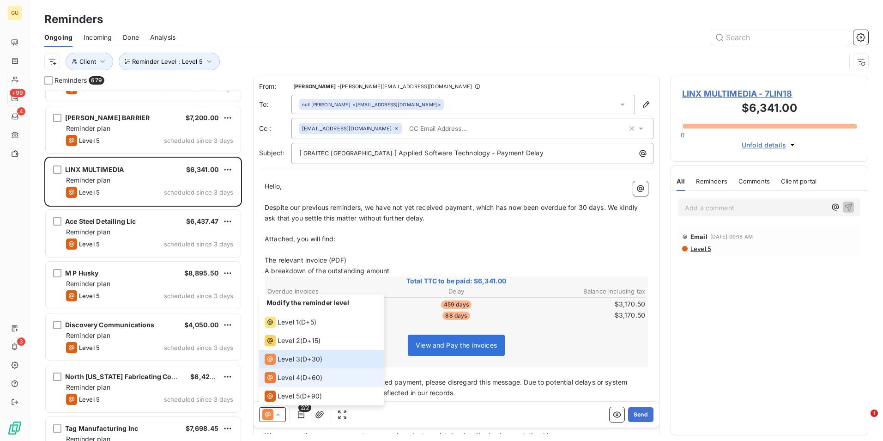
click at [282, 379] on span "Level 4" at bounding box center [289, 377] width 23 height 9
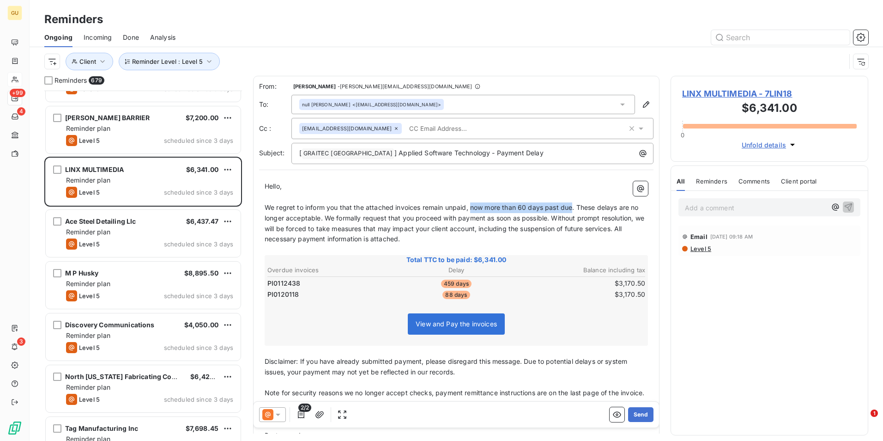
drag, startPoint x: 573, startPoint y: 207, endPoint x: 470, endPoint y: 210, distance: 102.6
click at [470, 210] on span "We regret to inform you that the attached invoices remain unpaid, now more than…" at bounding box center [455, 223] width 381 height 40
click at [519, 154] on p "[ GRAITEC [GEOGRAPHIC_DATA] ﻿ ] Applied Software Technology - Payment Delay" at bounding box center [474, 153] width 351 height 11
click at [633, 411] on button "Send" at bounding box center [640, 414] width 25 height 15
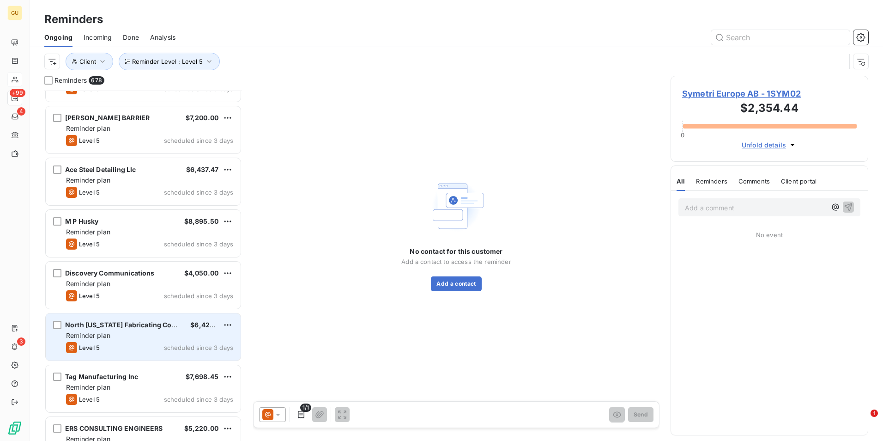
click at [148, 343] on div "Level 5 scheduled since 3 days" at bounding box center [149, 347] width 167 height 11
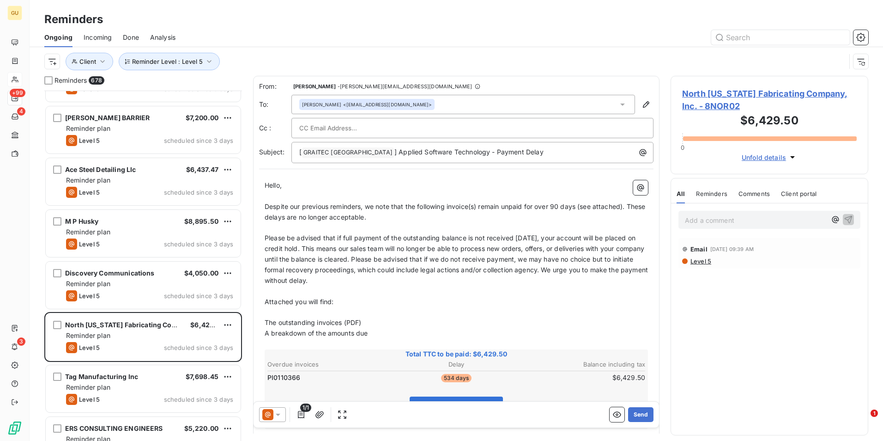
click at [281, 413] on icon at bounding box center [277, 414] width 9 height 9
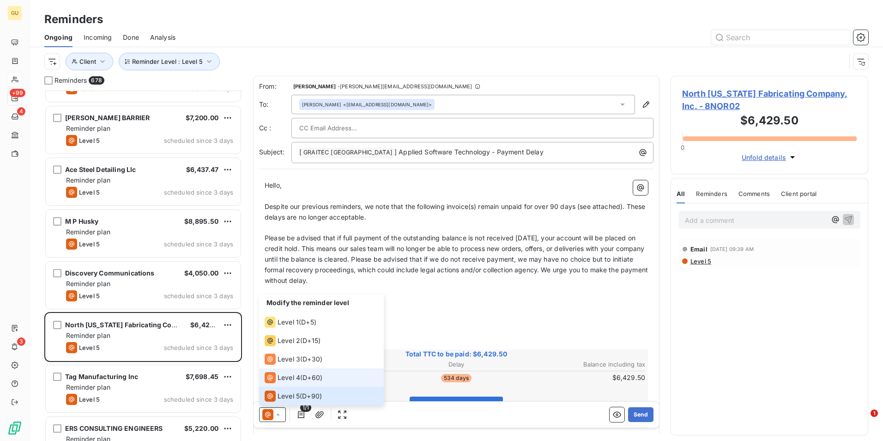
click at [284, 380] on span "Level 4" at bounding box center [289, 377] width 23 height 9
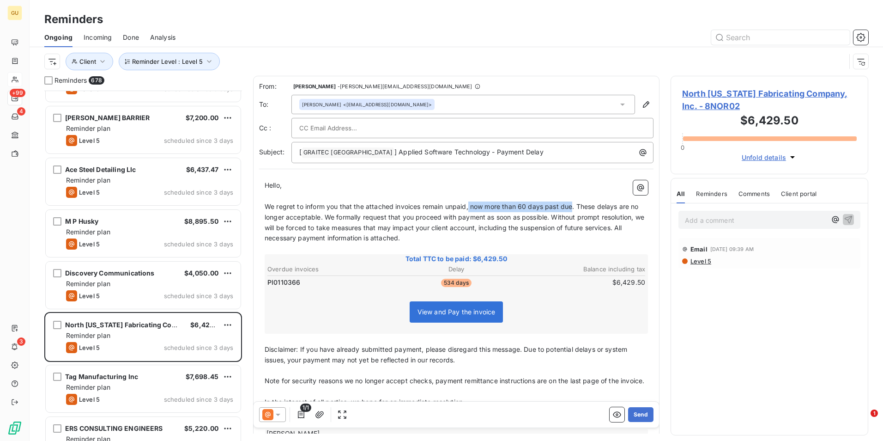
drag, startPoint x: 573, startPoint y: 205, endPoint x: 470, endPoint y: 204, distance: 103.0
click at [470, 204] on span "We regret to inform you that the attached invoices remain unpaid, now more than…" at bounding box center [455, 222] width 381 height 40
click at [534, 155] on p "[ GRAITEC [GEOGRAPHIC_DATA] ﻿ ] Applied Software Technology - Payment Delay" at bounding box center [474, 152] width 351 height 11
click at [518, 159] on div "[ GRAITEC [GEOGRAPHIC_DATA] ﻿ ] Applied Software Technology - Payment Delay" at bounding box center [472, 152] width 362 height 21
click at [518, 152] on p "[ GRAITEC [GEOGRAPHIC_DATA] ﻿ ] Applied Software Technology - Payment Delay" at bounding box center [474, 152] width 351 height 11
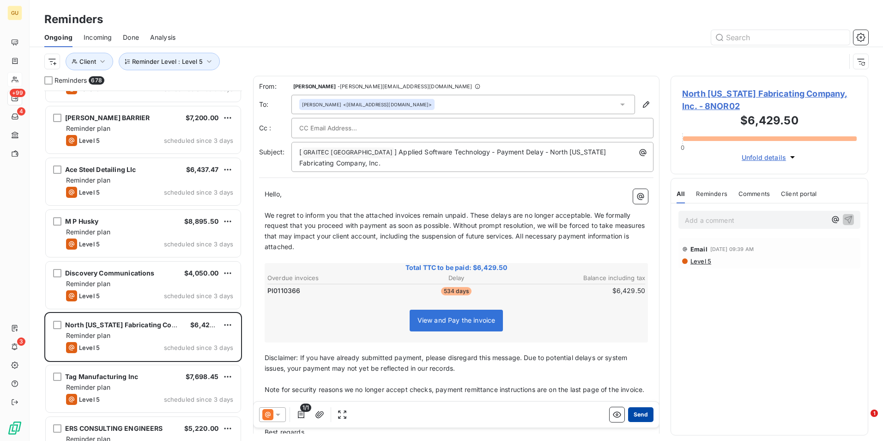
click at [637, 412] on button "Send" at bounding box center [640, 414] width 25 height 15
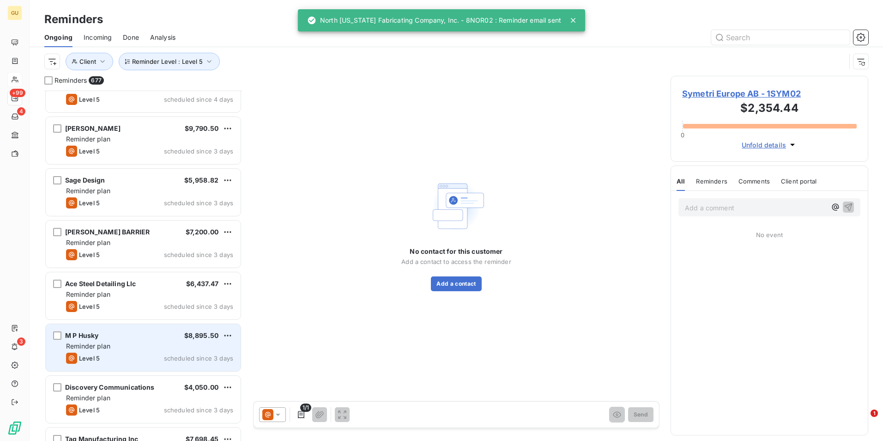
scroll to position [34033, 0]
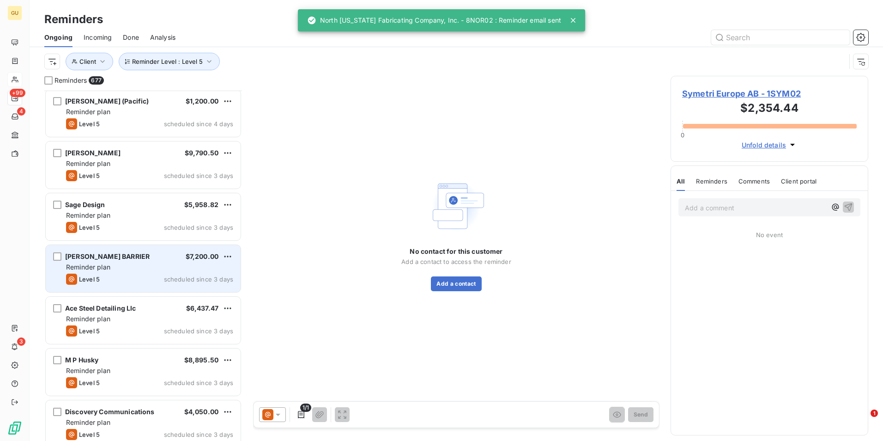
click at [135, 271] on div "Reminder plan" at bounding box center [149, 266] width 167 height 9
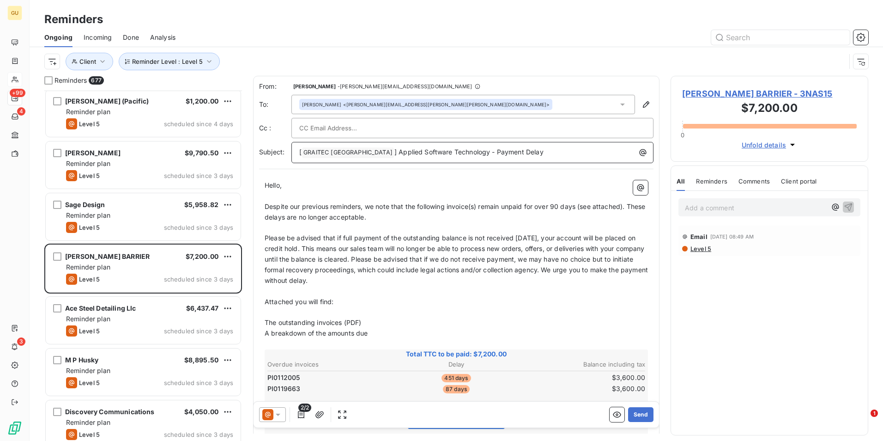
click at [522, 156] on p "[ GRAITEC [GEOGRAPHIC_DATA] ﻿ ] Applied Software Technology - Payment Delay" at bounding box center [474, 152] width 351 height 11
click at [531, 151] on p "[ GRAITEC [GEOGRAPHIC_DATA] ﻿ ] Applied Software Technology - Payment Delay" at bounding box center [474, 152] width 351 height 11
click at [628, 412] on button "Send" at bounding box center [640, 414] width 25 height 15
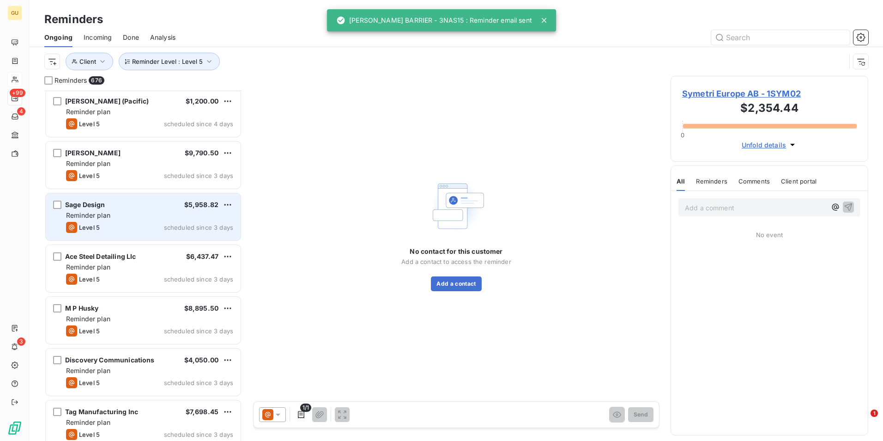
click at [143, 217] on div "Reminder plan" at bounding box center [149, 215] width 167 height 9
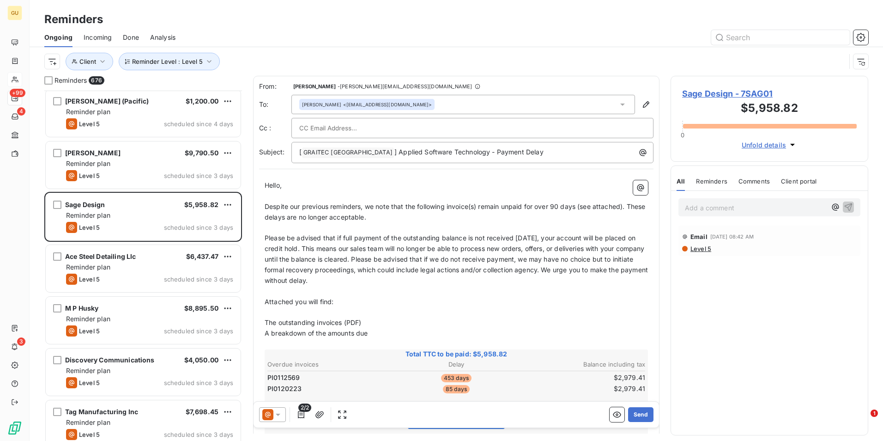
drag, startPoint x: 634, startPoint y: 414, endPoint x: 491, endPoint y: 307, distance: 178.8
click at [602, 377] on div "From: [PERSON_NAME] - [PERSON_NAME][EMAIL_ADDRESS][DOMAIN_NAME] To: [PERSON_NAM…" at bounding box center [456, 254] width 406 height 357
click at [537, 151] on p "[ GRAITEC [GEOGRAPHIC_DATA] ﻿ ] Applied Software Technology - Payment Delay" at bounding box center [474, 152] width 351 height 11
click at [634, 411] on button "Send" at bounding box center [640, 414] width 25 height 15
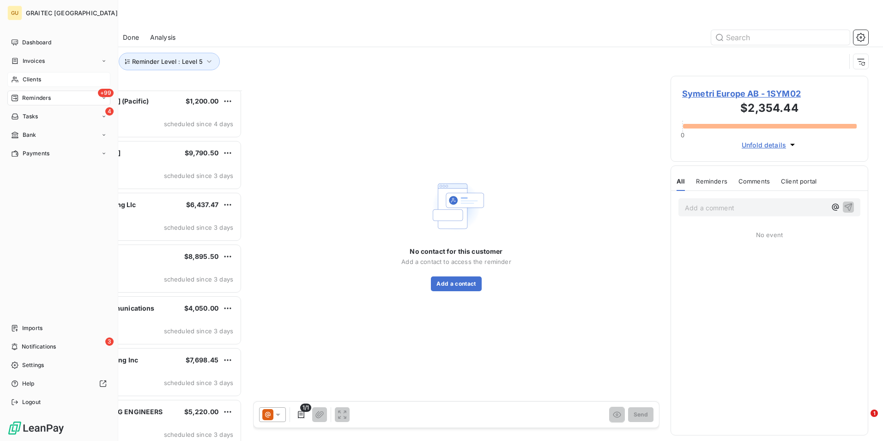
click at [28, 75] on span "Clients" at bounding box center [32, 79] width 18 height 8
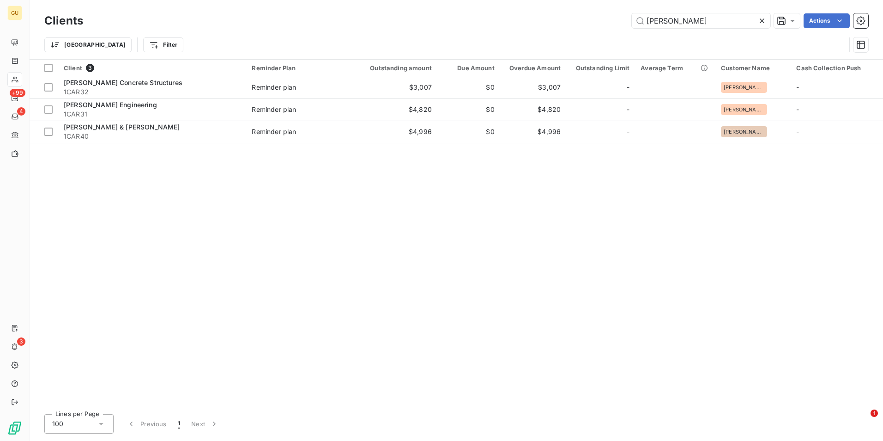
drag, startPoint x: 679, startPoint y: 20, endPoint x: 600, endPoint y: 23, distance: 79.0
click at [600, 23] on div "[PERSON_NAME] Actions" at bounding box center [481, 20] width 774 height 15
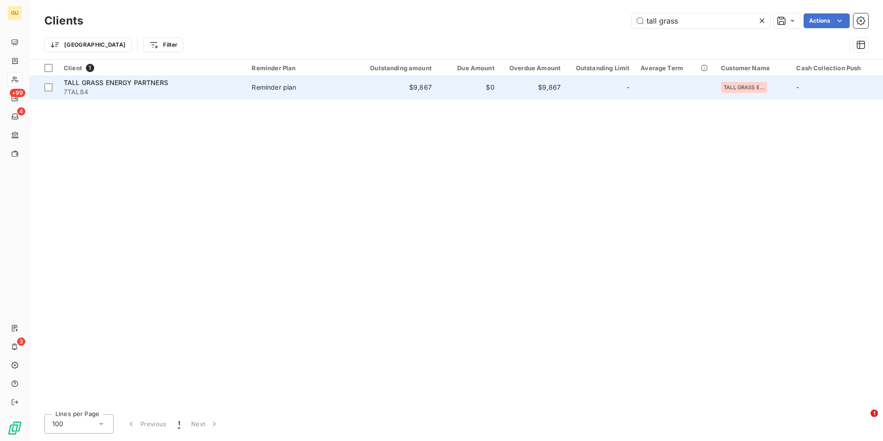
type input "tall grass"
click at [160, 85] on span "TALL GRASS ENERGY PARTNERS" at bounding box center [116, 83] width 104 height 8
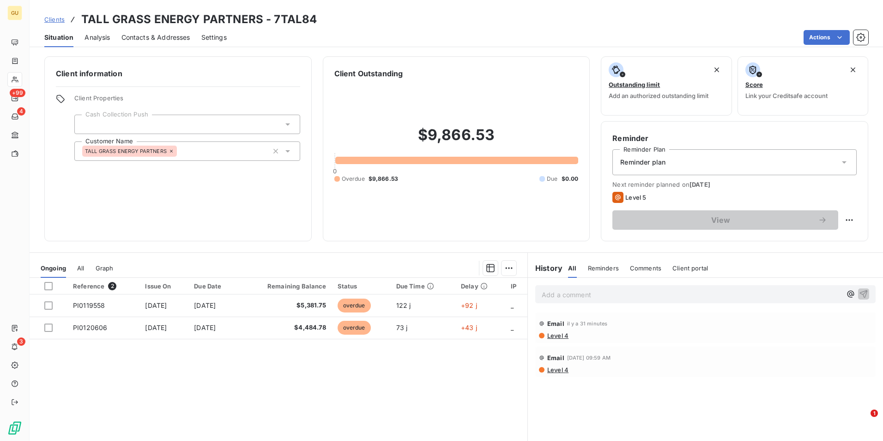
click at [614, 296] on p "Add a comment ﻿" at bounding box center [692, 295] width 300 height 12
click at [614, 296] on span "[DATE] client responded to the reminder - these invoices need to be sent to 7TA…" at bounding box center [672, 294] width 260 height 8
click at [820, 292] on p "[DATE] client responded to the reminder - these invoices need to be sent to 7TA…" at bounding box center [692, 294] width 300 height 11
drag, startPoint x: 820, startPoint y: 292, endPoint x: 790, endPoint y: 295, distance: 30.6
click at [790, 295] on p "[DATE] client responded to the reminder - these invoices need to be sent to 7TA…" at bounding box center [692, 294] width 300 height 11
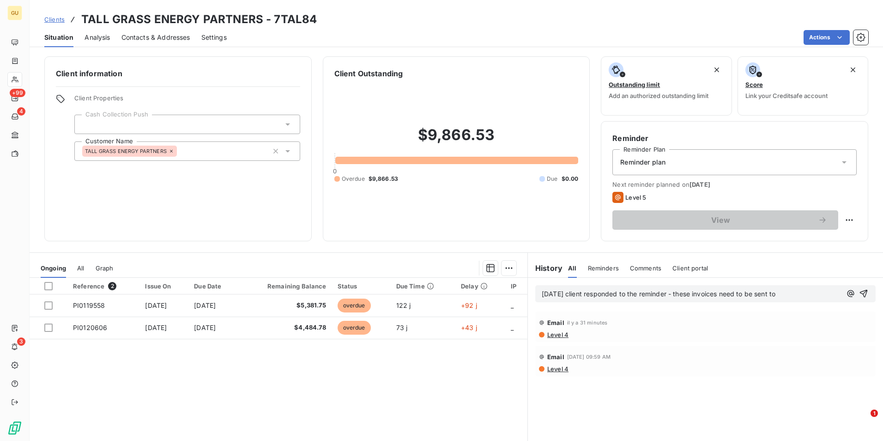
click at [792, 295] on p "[DATE] client responded to the reminder - these invoices need to be sent to" at bounding box center [692, 294] width 300 height 11
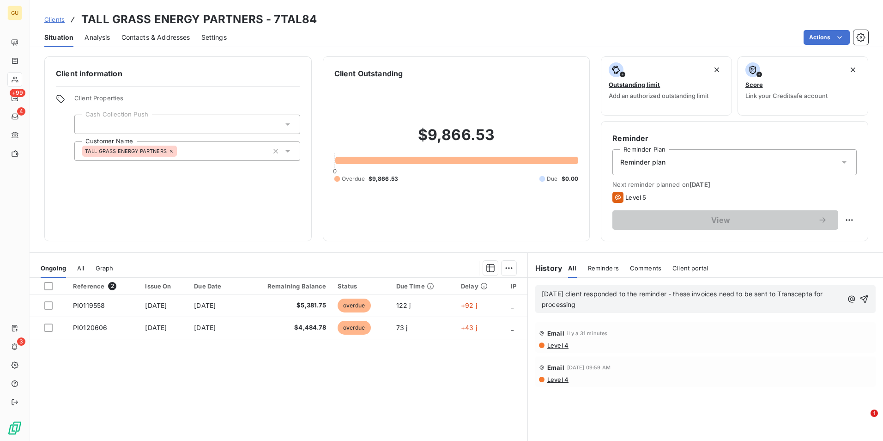
click at [595, 306] on p "[DATE] client responded to the reminder - these invoices need to be sent to Tra…" at bounding box center [692, 299] width 301 height 21
drag, startPoint x: 856, startPoint y: 299, endPoint x: 742, endPoint y: 337, distance: 120.2
click at [818, 336] on div "[DATE] client responded to the reminder - these invoices need to be sent to Tra…" at bounding box center [705, 380] width 355 height 205
click at [611, 308] on p "[DATE] client responded to the reminder - these invoices need to be sent to Tra…" at bounding box center [692, 299] width 301 height 21
click at [861, 299] on icon "button" at bounding box center [865, 299] width 8 height 8
